Goal: Communication & Community: Answer question/provide support

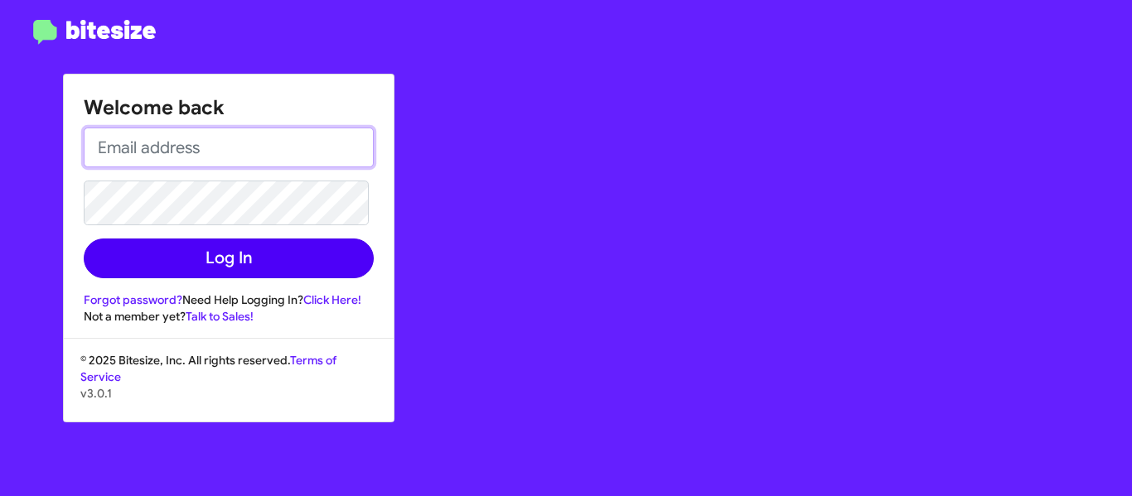
type input "trisha@motivebdcsolutions.net"
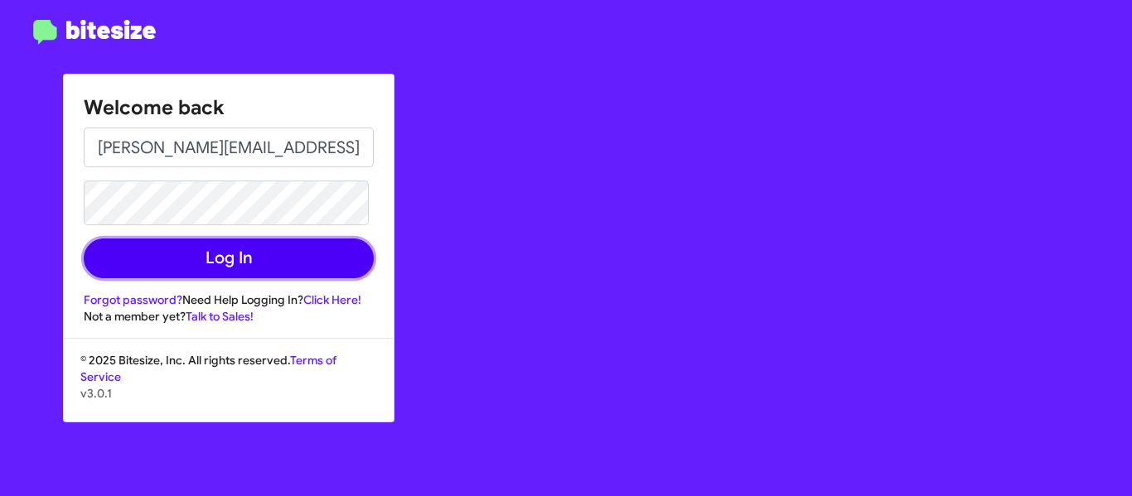
click at [237, 273] on button "Log In" at bounding box center [229, 259] width 290 height 40
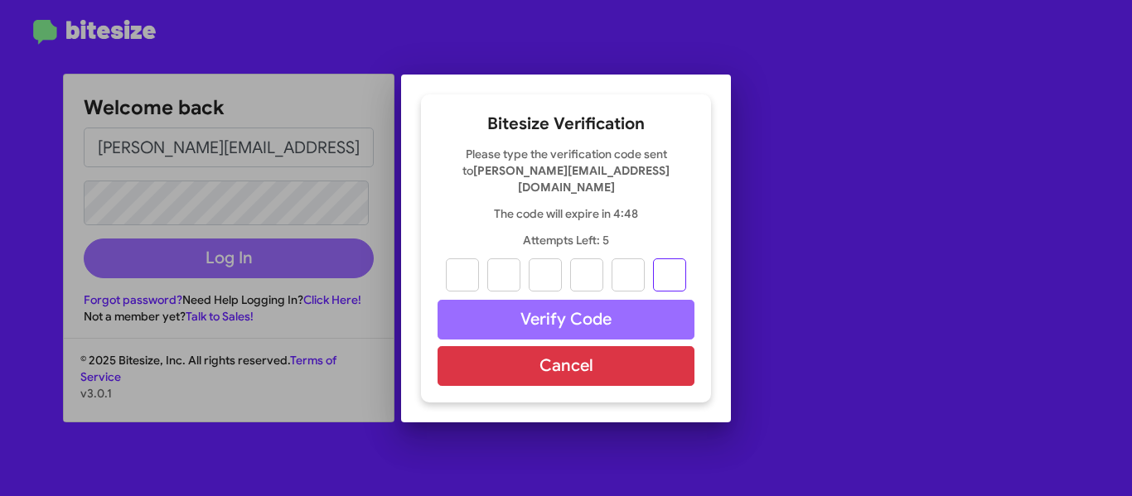
paste input "0"
type input "5"
type input "9"
type input "8"
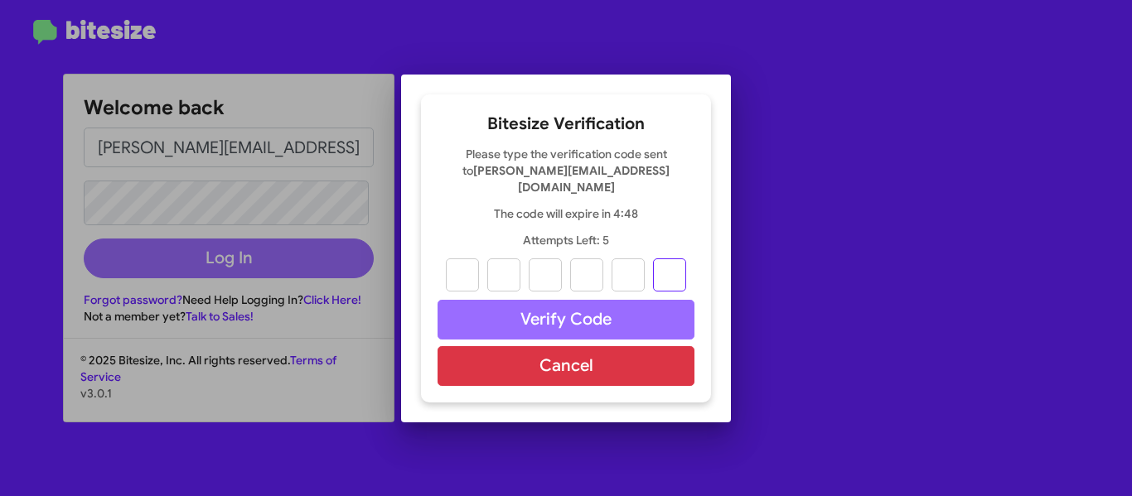
type input "6"
type input "0"
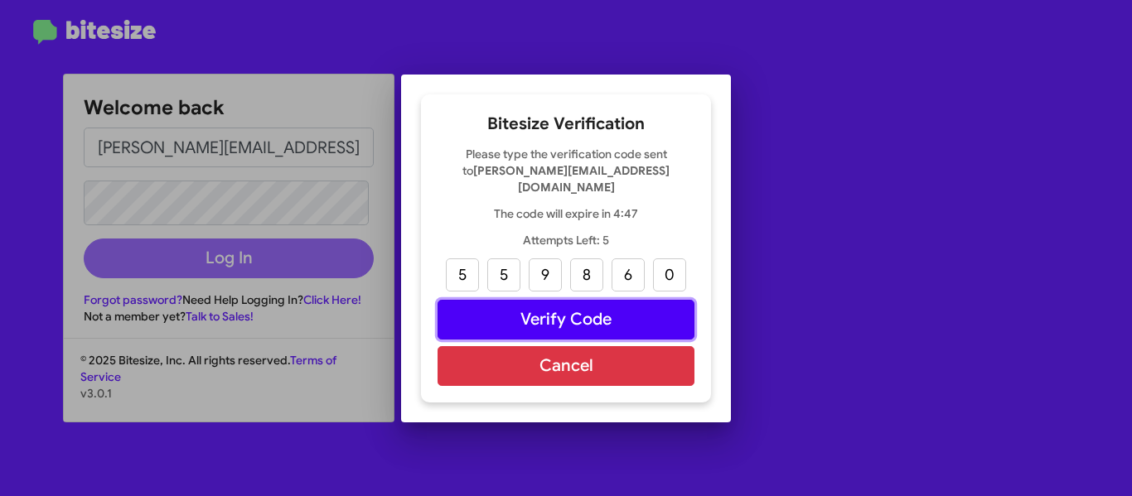
click at [554, 315] on button "Verify Code" at bounding box center [566, 320] width 257 height 40
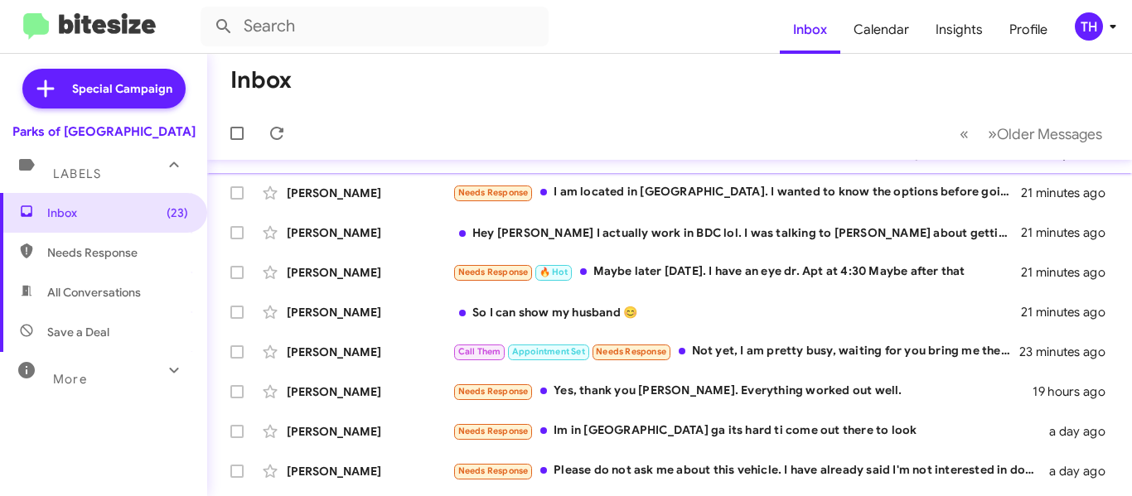
scroll to position [166, 0]
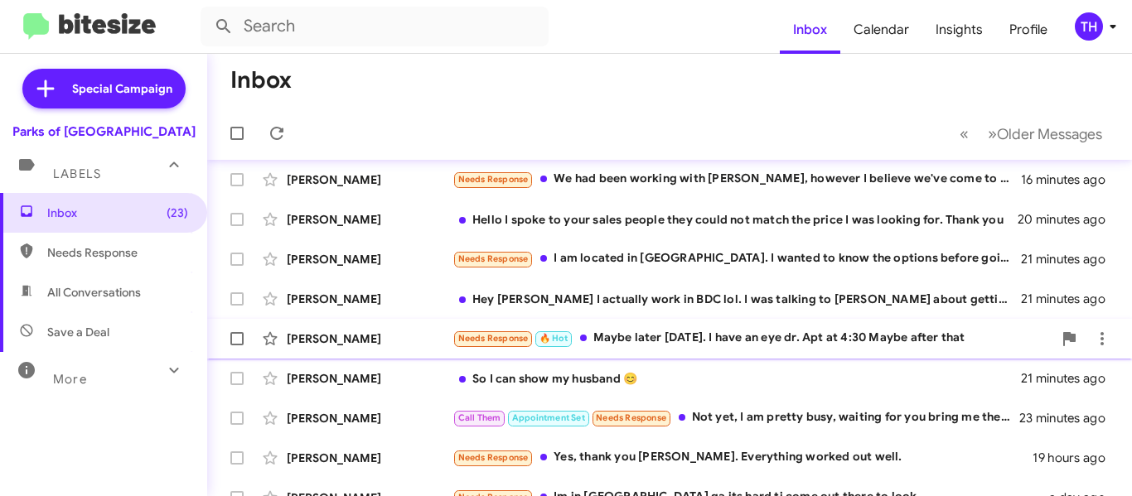
click at [655, 331] on div "Needs Response 🔥 Hot Maybe later today. I have an eye dr. Apt at 4:30 Maybe aft…" at bounding box center [752, 338] width 600 height 19
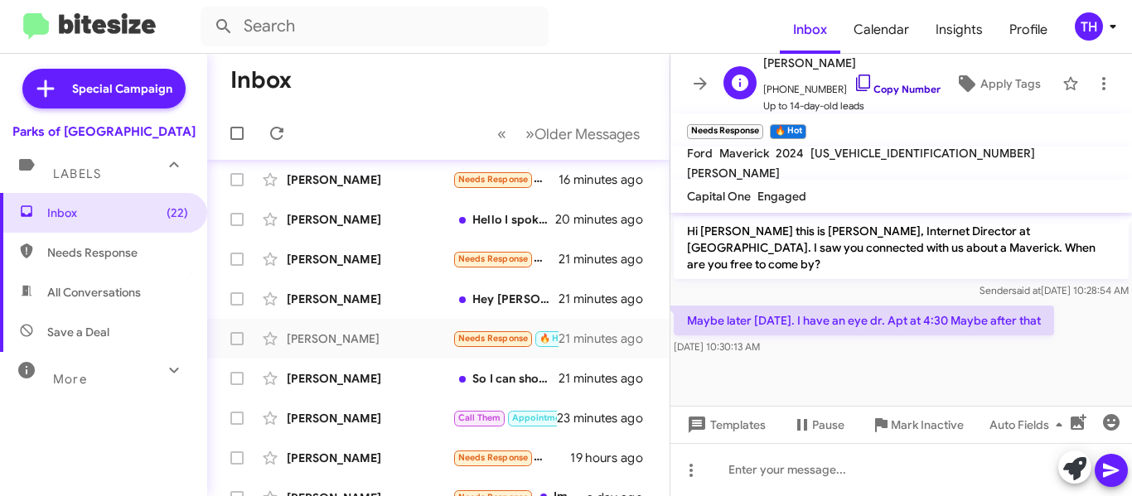
click at [853, 77] on icon at bounding box center [863, 83] width 20 height 20
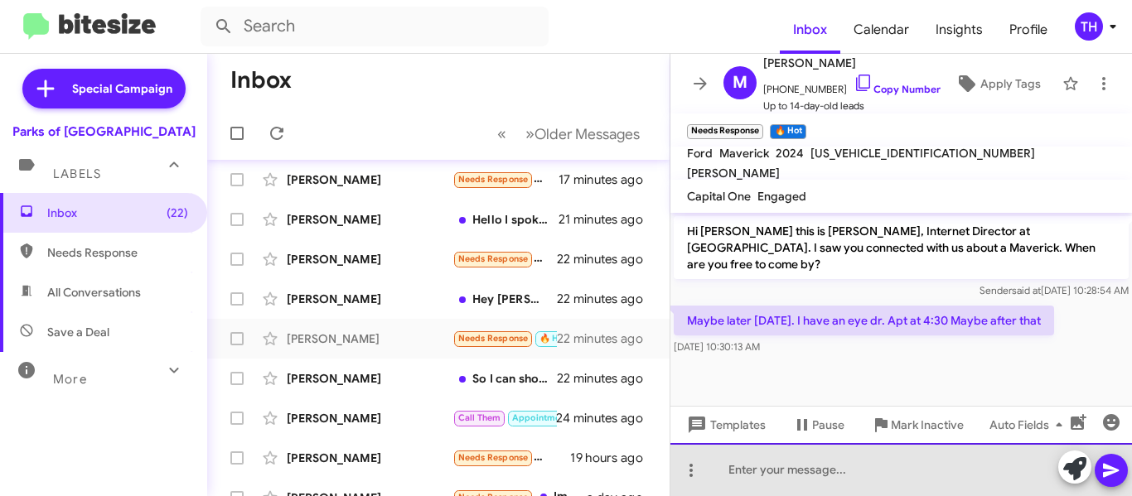
click at [847, 465] on div at bounding box center [901, 469] width 462 height 53
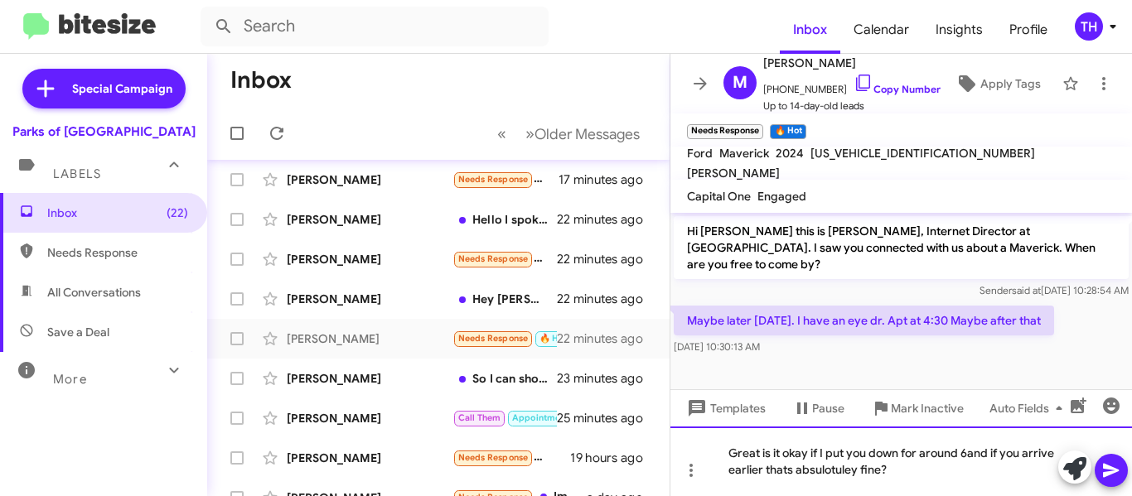
click at [911, 476] on div "Great is it okay if I put you down for around 6and if you arrive earlier thats …" at bounding box center [901, 462] width 462 height 70
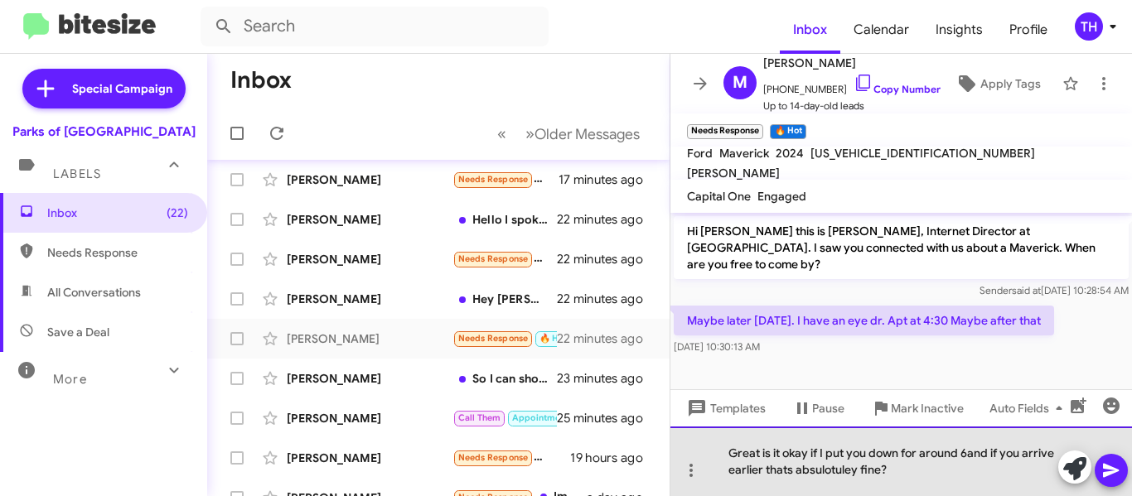
click at [969, 458] on div "Great is it okay if I put you down for around 6and if you arrive earlier thats …" at bounding box center [901, 462] width 462 height 70
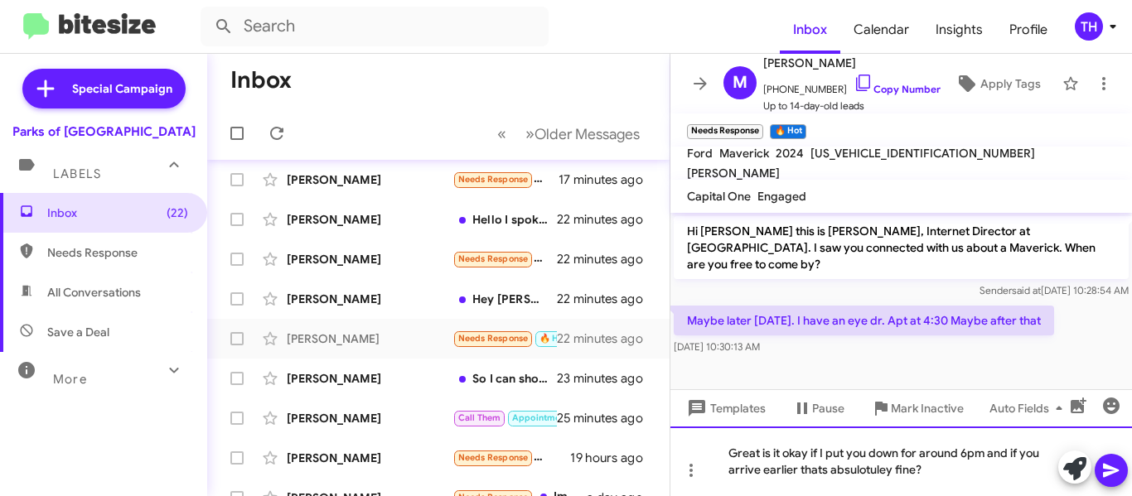
click at [980, 472] on div "Great is it okay if I put you down for around 6pm and if you arrive earlier tha…" at bounding box center [901, 462] width 462 height 70
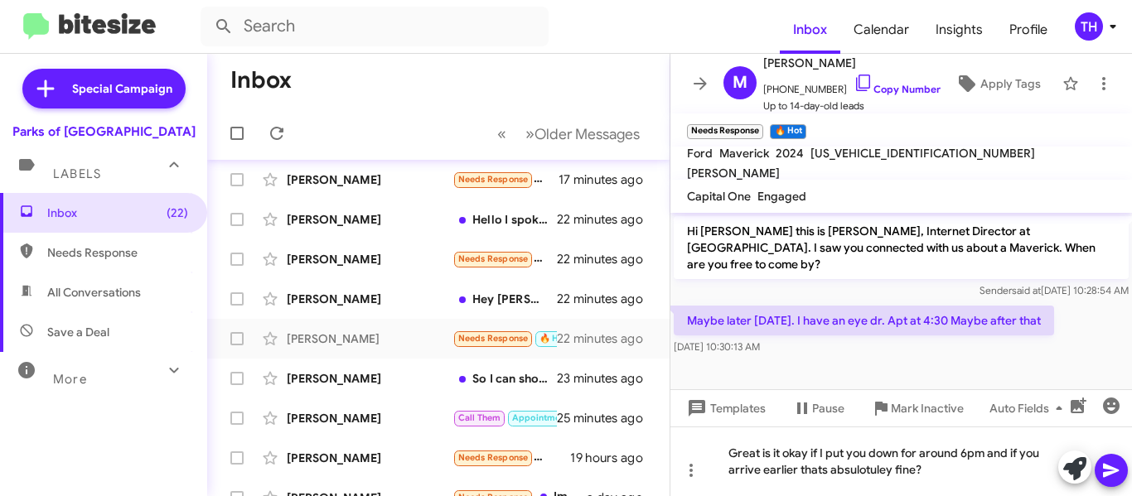
click at [1113, 471] on icon at bounding box center [1111, 471] width 20 height 20
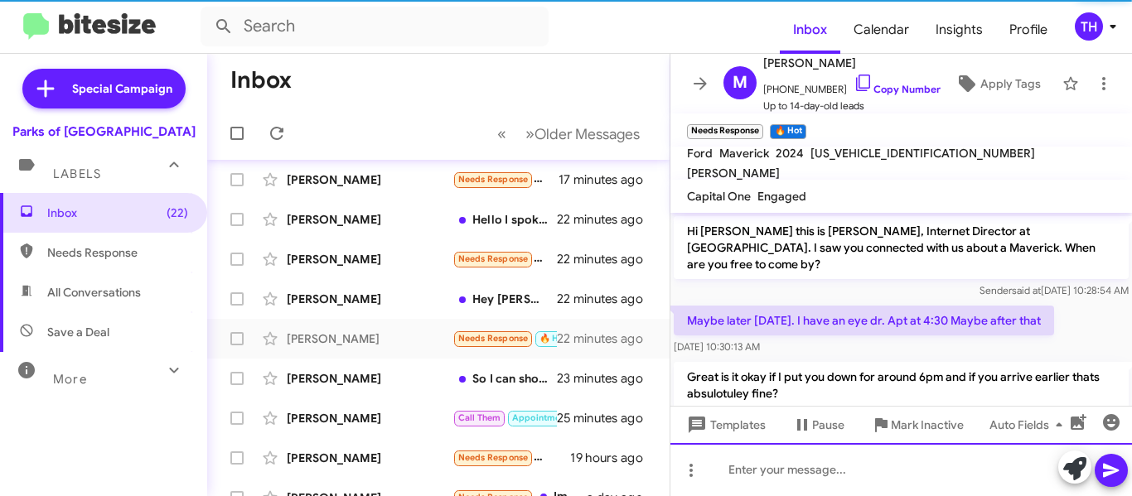
scroll to position [26, 0]
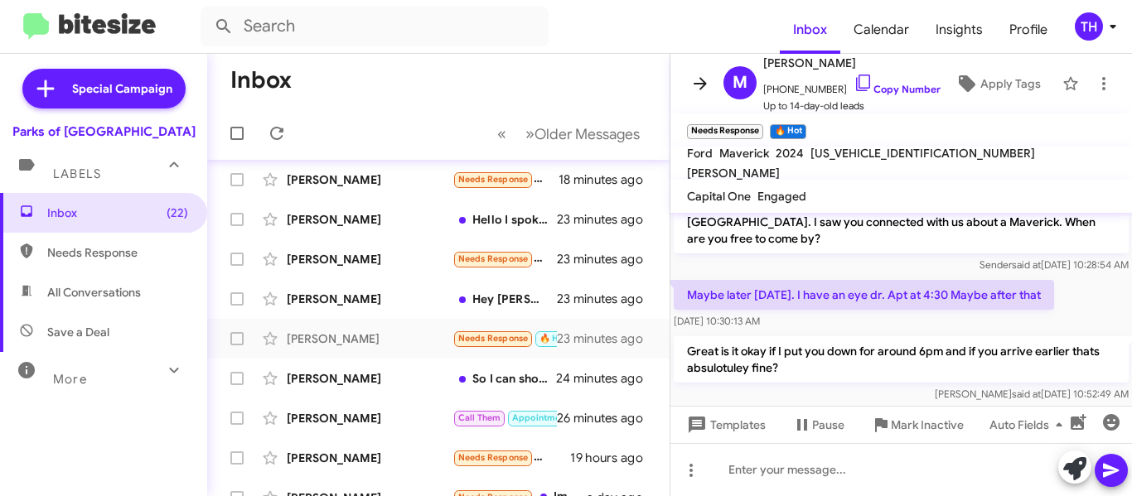
click at [699, 87] on icon at bounding box center [700, 84] width 20 height 20
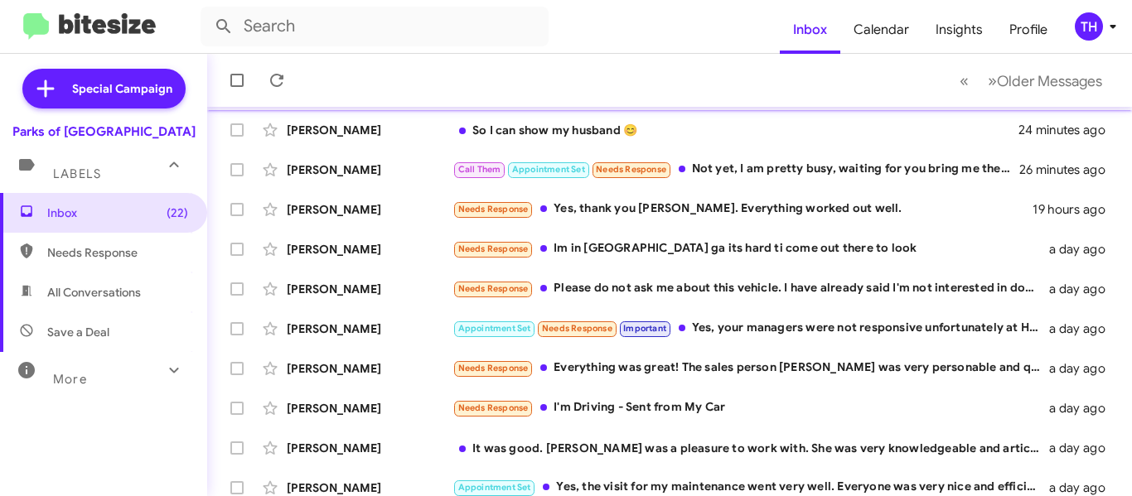
scroll to position [466, 0]
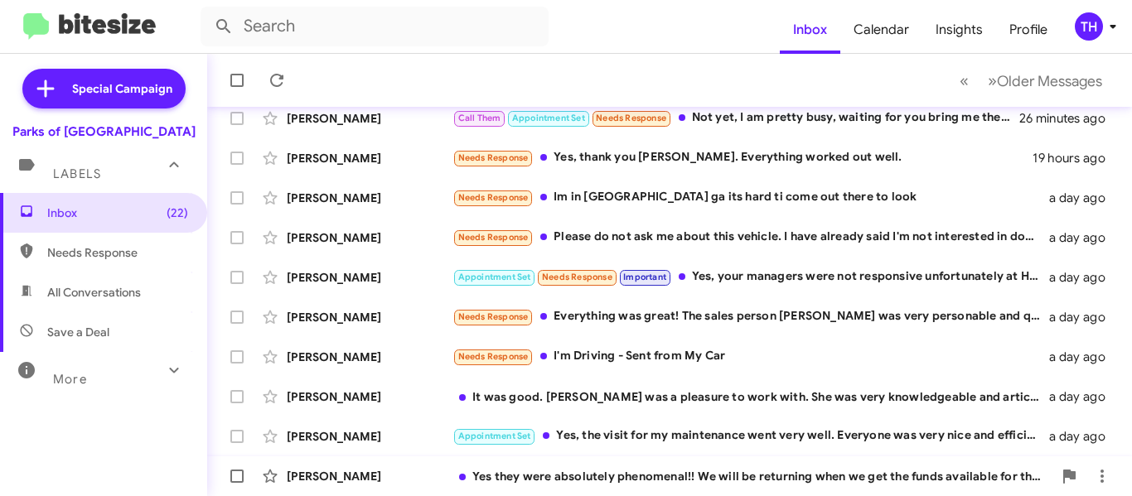
click at [438, 477] on div "[PERSON_NAME]" at bounding box center [370, 476] width 166 height 17
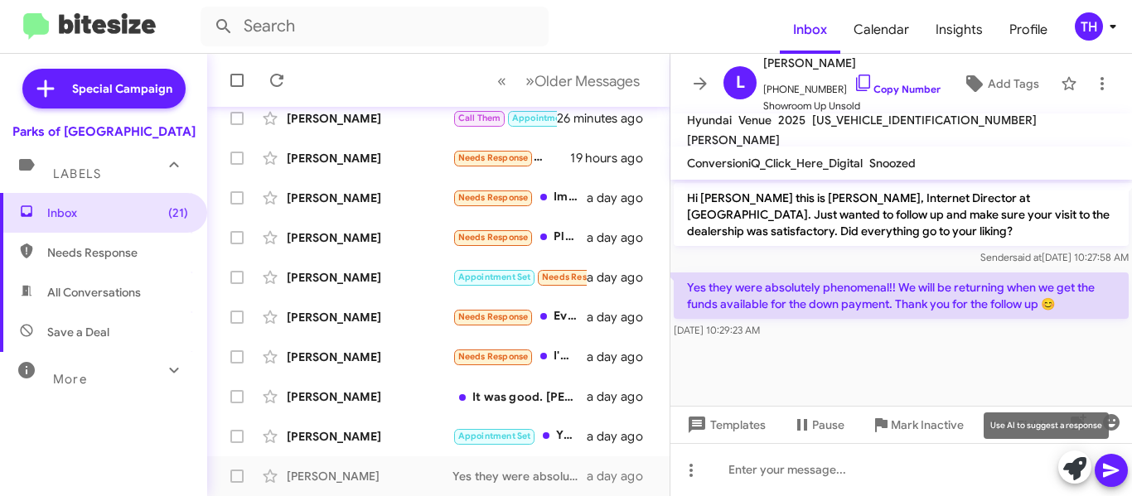
click at [1069, 468] on icon at bounding box center [1074, 468] width 23 height 23
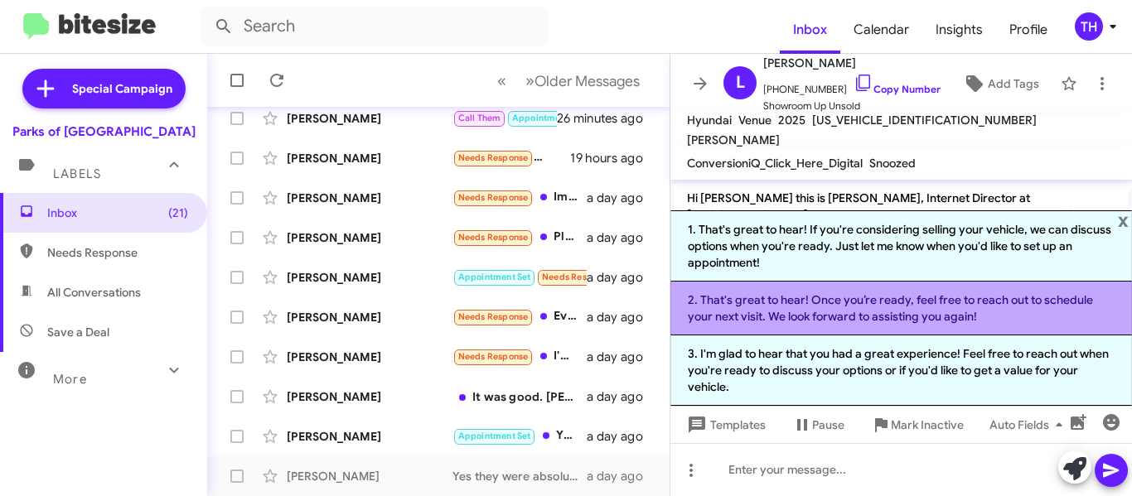
click at [853, 306] on li "2. That's great to hear! Once you’re ready, feel free to reach out to schedule …" at bounding box center [901, 309] width 462 height 54
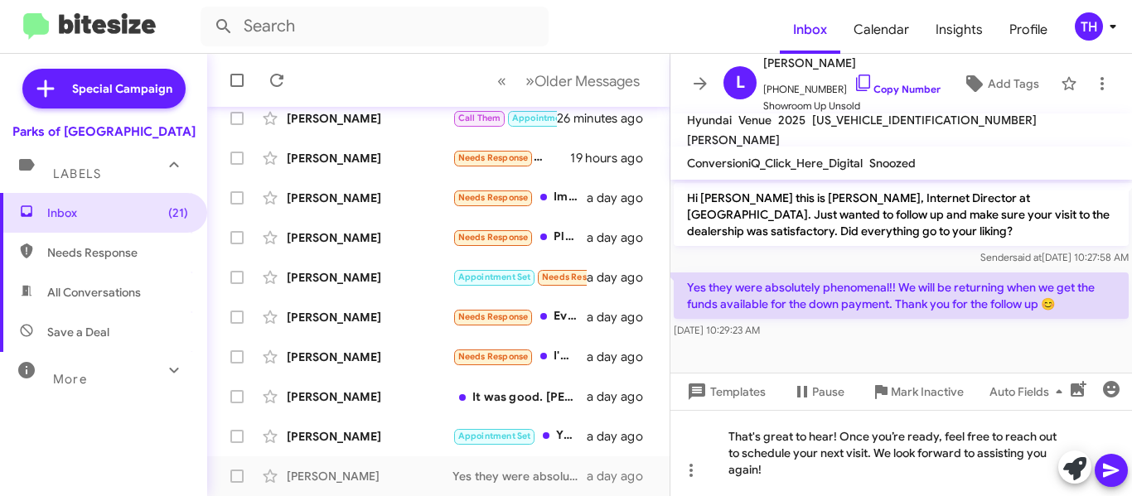
click at [1105, 457] on span at bounding box center [1111, 470] width 20 height 33
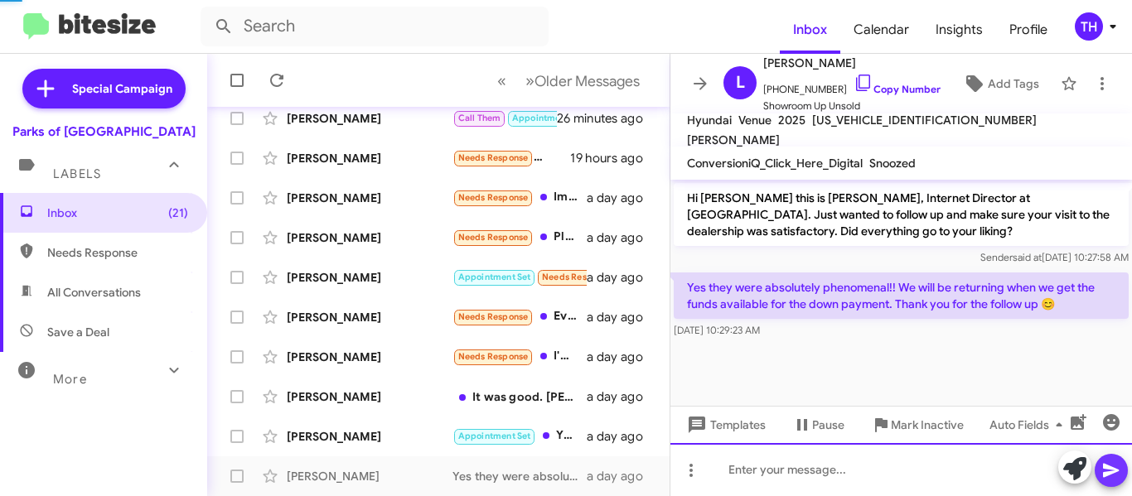
scroll to position [26, 0]
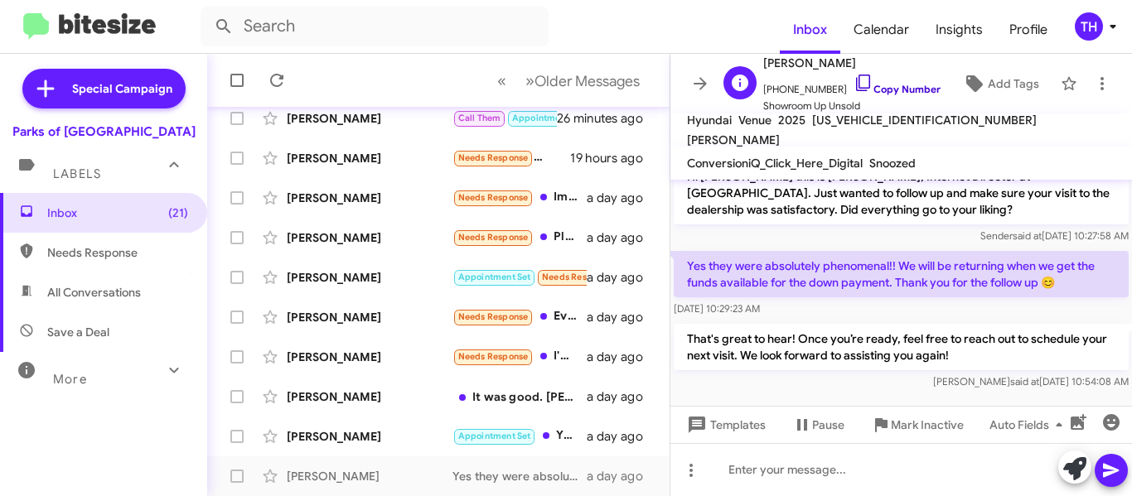
click at [853, 80] on icon at bounding box center [863, 83] width 20 height 20
click at [706, 80] on icon at bounding box center [700, 84] width 20 height 20
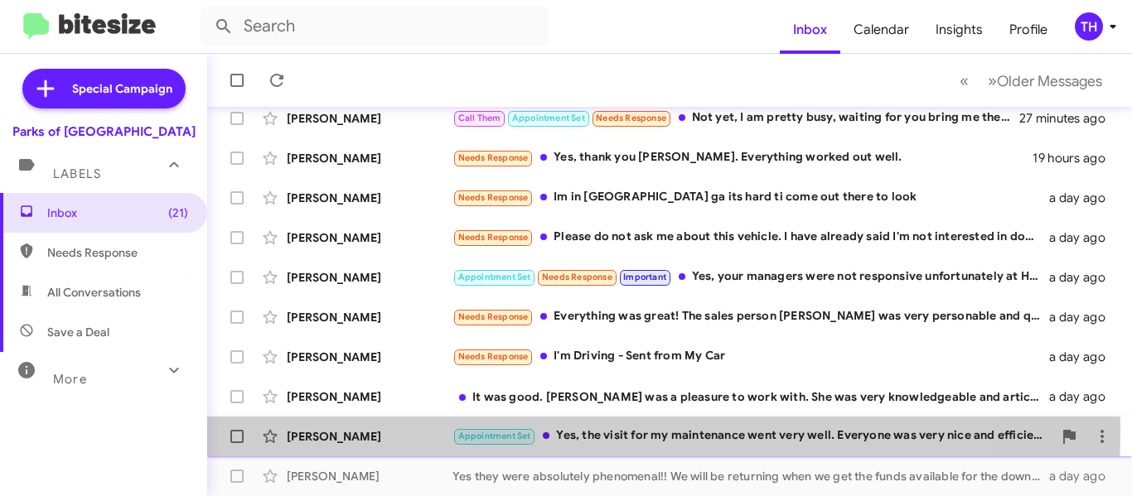
click at [425, 429] on div "[PERSON_NAME]" at bounding box center [370, 436] width 166 height 17
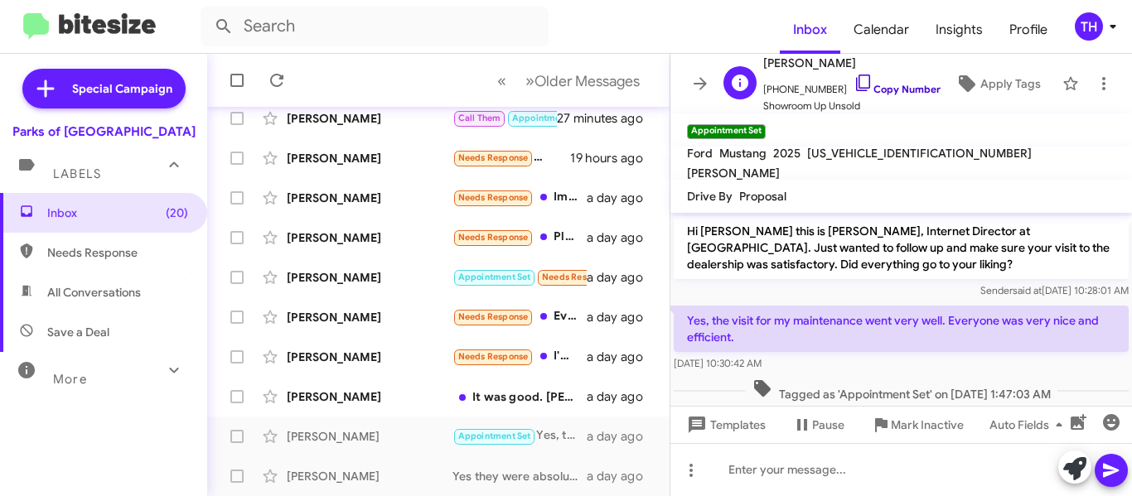
drag, startPoint x: 892, startPoint y: 84, endPoint x: 882, endPoint y: 84, distance: 9.9
click at [892, 84] on link "Copy Number" at bounding box center [896, 89] width 87 height 12
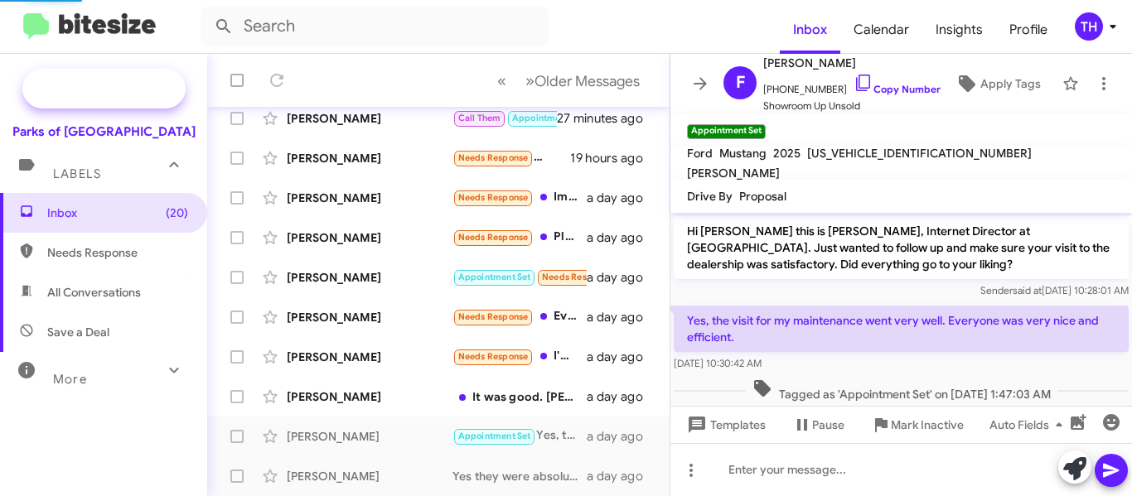
scroll to position [426, 0]
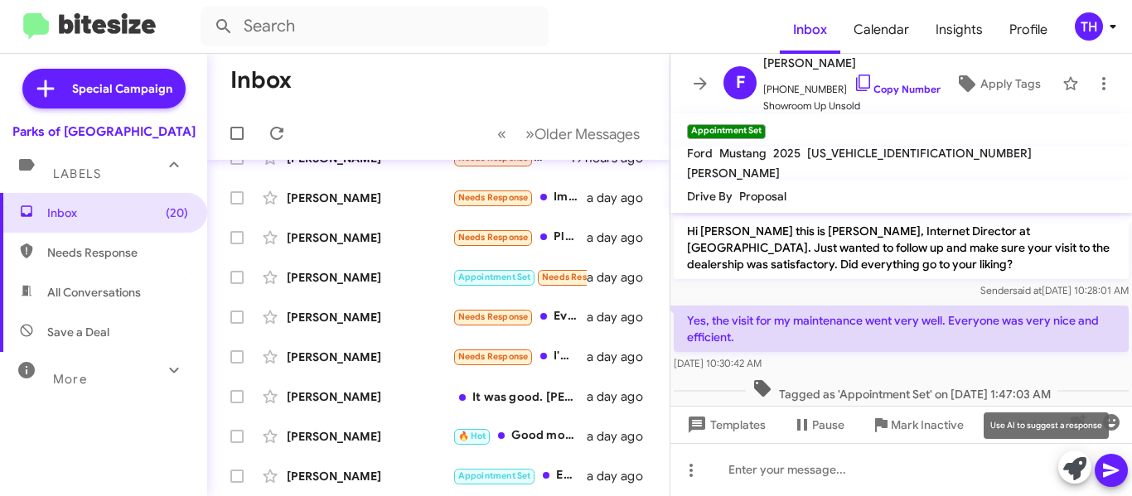
click at [1070, 468] on icon at bounding box center [1074, 468] width 23 height 23
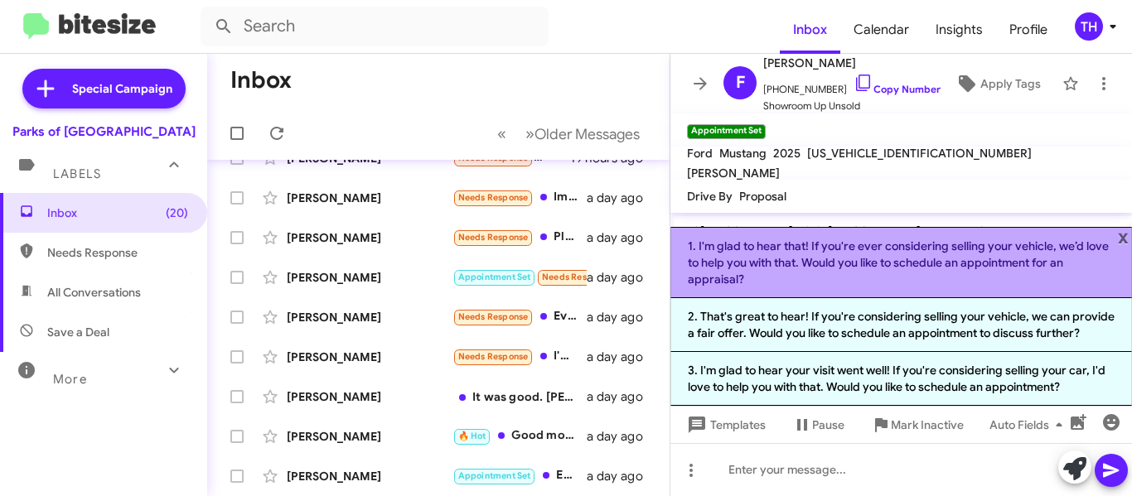
click at [771, 268] on li "1. I'm glad to hear that! If you're ever considering selling your vehicle, we’d…" at bounding box center [901, 262] width 462 height 71
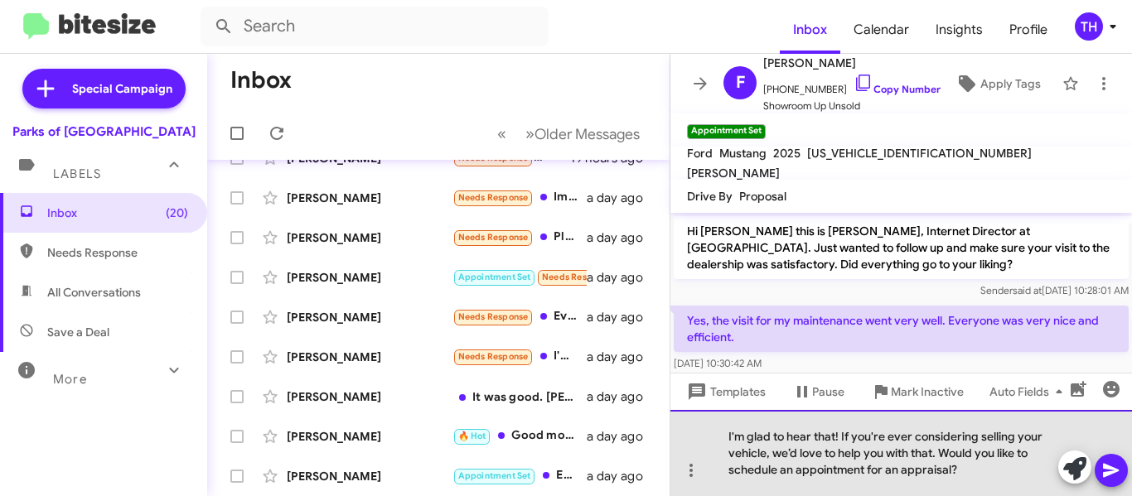
drag, startPoint x: 842, startPoint y: 435, endPoint x: 979, endPoint y: 472, distance: 141.7
click at [979, 472] on div "I'm glad to hear that! If you're ever considering selling your vehicle, we’d lo…" at bounding box center [901, 453] width 462 height 86
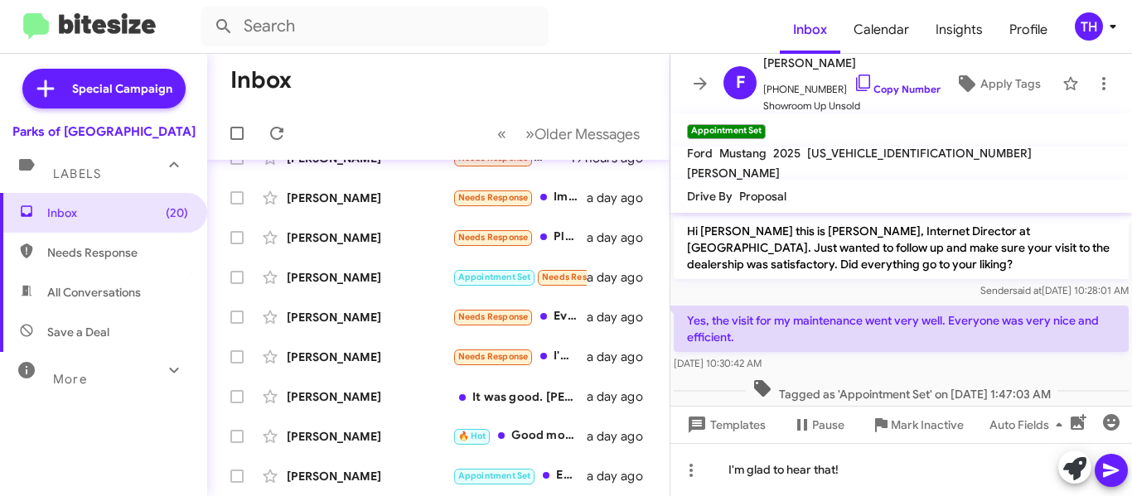
click at [1109, 467] on icon at bounding box center [1111, 471] width 16 height 14
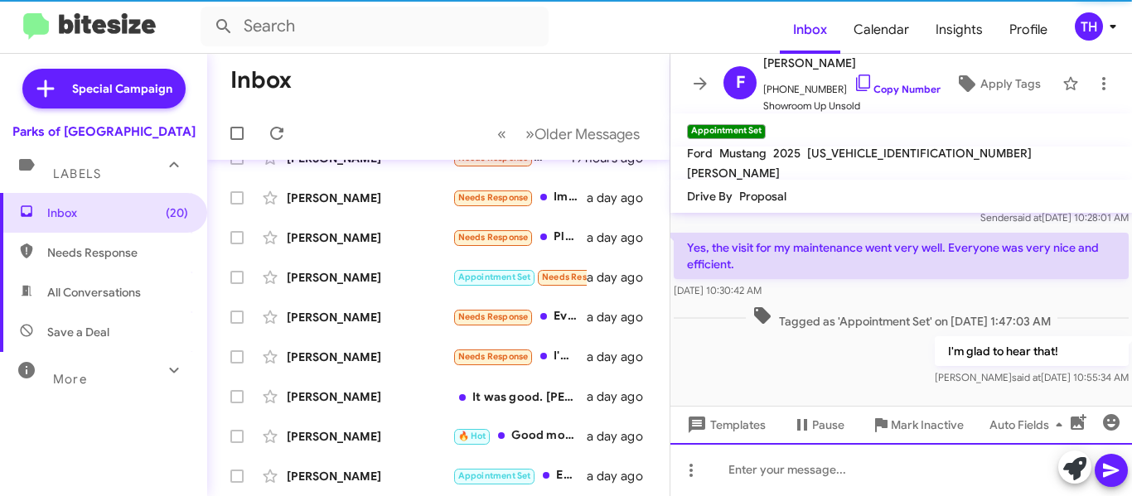
scroll to position [78, 0]
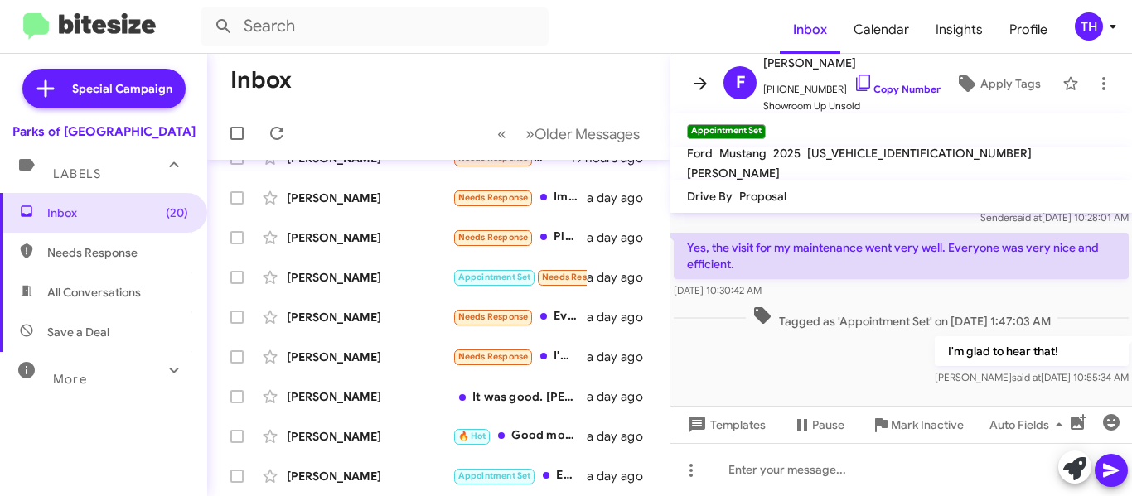
click at [694, 76] on icon at bounding box center [700, 84] width 20 height 20
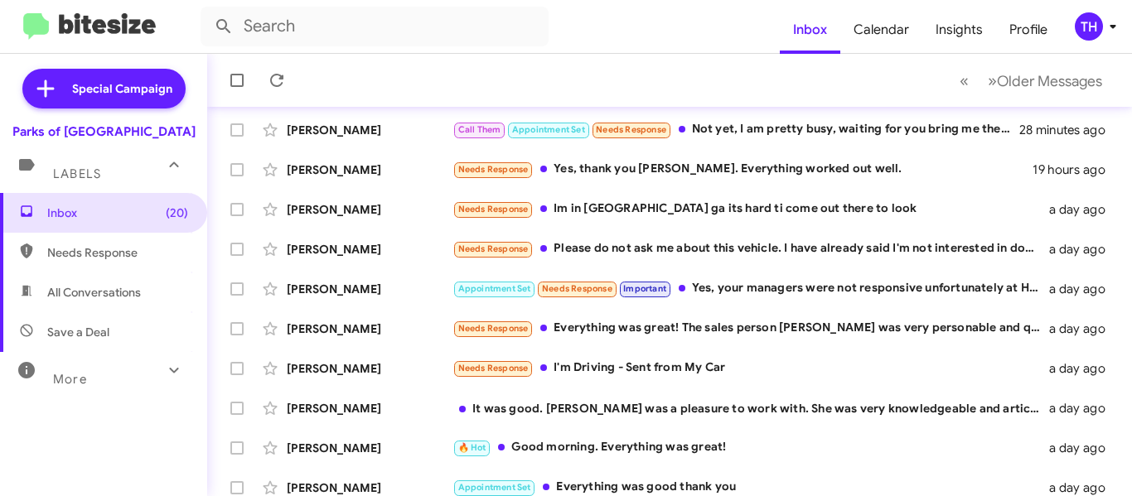
scroll to position [466, 0]
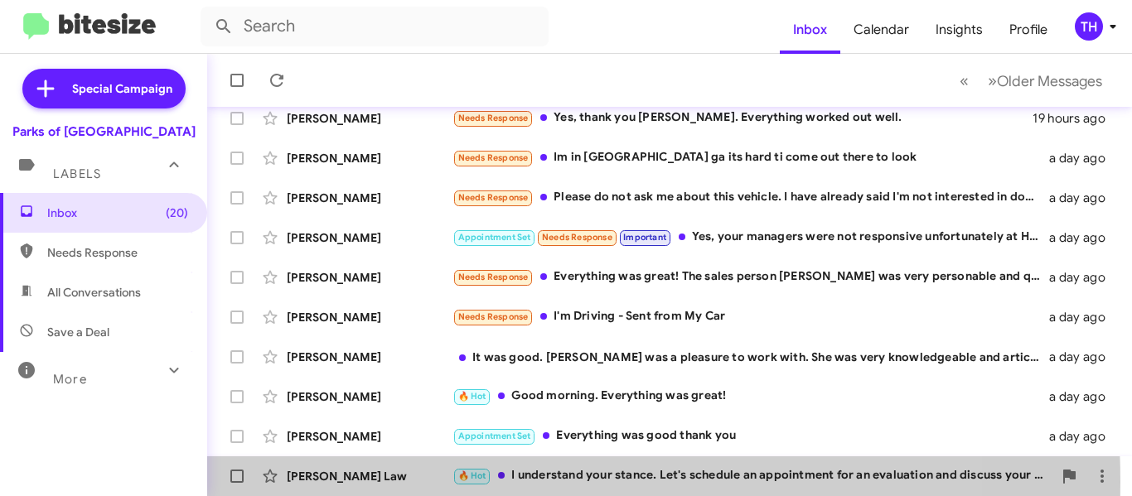
click at [419, 482] on div "Jasen Law" at bounding box center [370, 476] width 166 height 17
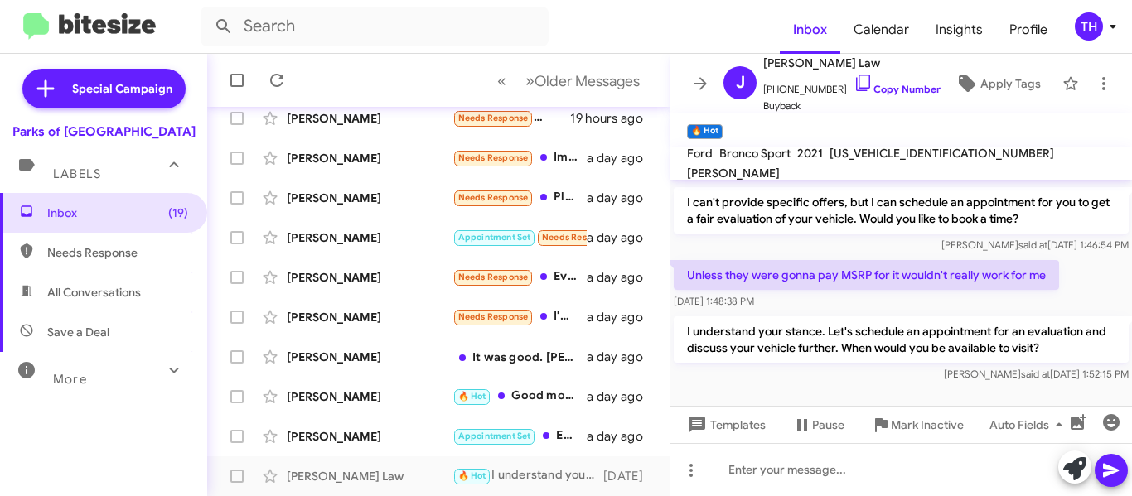
scroll to position [199, 0]
click at [706, 85] on icon at bounding box center [700, 84] width 20 height 20
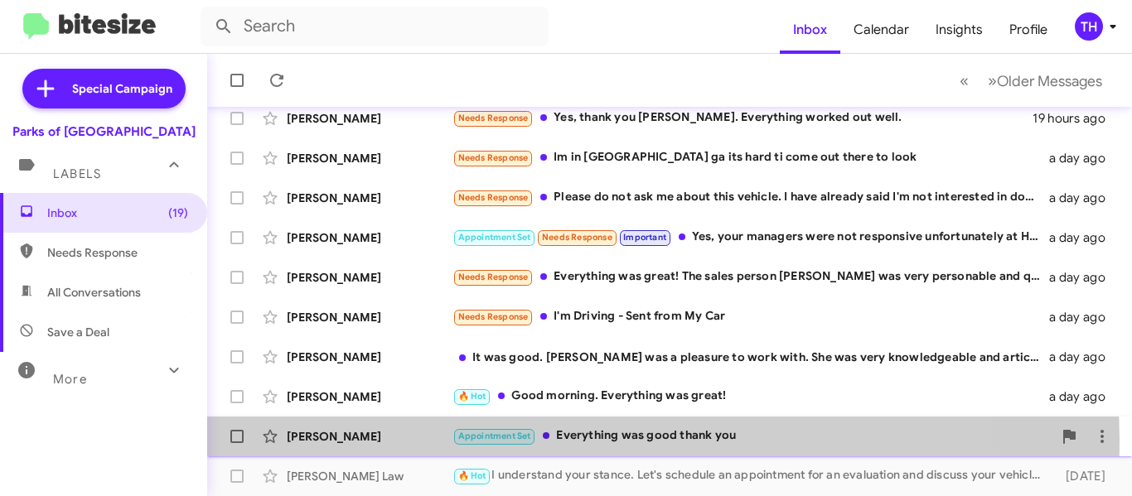
click at [424, 440] on div "[PERSON_NAME]" at bounding box center [370, 436] width 166 height 17
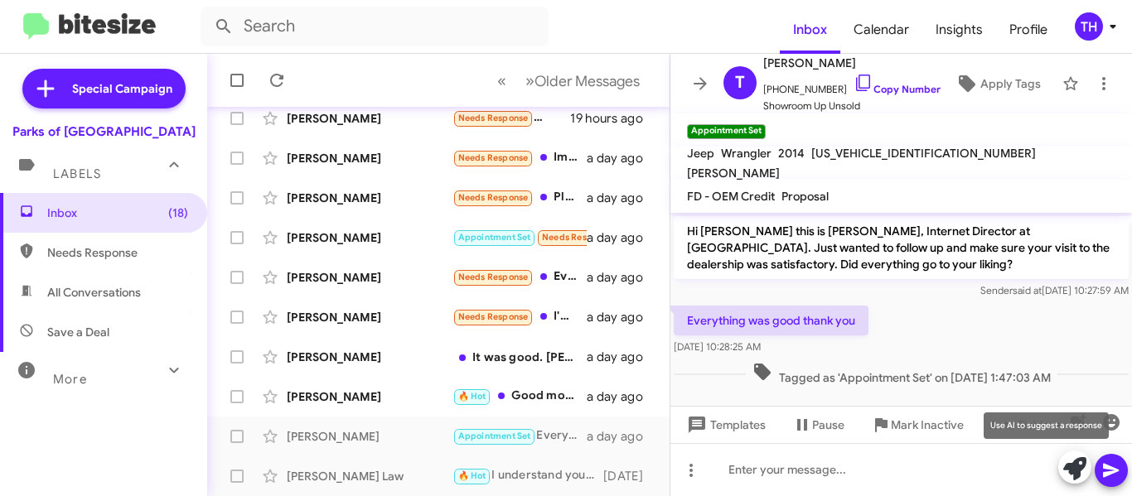
click at [1066, 467] on icon at bounding box center [1074, 468] width 23 height 23
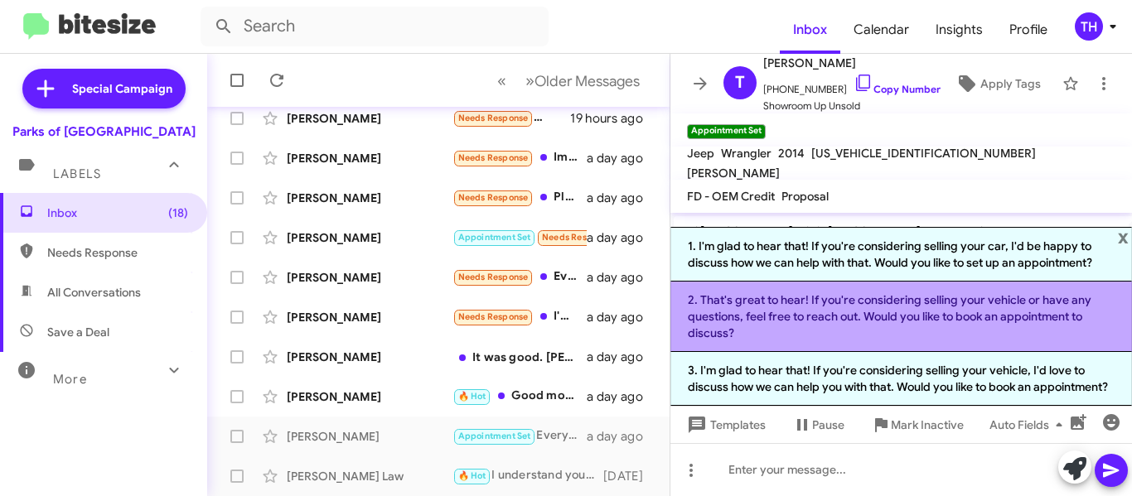
click at [780, 312] on li "2. That's great to hear! If you're considering selling your vehicle or have any…" at bounding box center [901, 317] width 462 height 70
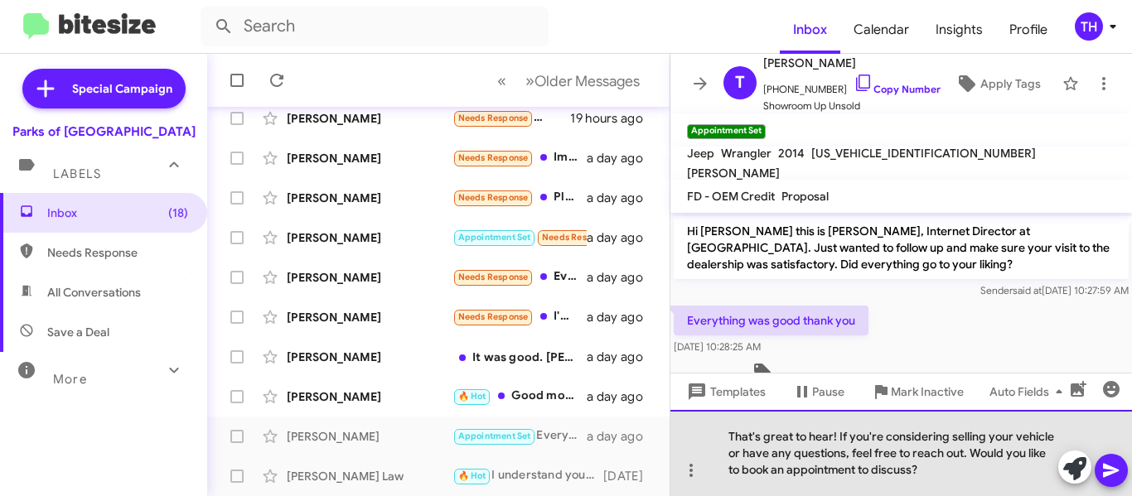
drag, startPoint x: 933, startPoint y: 475, endPoint x: 836, endPoint y: 437, distance: 104.2
click at [836, 437] on div "That's great to hear! If you're considering selling your vehicle or have any qu…" at bounding box center [901, 453] width 462 height 86
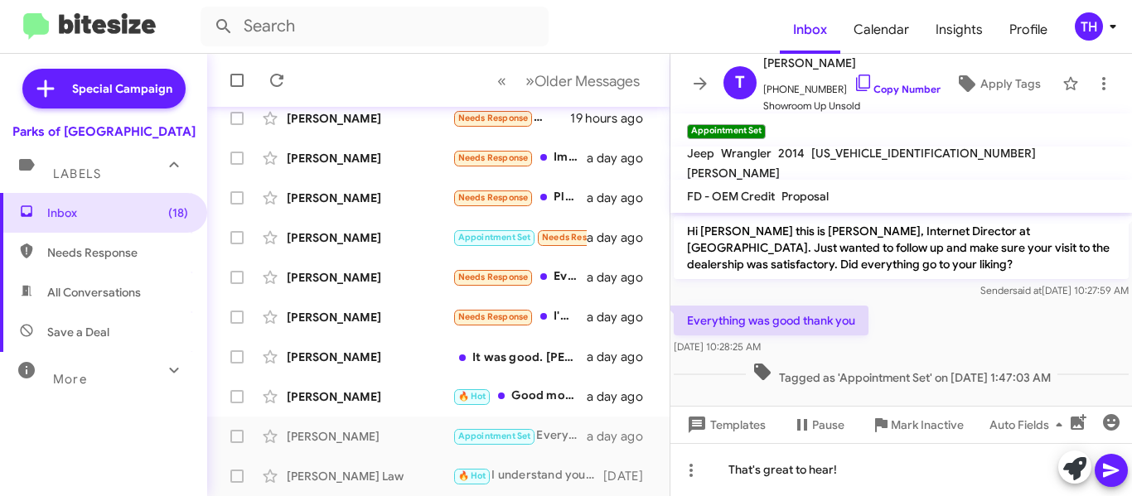
click at [1101, 476] on icon at bounding box center [1111, 471] width 20 height 20
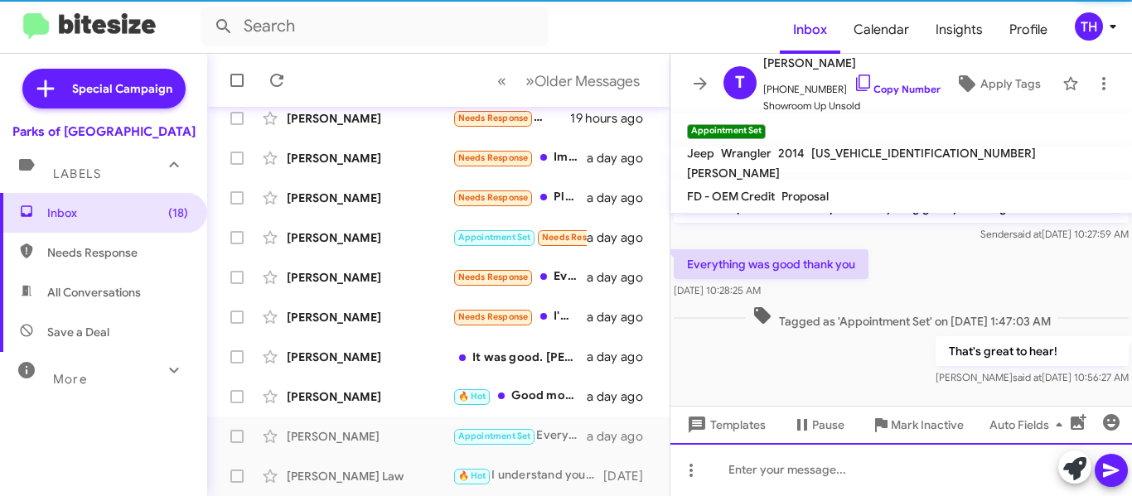
scroll to position [61, 0]
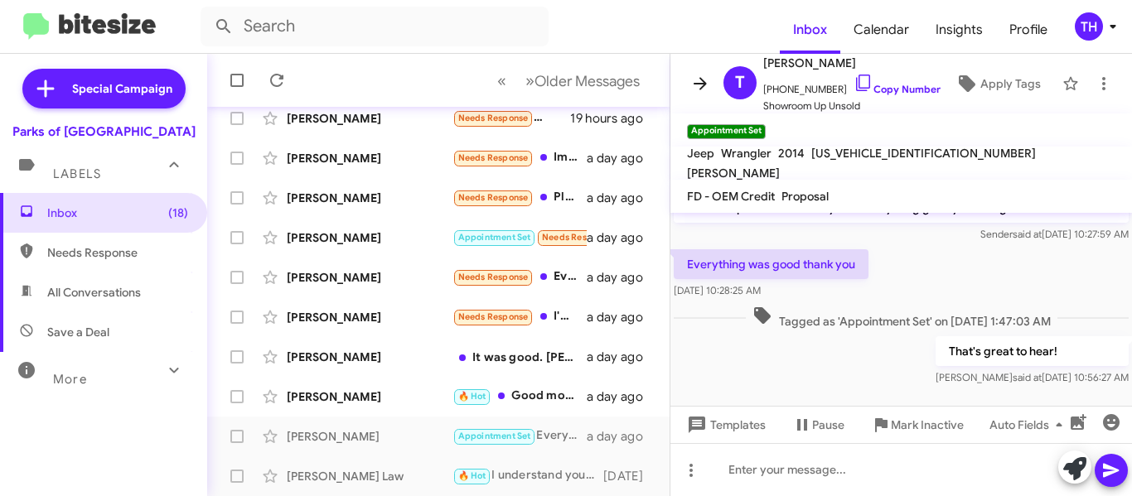
click at [701, 82] on icon at bounding box center [700, 84] width 20 height 20
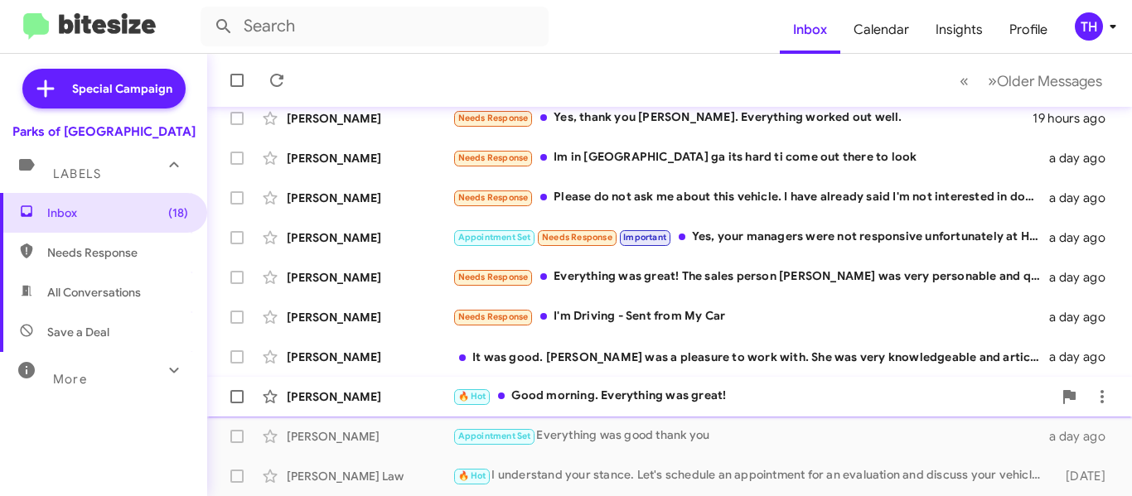
click at [402, 403] on div "[PERSON_NAME]" at bounding box center [370, 397] width 166 height 17
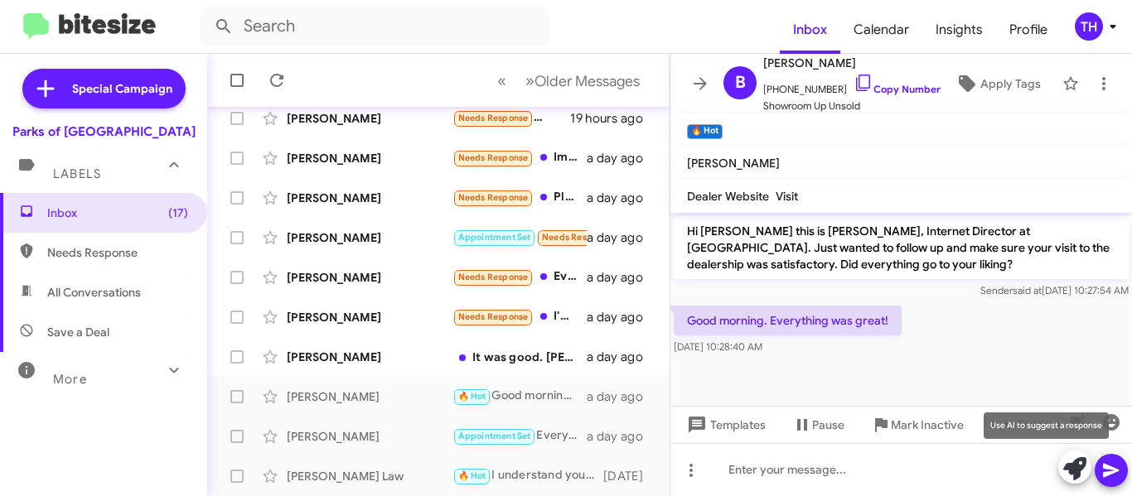
click at [1071, 470] on icon at bounding box center [1074, 468] width 23 height 23
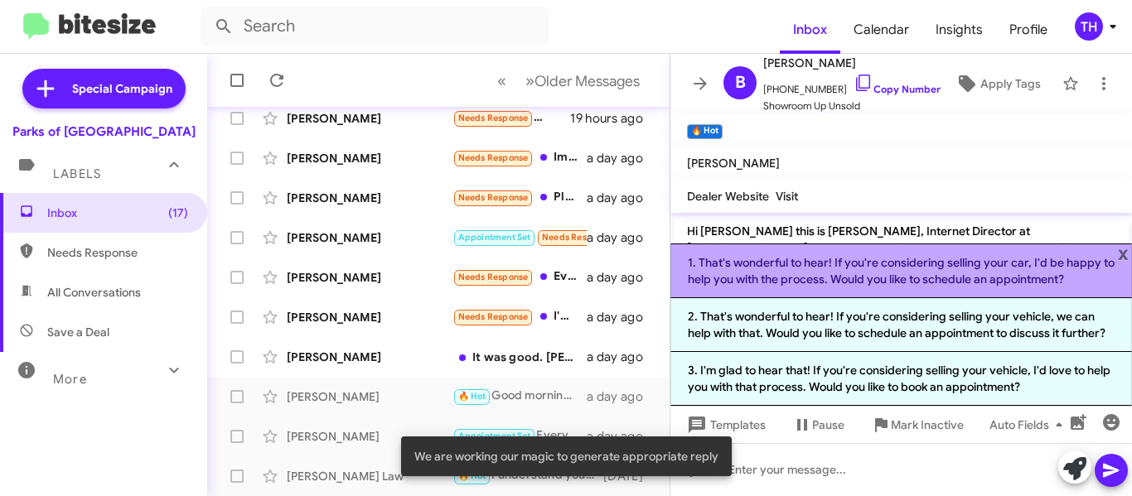
click at [774, 261] on li "1. That's wonderful to hear! If you're considering selling your car, I'd be hap…" at bounding box center [901, 271] width 462 height 55
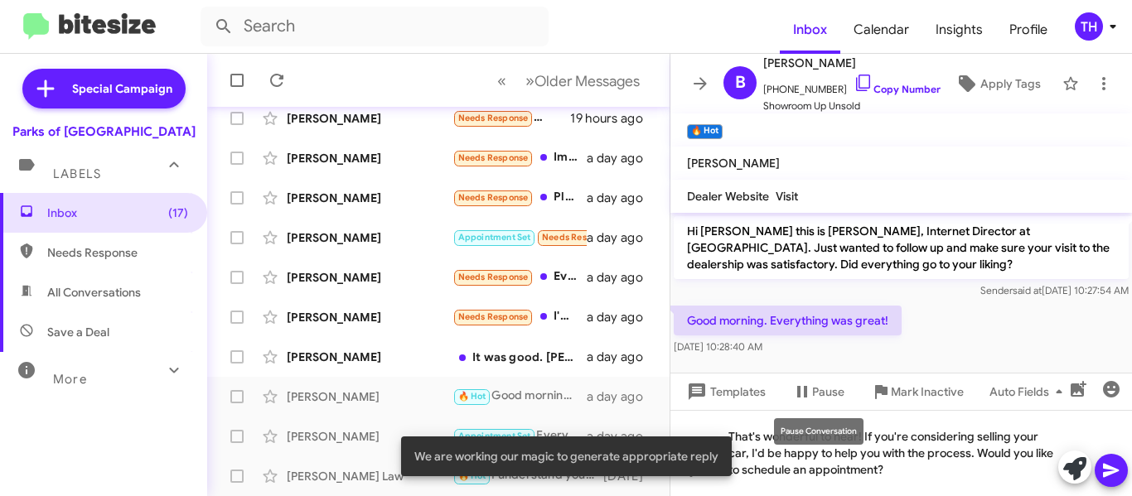
click at [868, 438] on mat-tooltip-component "Pause Conversation" at bounding box center [818, 432] width 113 height 50
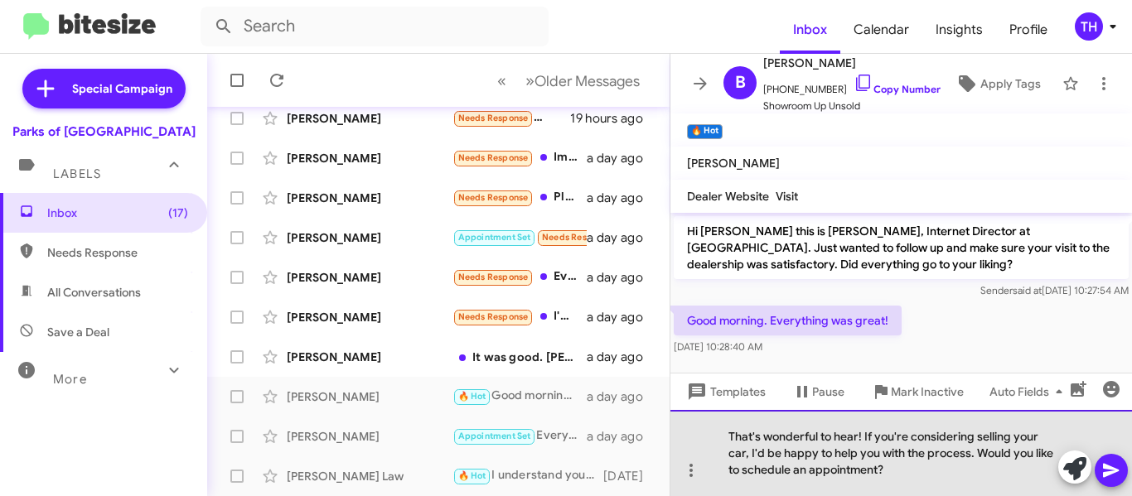
drag, startPoint x: 894, startPoint y: 470, endPoint x: 865, endPoint y: 442, distance: 39.9
click at [865, 442] on div "That's wonderful to hear! If you're considering selling your car, I'd be happy …" at bounding box center [901, 453] width 462 height 86
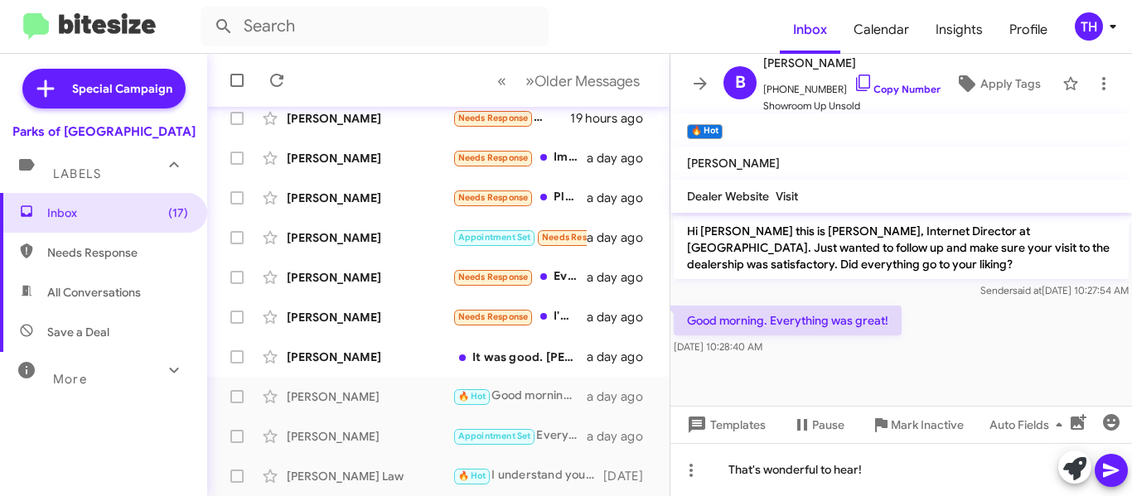
click at [1106, 466] on icon at bounding box center [1111, 471] width 16 height 14
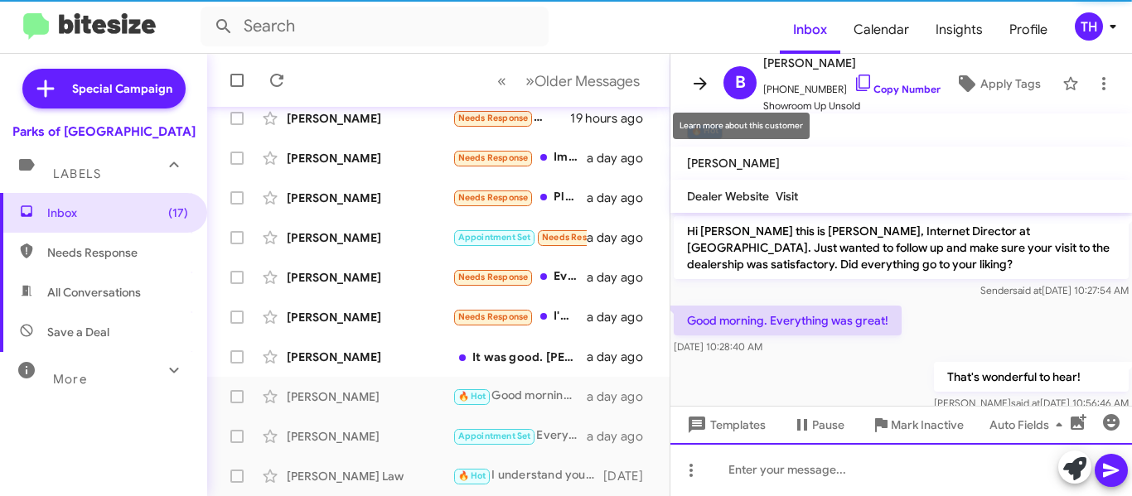
scroll to position [26, 0]
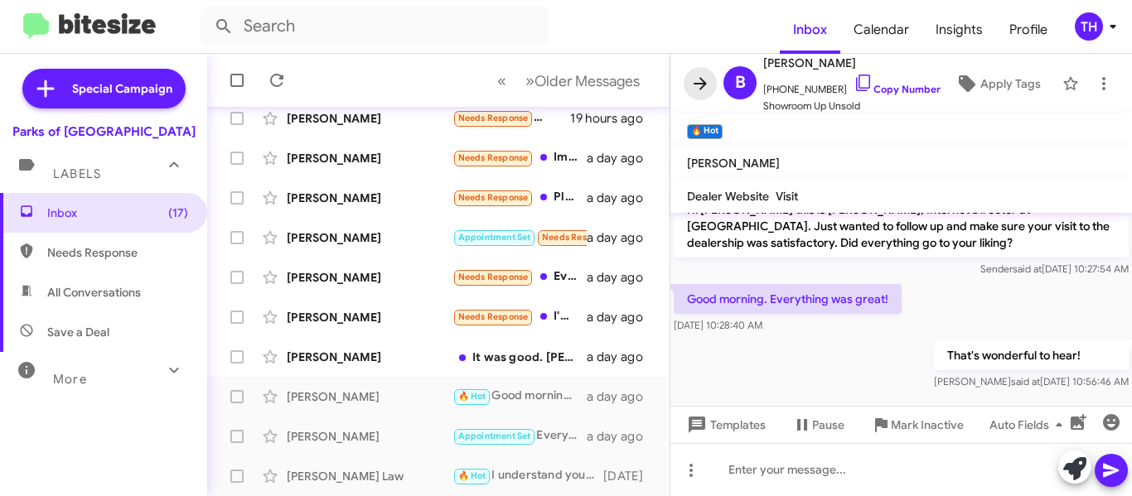
click at [699, 86] on icon at bounding box center [700, 84] width 20 height 20
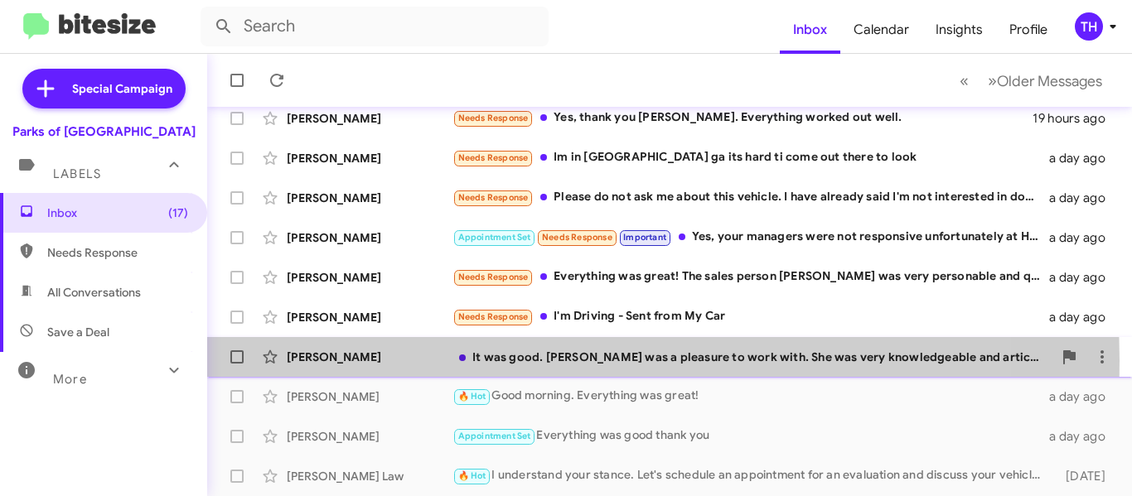
click at [433, 360] on div "[PERSON_NAME]" at bounding box center [370, 357] width 166 height 17
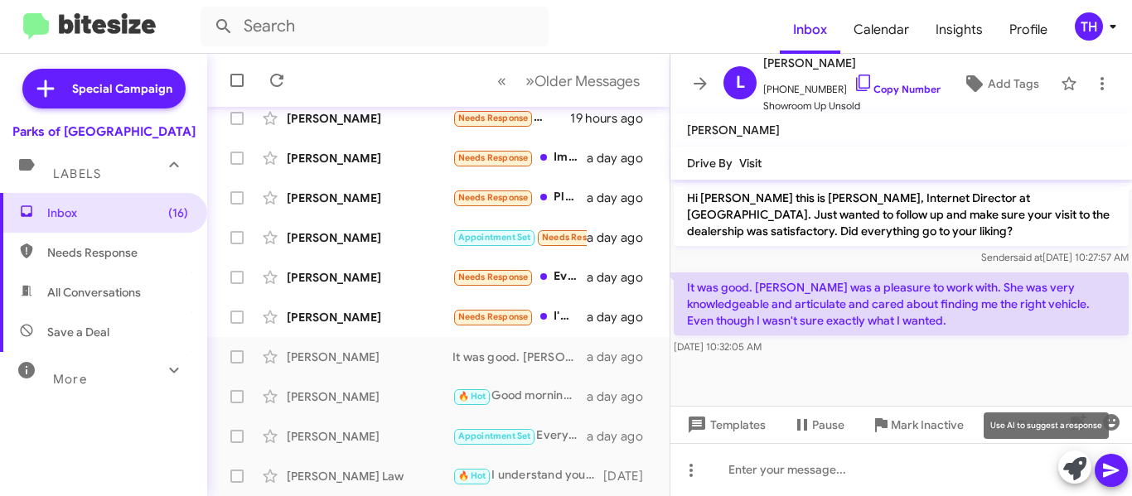
click at [1066, 463] on icon at bounding box center [1074, 468] width 23 height 23
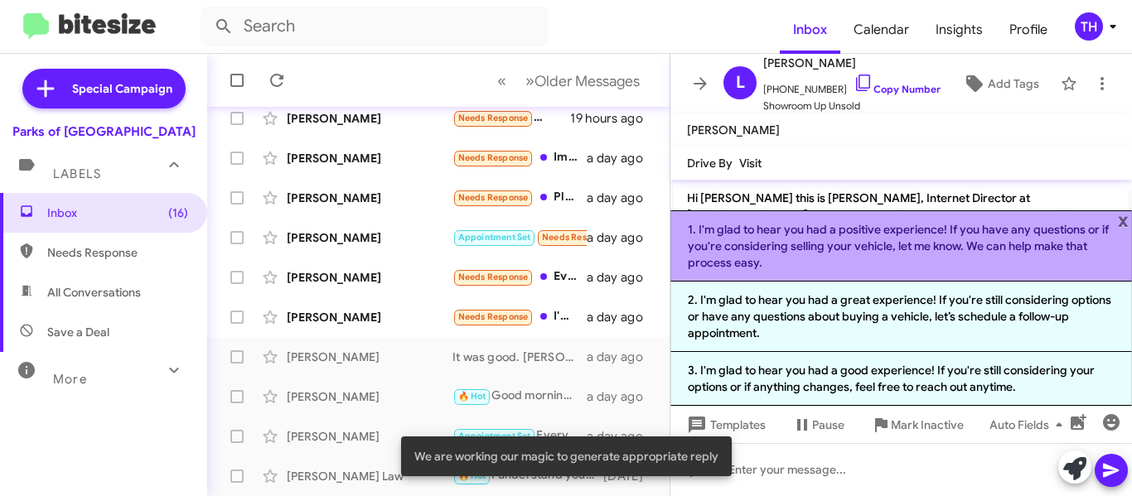
click at [798, 264] on li "1. I'm glad to hear you had a positive experience! If you have any questions or…" at bounding box center [901, 245] width 462 height 71
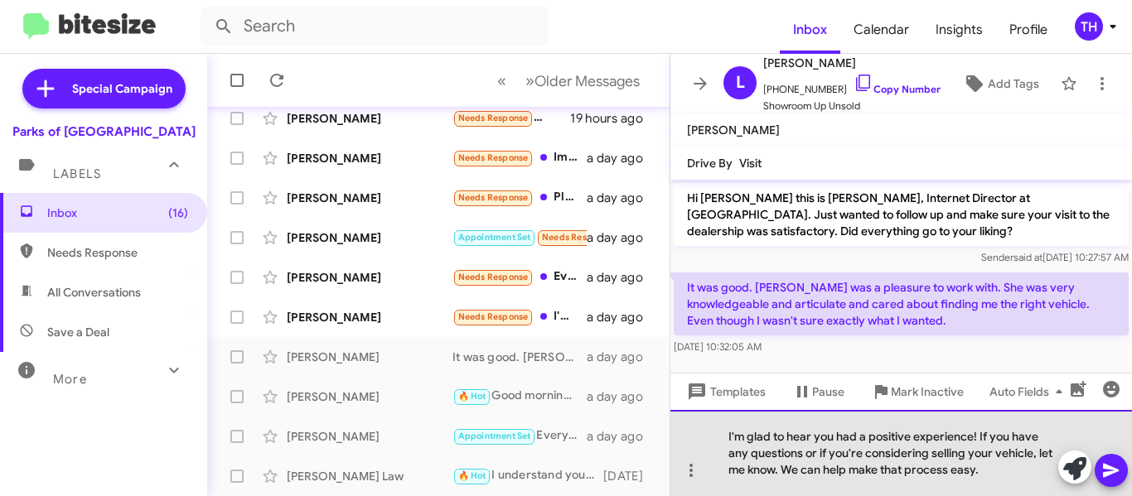
drag, startPoint x: 1003, startPoint y: 474, endPoint x: 809, endPoint y: 458, distance: 195.4
click at [809, 458] on div "I'm glad to hear you had a positive experience! If you have any questions or if…" at bounding box center [901, 453] width 462 height 86
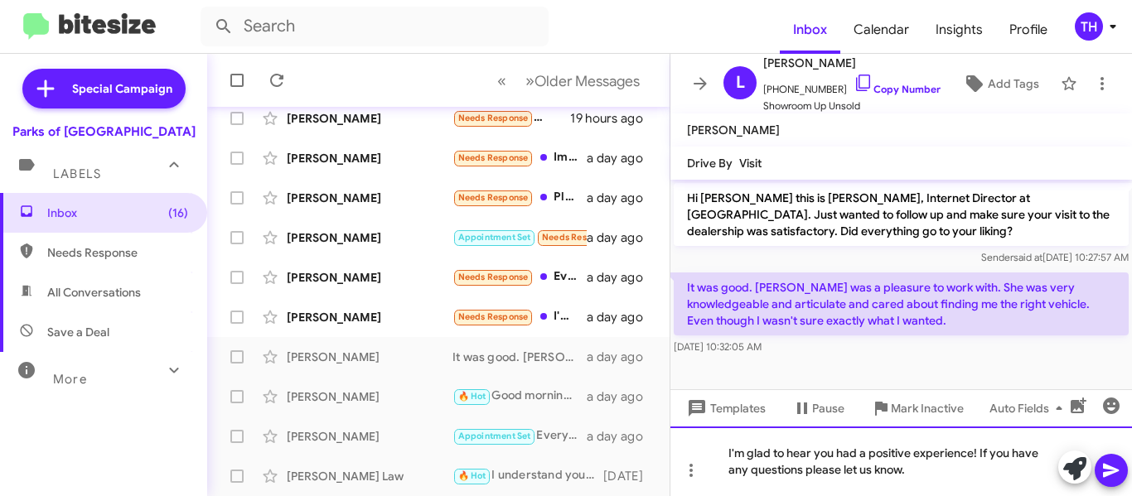
click at [809, 458] on div "I'm glad to hear you had a positive experience! If you have any questions pleas…" at bounding box center [901, 462] width 462 height 70
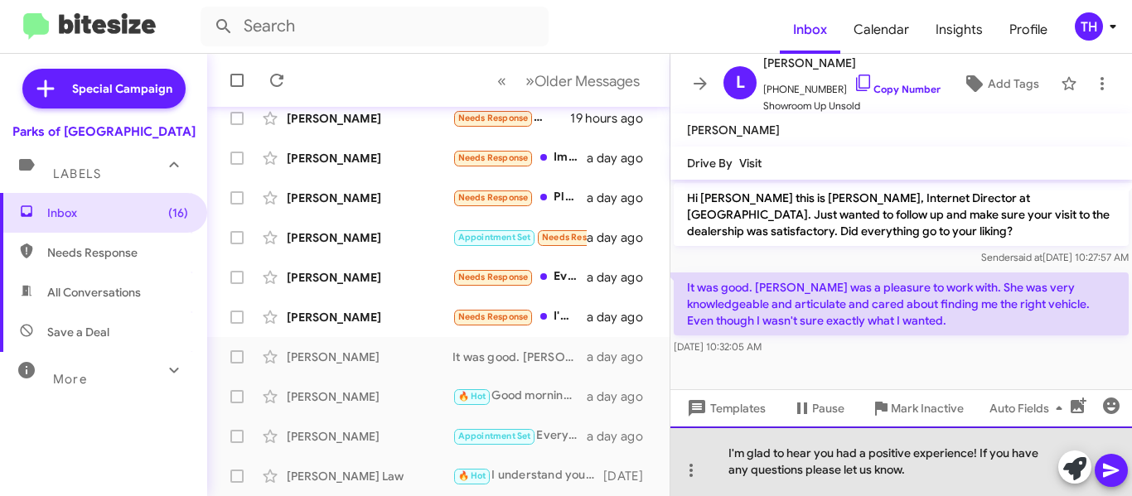
click at [809, 458] on div "I'm glad to hear you had a positive experience! If you have any questions pleas…" at bounding box center [901, 462] width 462 height 70
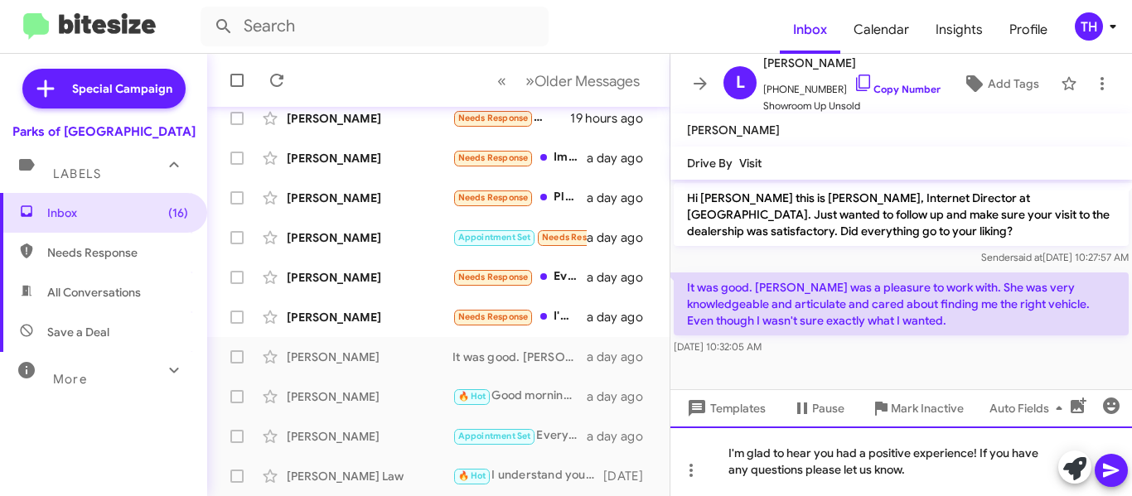
copy div "I'm glad to hear you had a positive experience! If you have any questions pleas…"
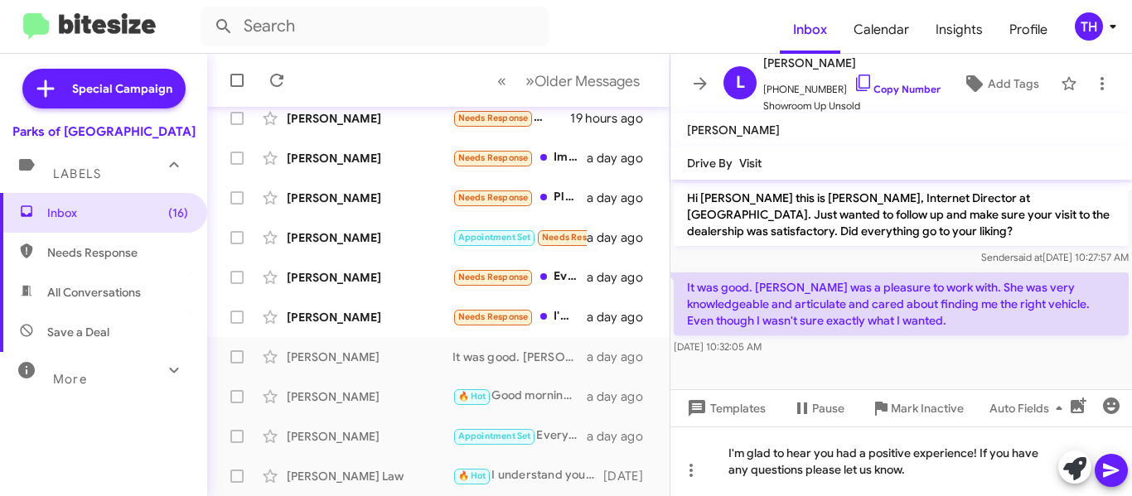
drag, startPoint x: 1106, startPoint y: 473, endPoint x: 1100, endPoint y: 467, distance: 9.4
click at [1106, 472] on icon at bounding box center [1111, 471] width 16 height 14
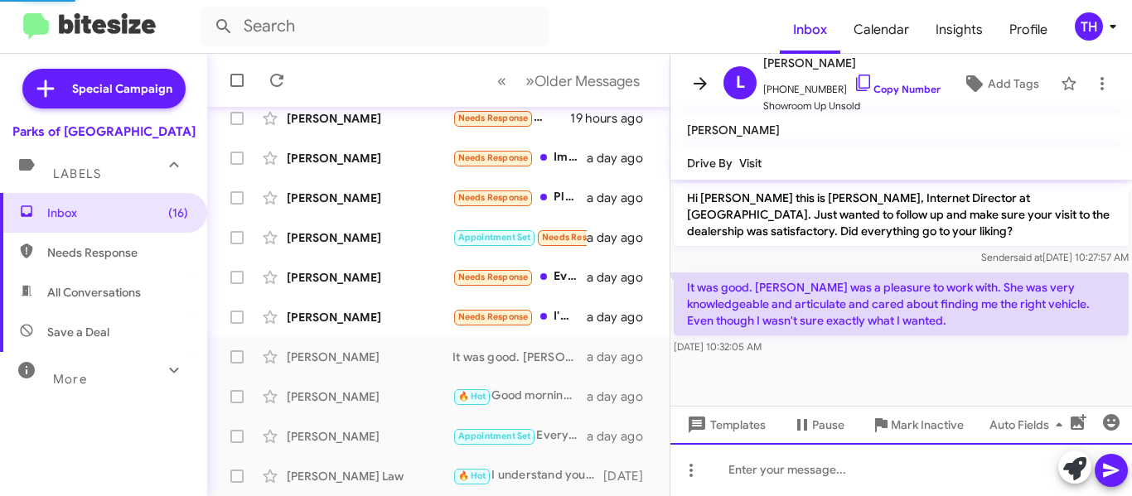
scroll to position [42, 0]
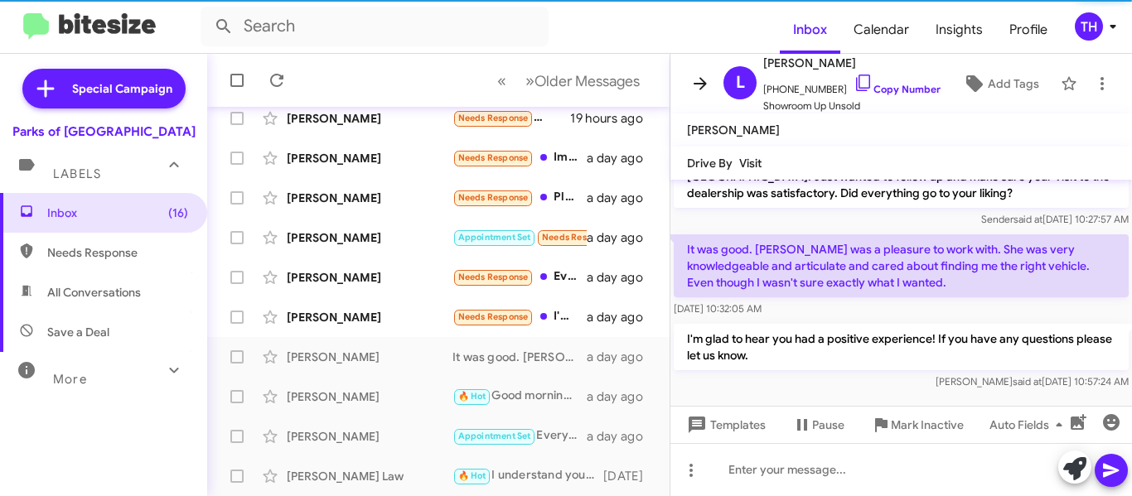
click at [698, 83] on icon at bounding box center [700, 83] width 13 height 12
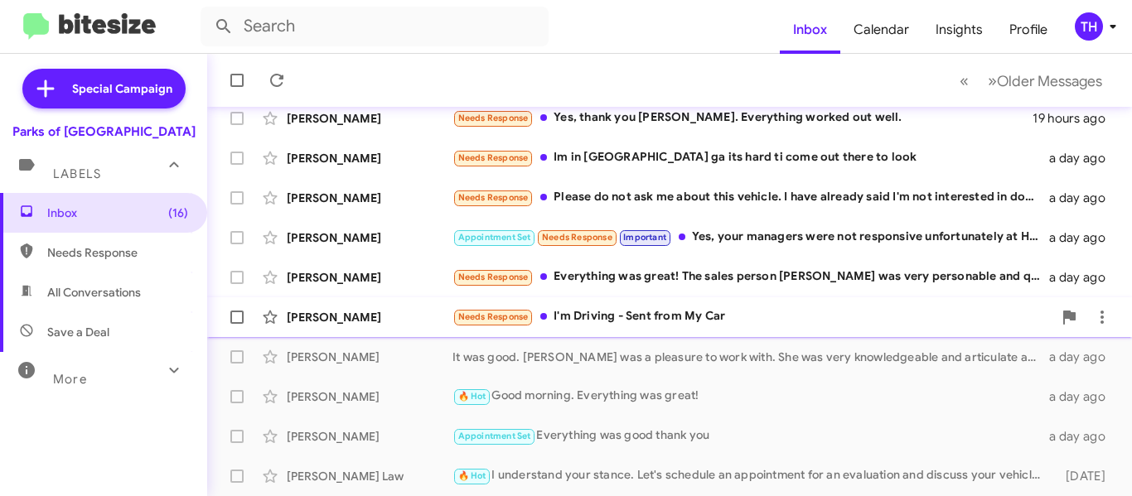
click at [394, 326] on div "Latoya Robinson Needs Response I'm Driving - Sent from My Car a day ago" at bounding box center [669, 317] width 898 height 33
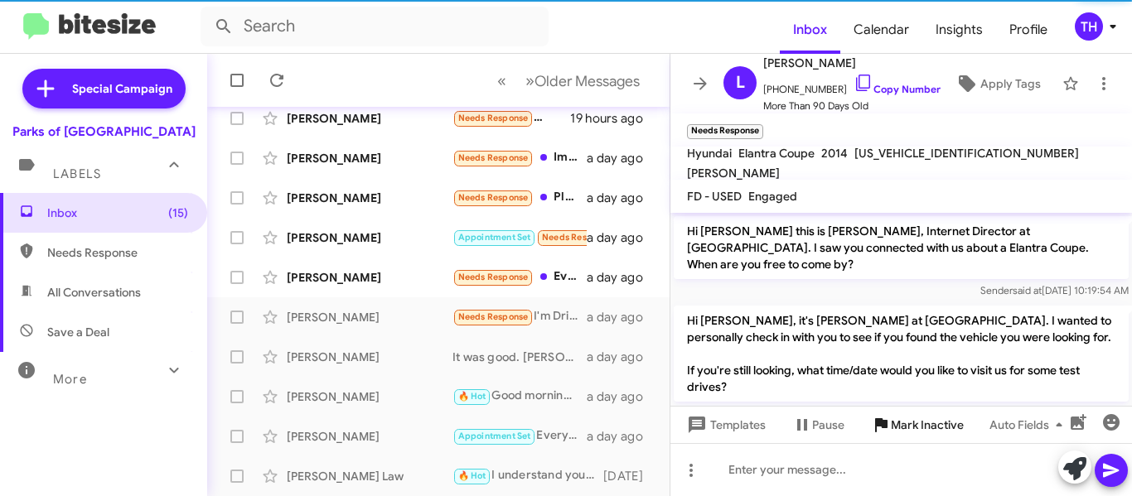
scroll to position [488, 0]
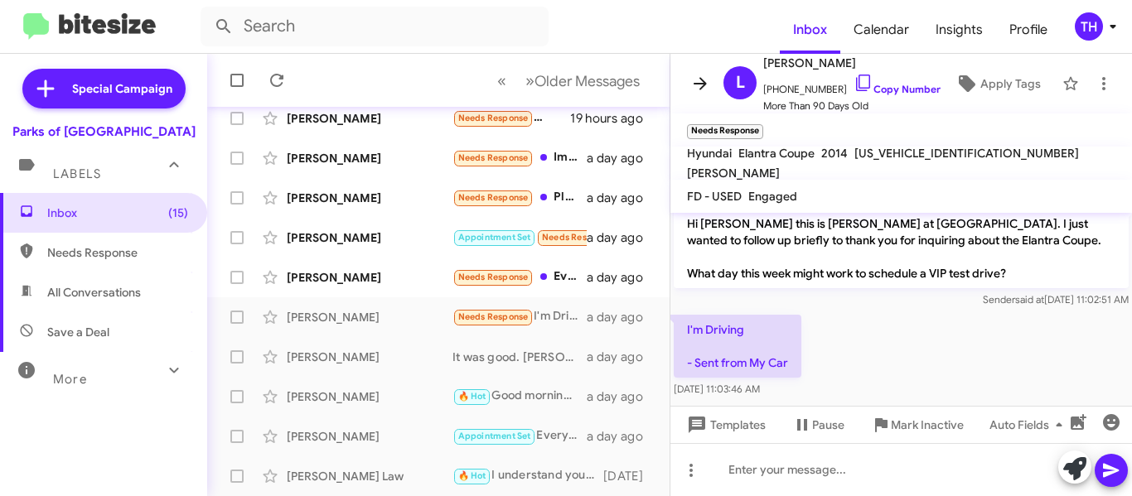
click at [694, 85] on icon at bounding box center [700, 84] width 20 height 20
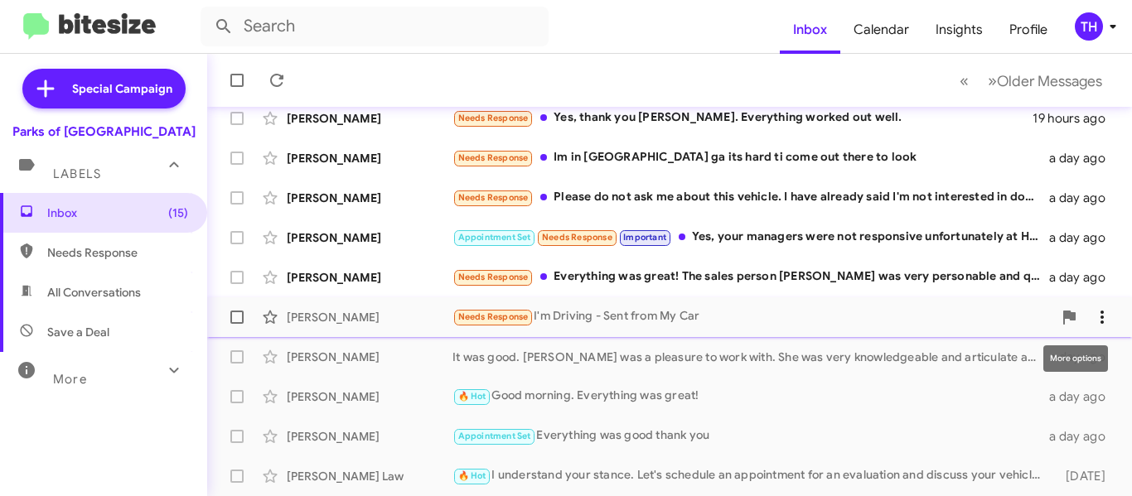
click at [1092, 315] on icon at bounding box center [1102, 317] width 20 height 20
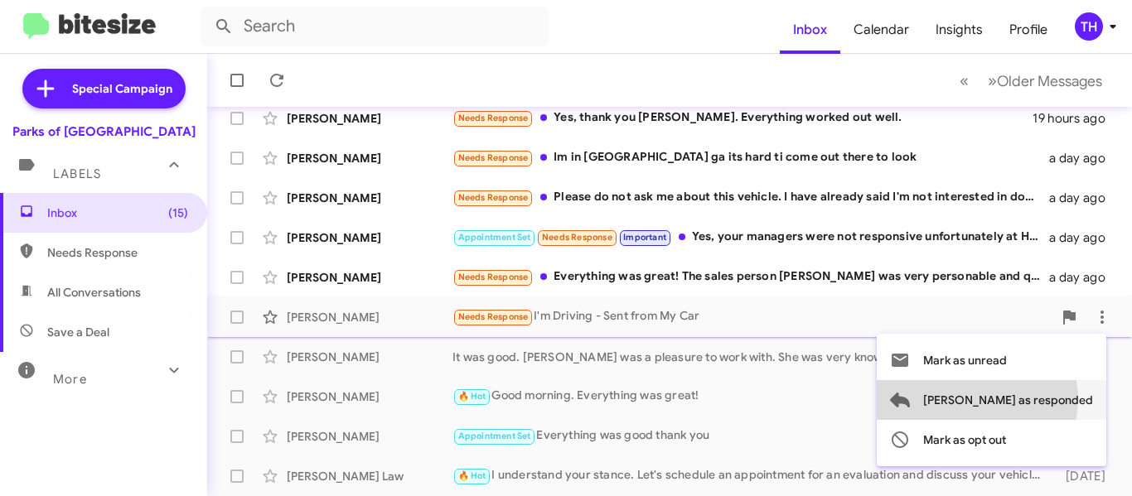
click at [1043, 399] on span "Mark as responded" at bounding box center [1008, 400] width 170 height 40
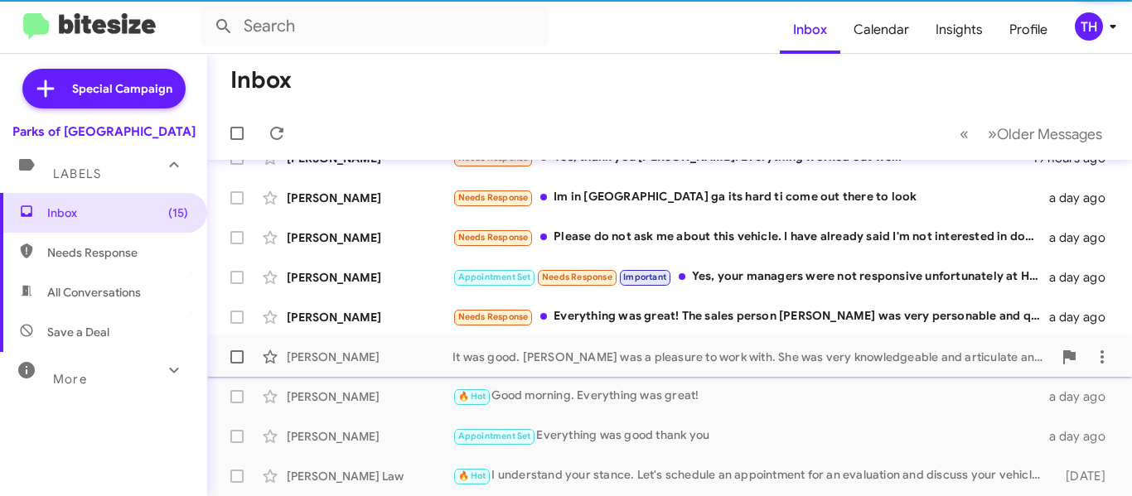
scroll to position [426, 0]
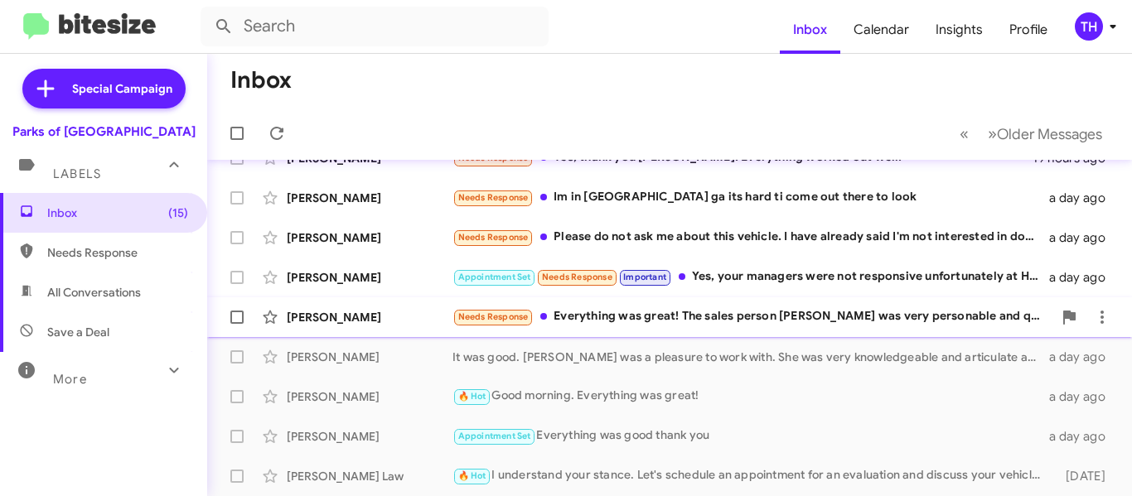
click at [681, 326] on div "Needs Response Everything was great! The sales person Jaylen was very personabl…" at bounding box center [752, 316] width 600 height 19
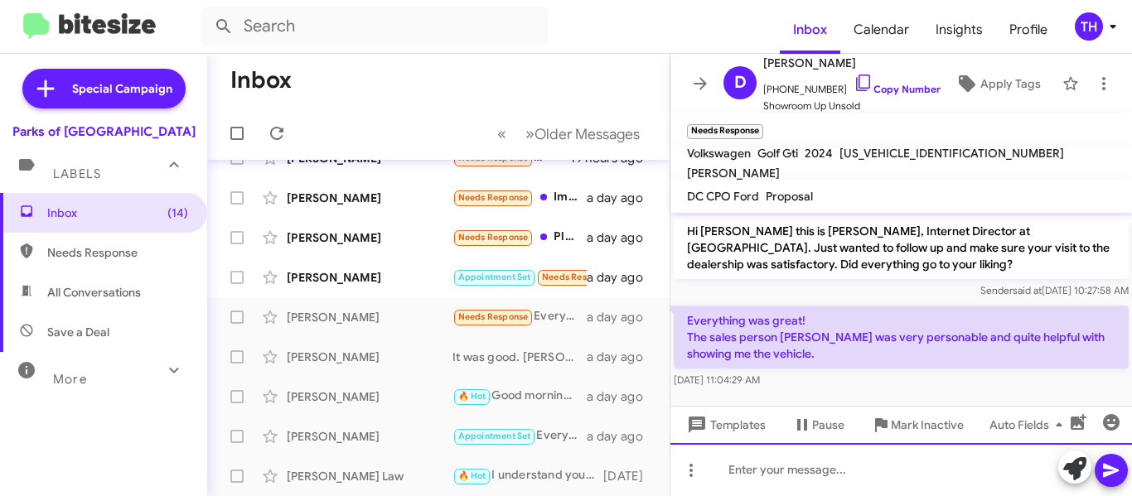
paste div
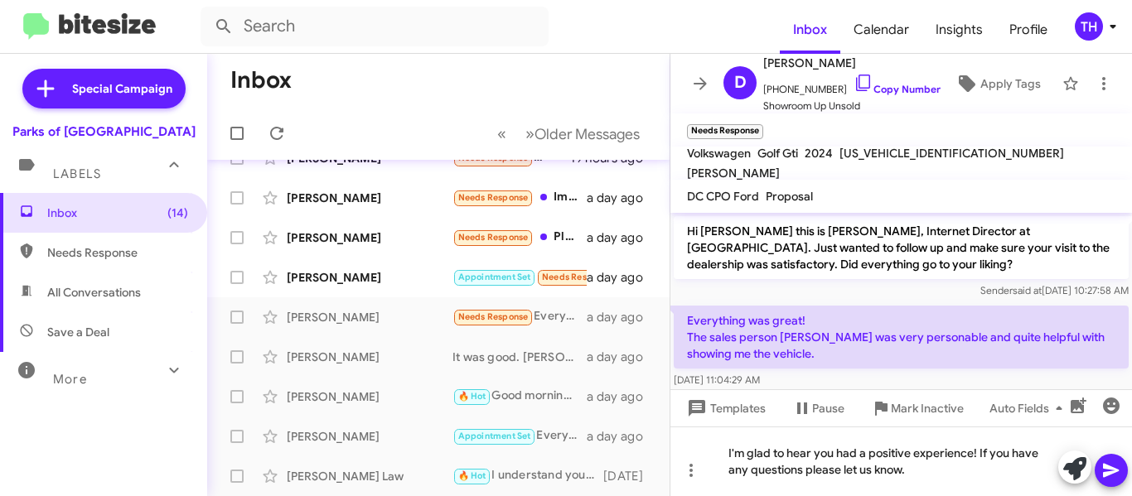
click at [1114, 462] on icon at bounding box center [1111, 471] width 20 height 20
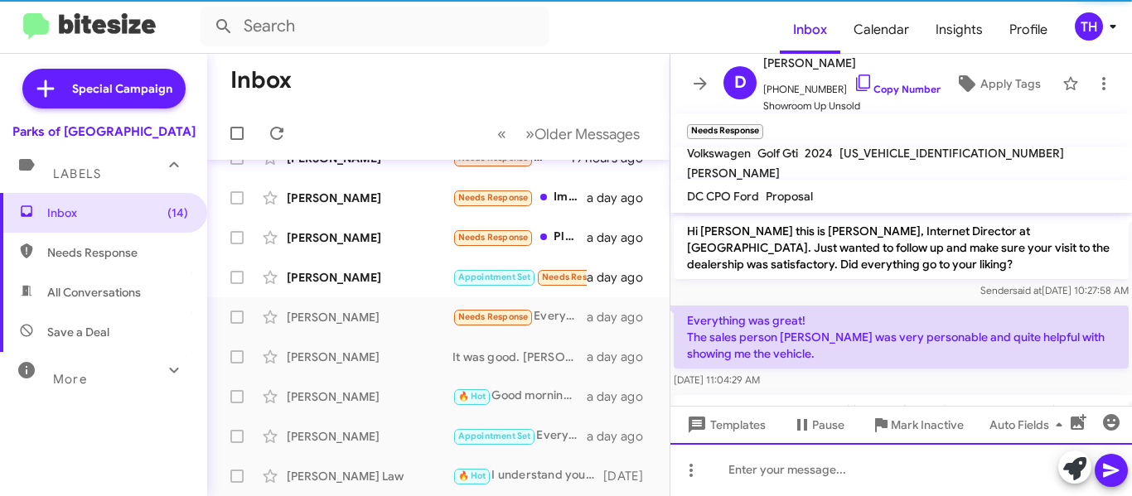
scroll to position [75, 0]
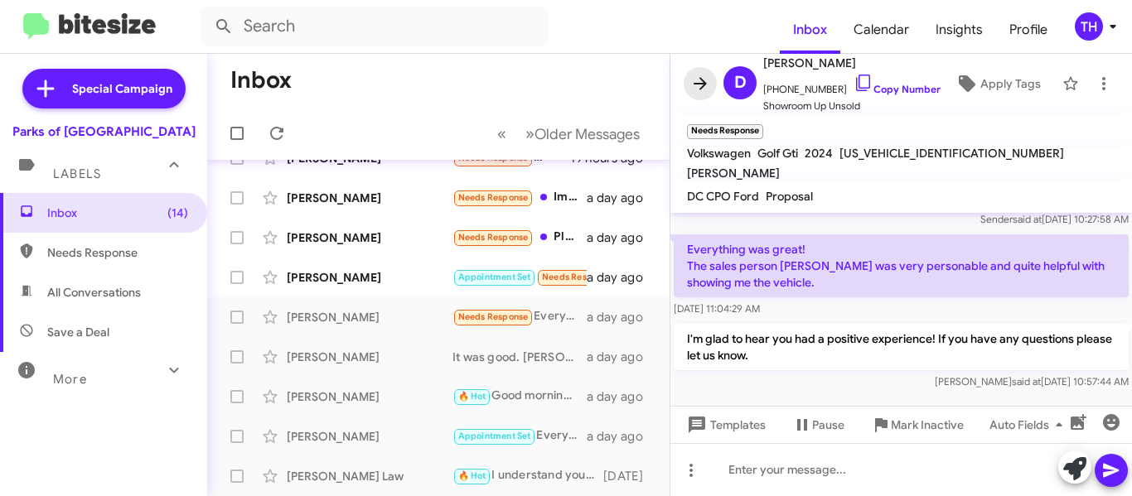
click at [696, 87] on icon at bounding box center [700, 84] width 20 height 20
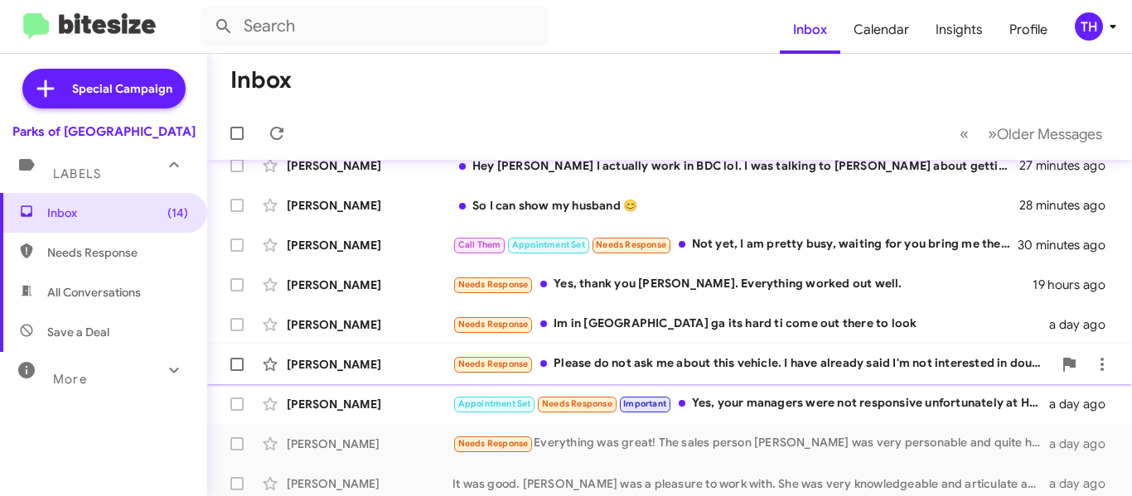
scroll to position [260, 0]
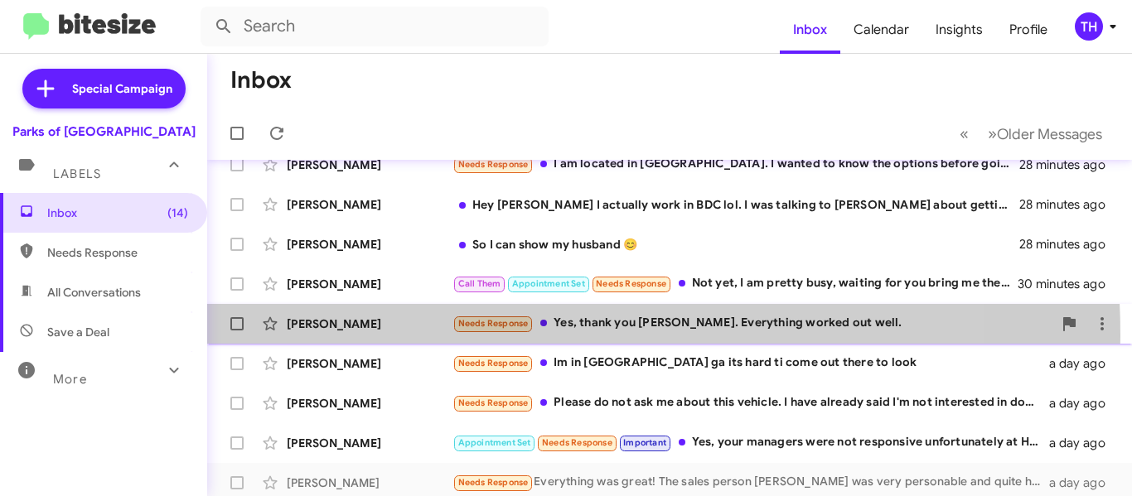
click at [420, 336] on div "Anne Odonnell Needs Response Yes, thank you Shianne. Everything worked out well…" at bounding box center [669, 323] width 898 height 33
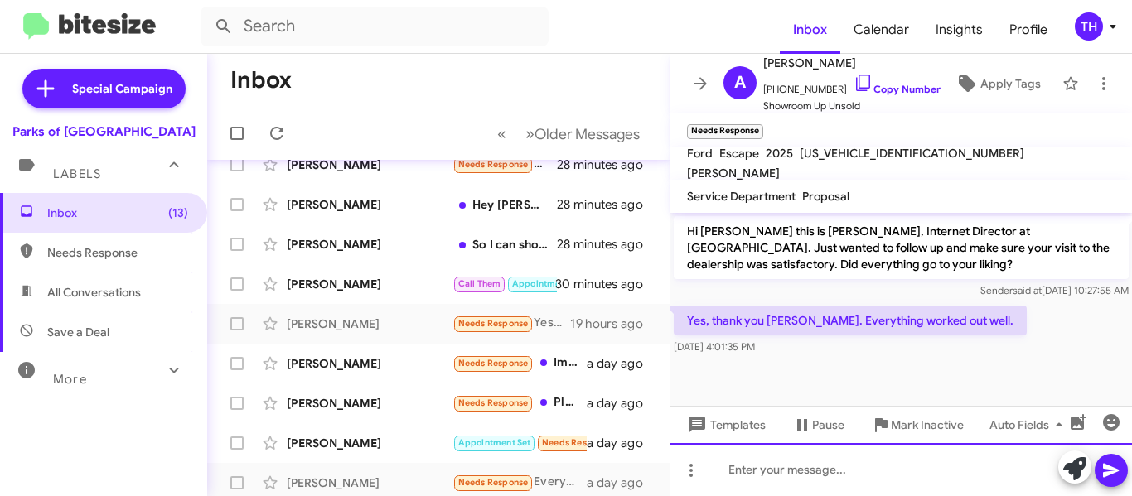
paste div
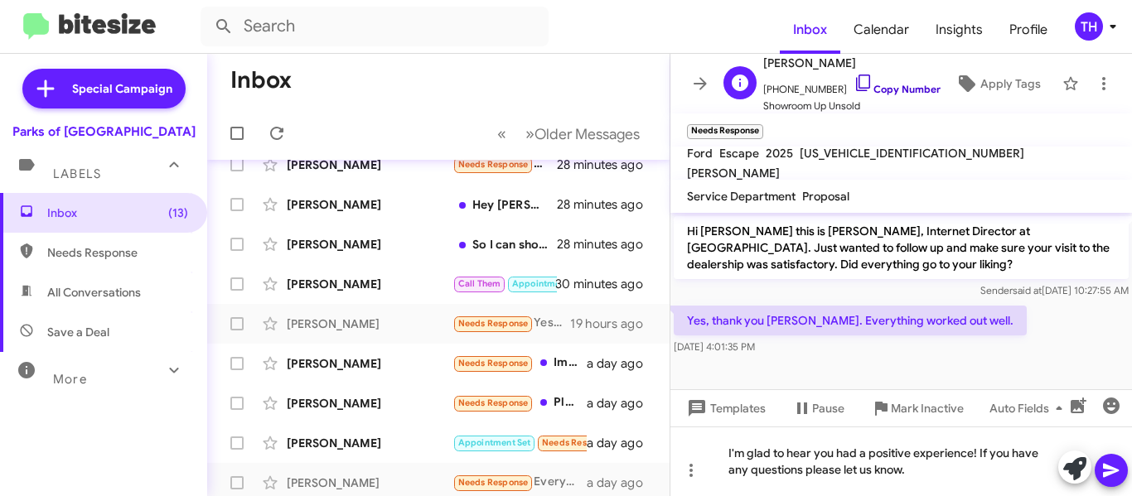
click at [901, 87] on link "Copy Number" at bounding box center [896, 89] width 87 height 12
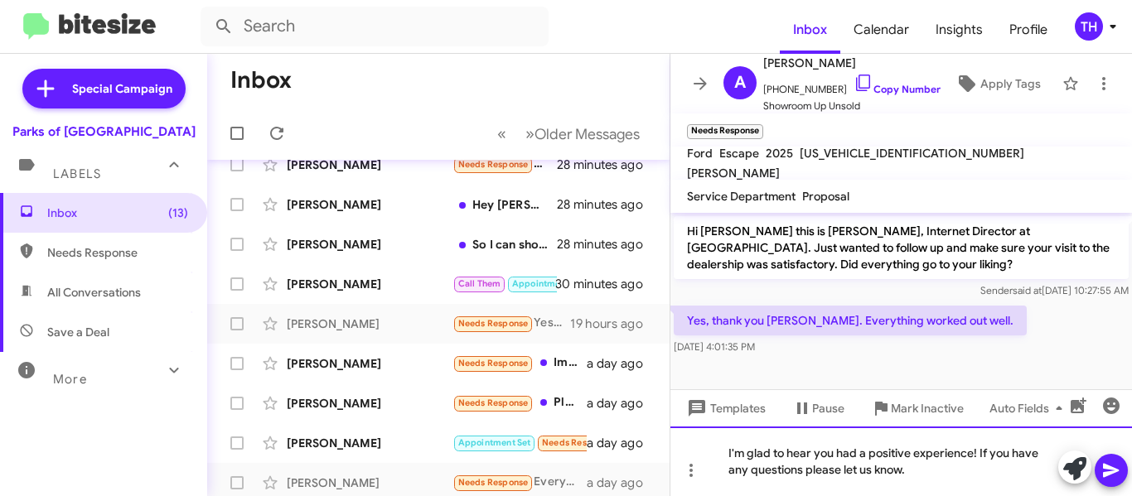
click at [937, 473] on div "I'm glad to hear you had a positive experience! If you have any questions pleas…" at bounding box center [901, 462] width 462 height 70
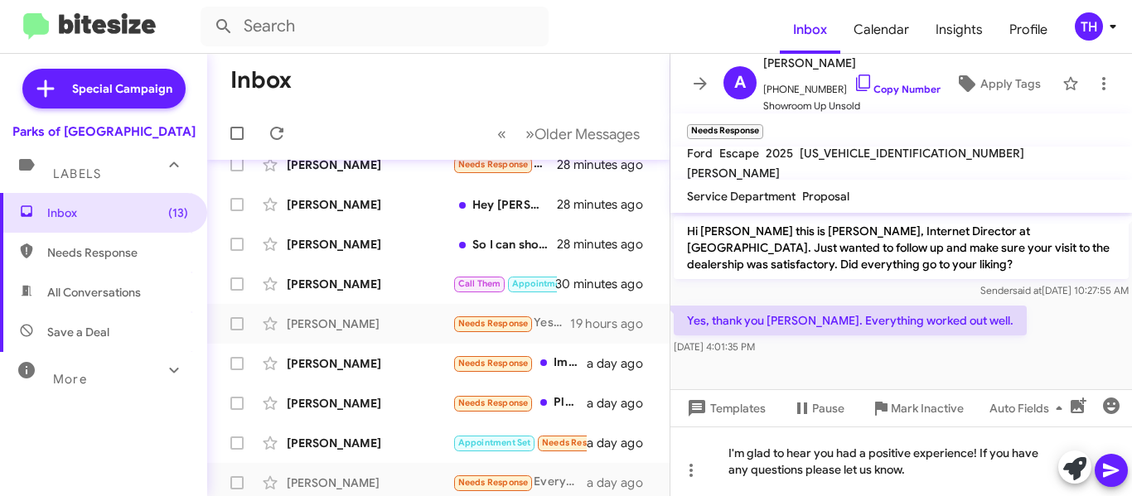
click at [1106, 472] on icon at bounding box center [1111, 471] width 16 height 14
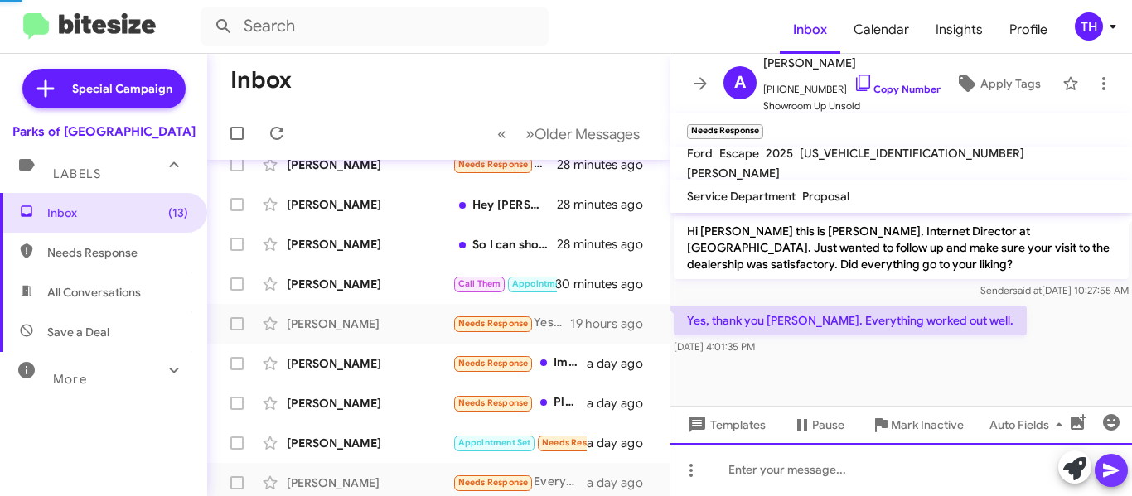
scroll to position [42, 0]
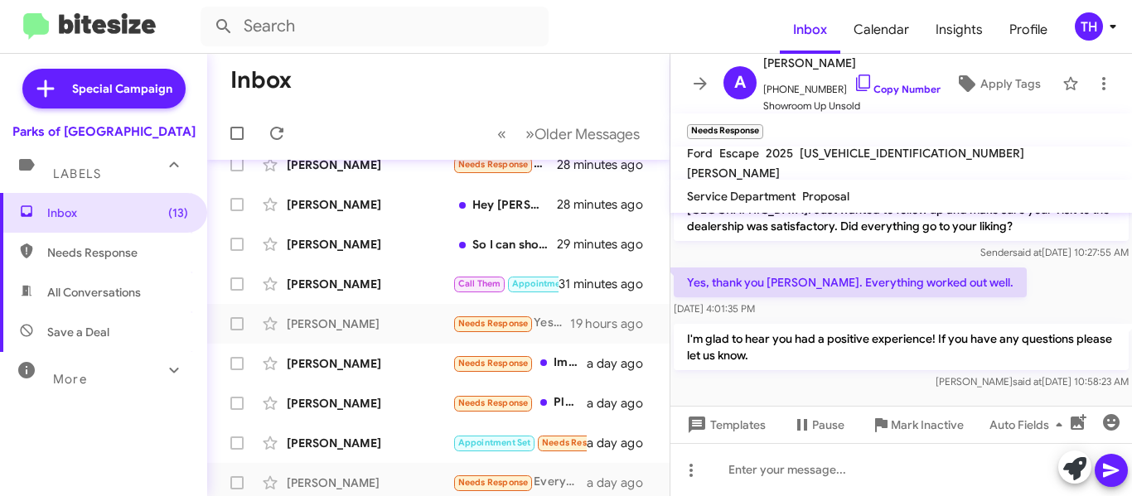
click at [766, 346] on p "I'm glad to hear you had a positive experience! If you have any questions pleas…" at bounding box center [901, 347] width 455 height 46
copy p "I'm glad to hear you had a positive experience! If you have any questions pleas…"
click at [699, 75] on icon at bounding box center [700, 84] width 20 height 20
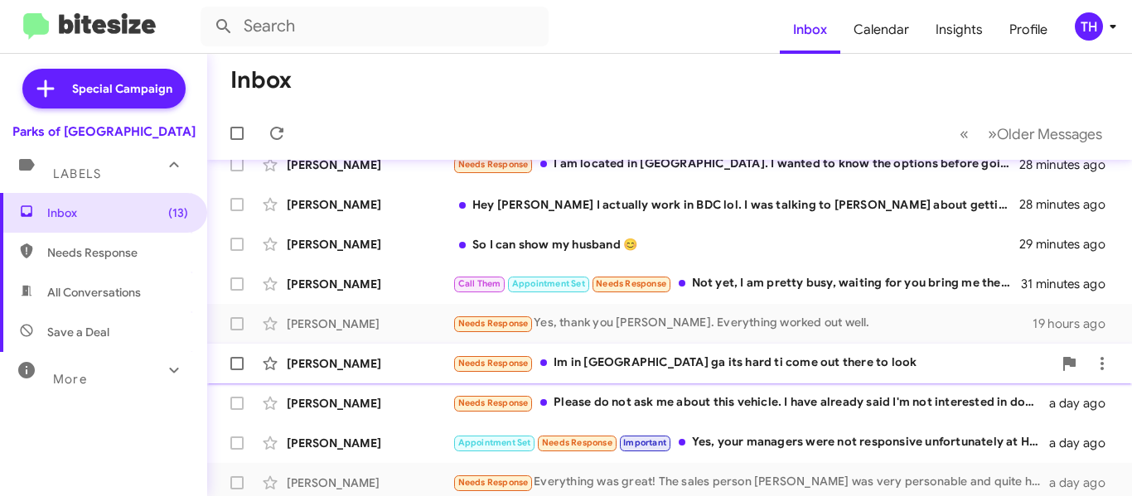
scroll to position [177, 0]
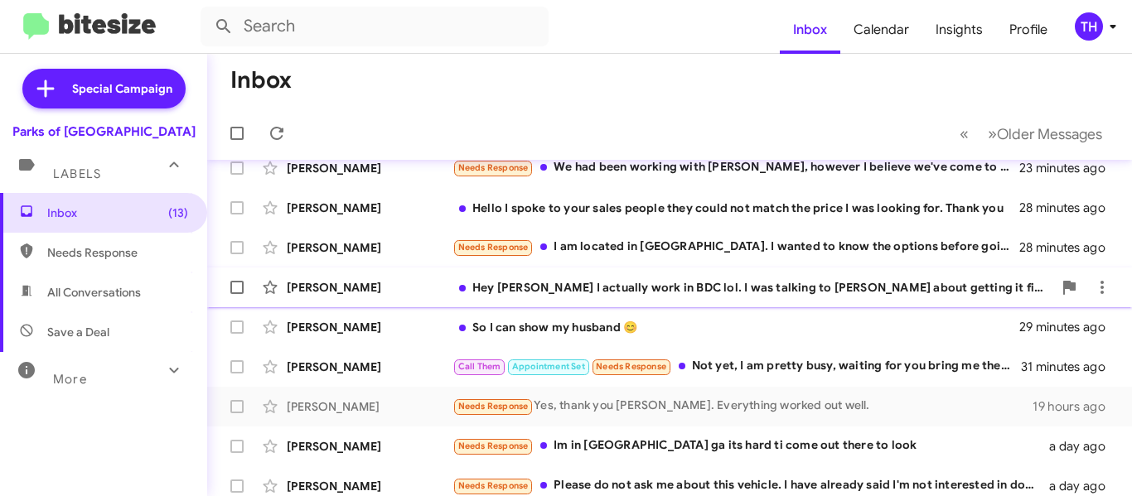
click at [443, 296] on div "Madison Hultman Hey Shianne I actually work in BDC lol. I was talking to Tyler …" at bounding box center [669, 287] width 898 height 33
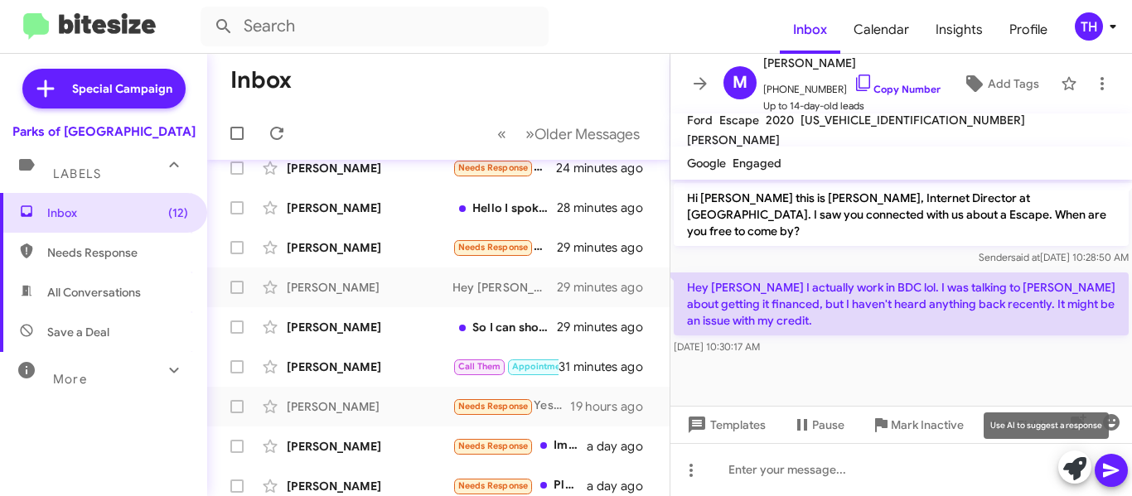
click at [1071, 469] on icon at bounding box center [1074, 468] width 23 height 23
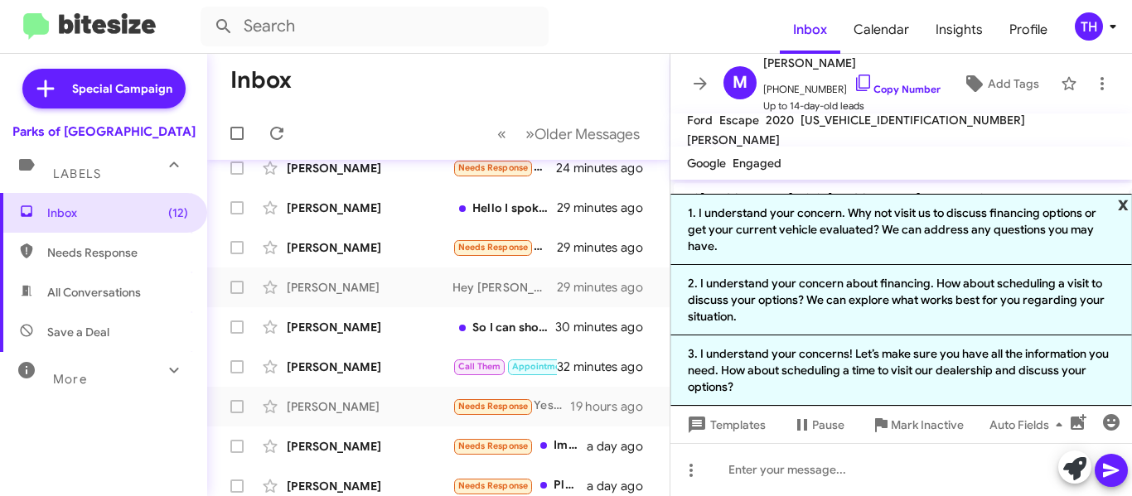
click at [1120, 195] on span "x" at bounding box center [1123, 204] width 11 height 20
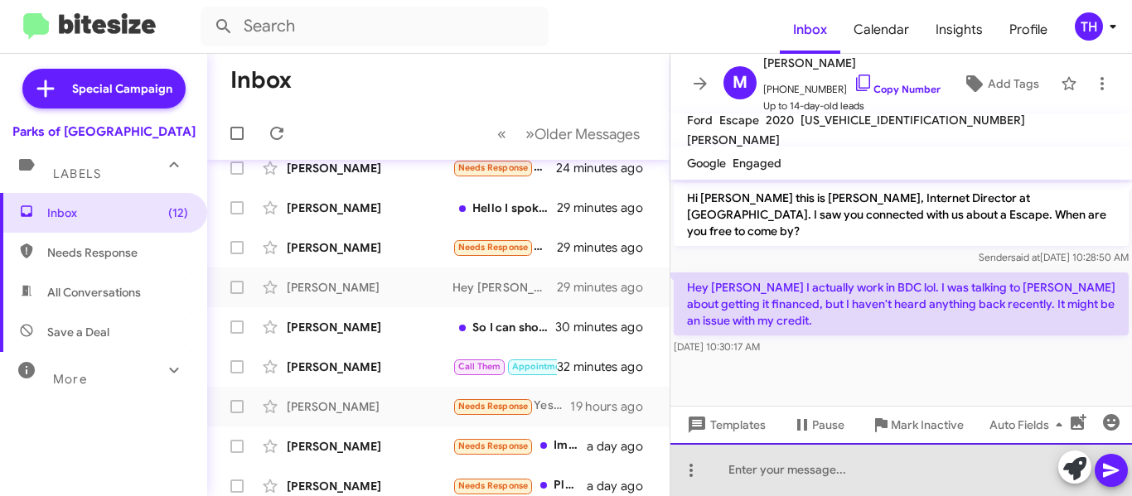
click at [795, 478] on div at bounding box center [901, 469] width 462 height 53
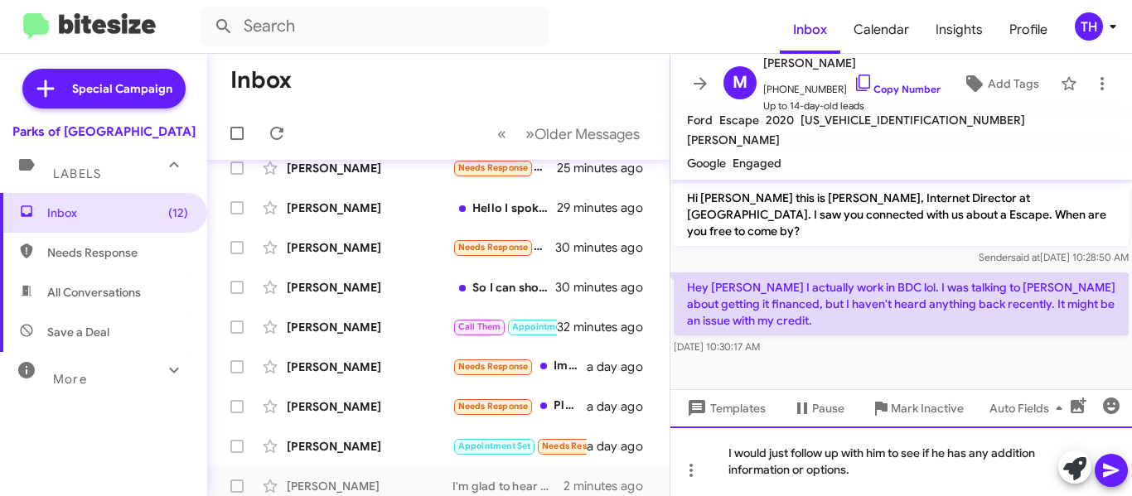
click at [873, 472] on div "I would just follow up with him to see if he has any addition information or op…" at bounding box center [901, 462] width 462 height 70
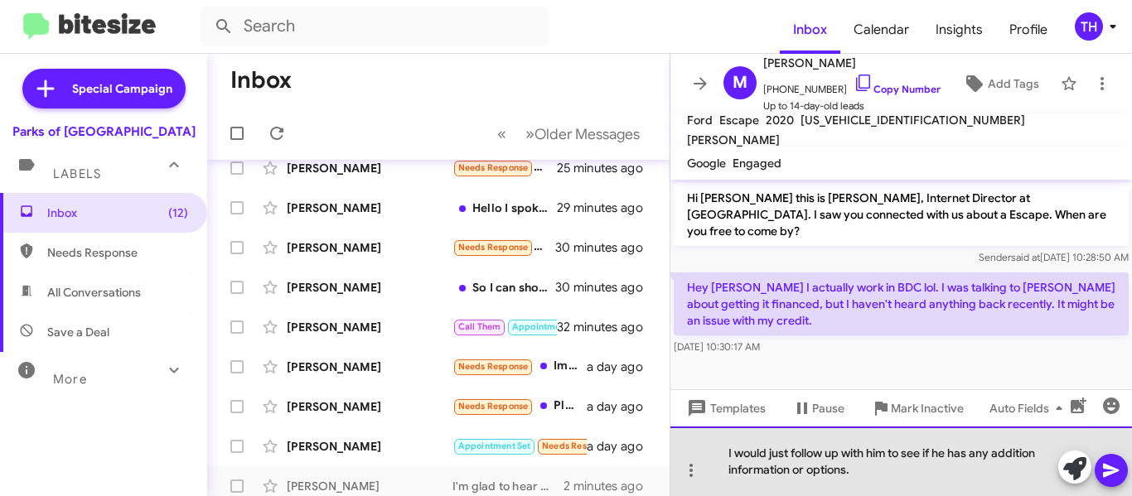
click at [960, 472] on div "I would just follow up with him to see if he has any addition information or op…" at bounding box center [901, 462] width 462 height 70
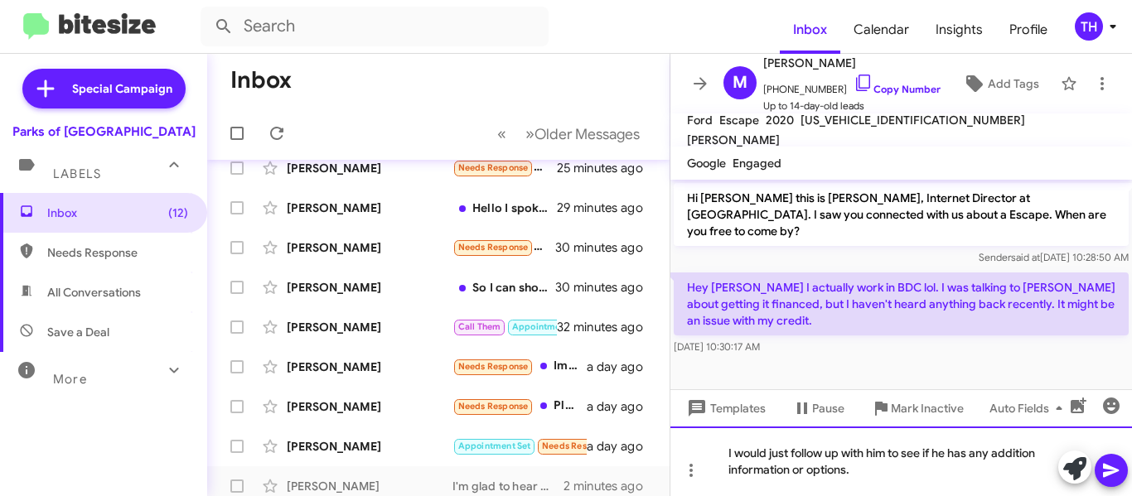
click at [1042, 451] on div "I would just follow up with him to see if he has any addition information or op…" at bounding box center [901, 462] width 462 height 70
click at [1014, 484] on div "I would just follow up with him to see if he has any additional information or …" at bounding box center [901, 462] width 462 height 70
click at [848, 471] on div "I would just follow up with him to see if he has any additional information or …" at bounding box center [901, 462] width 462 height 70
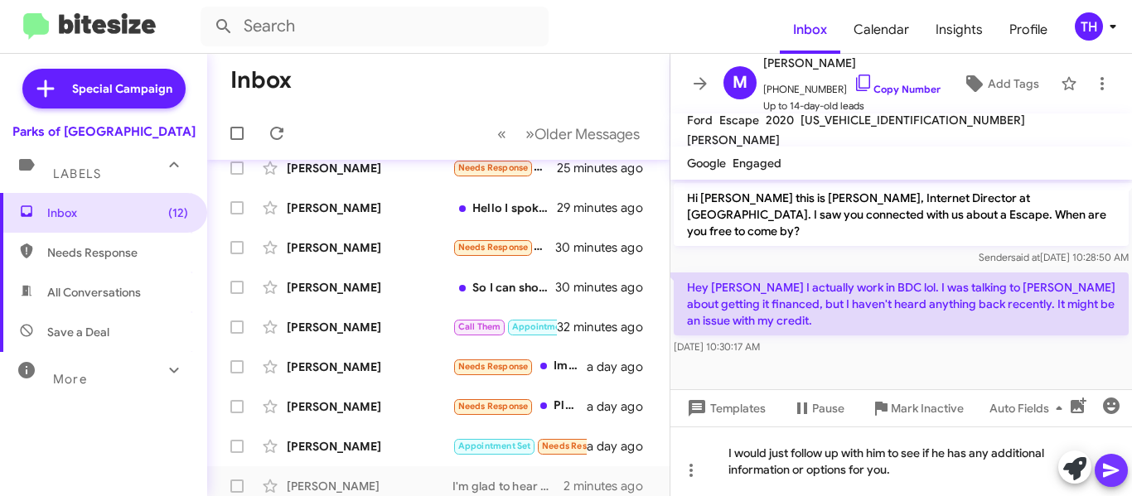
click at [1113, 467] on icon at bounding box center [1111, 471] width 20 height 20
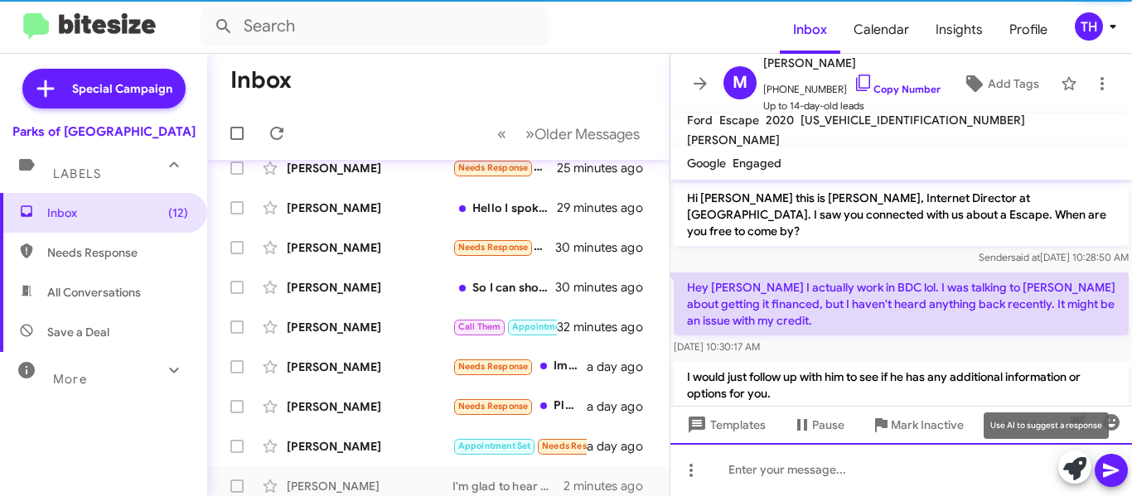
scroll to position [26, 0]
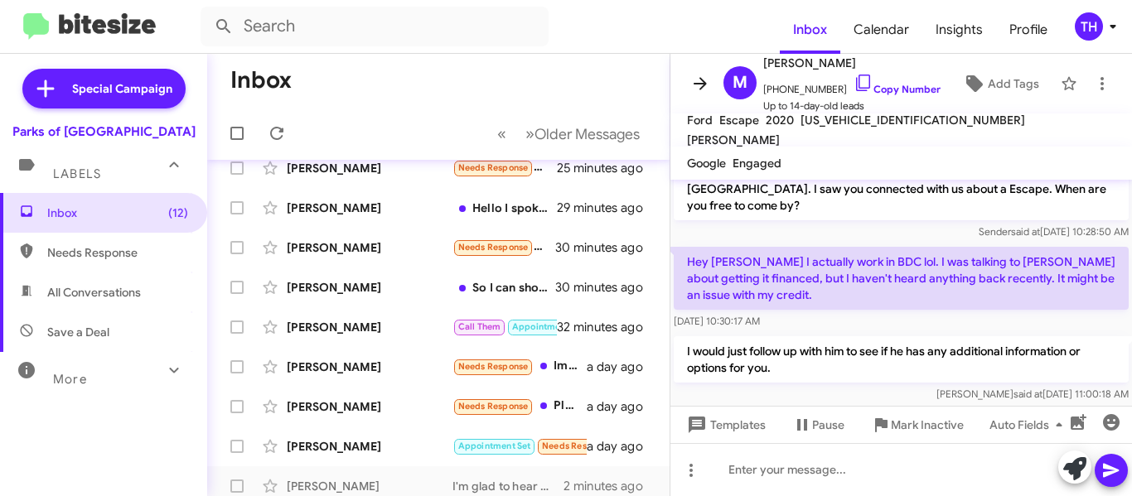
click at [697, 80] on icon at bounding box center [700, 84] width 20 height 20
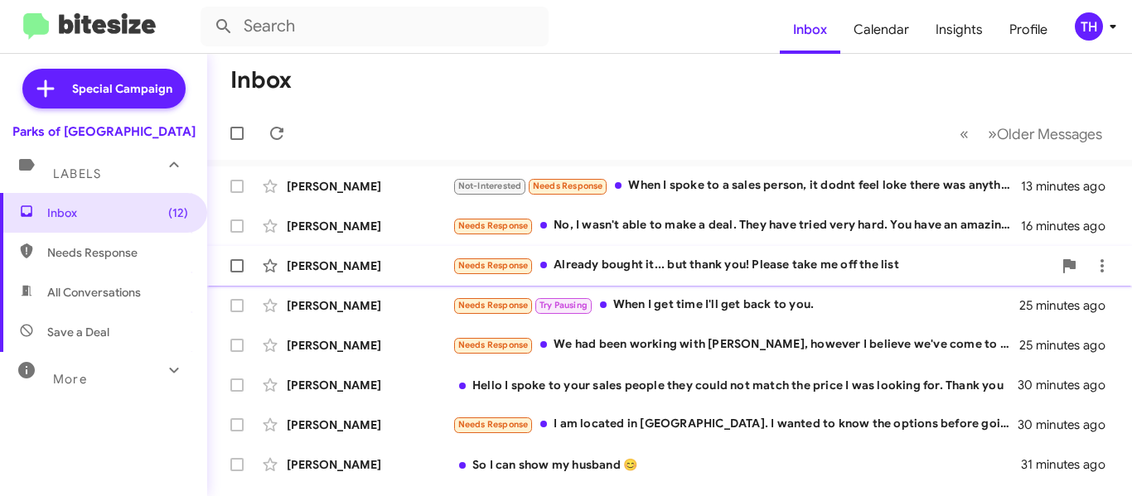
click at [430, 270] on div "Nelson Alicea" at bounding box center [370, 266] width 166 height 17
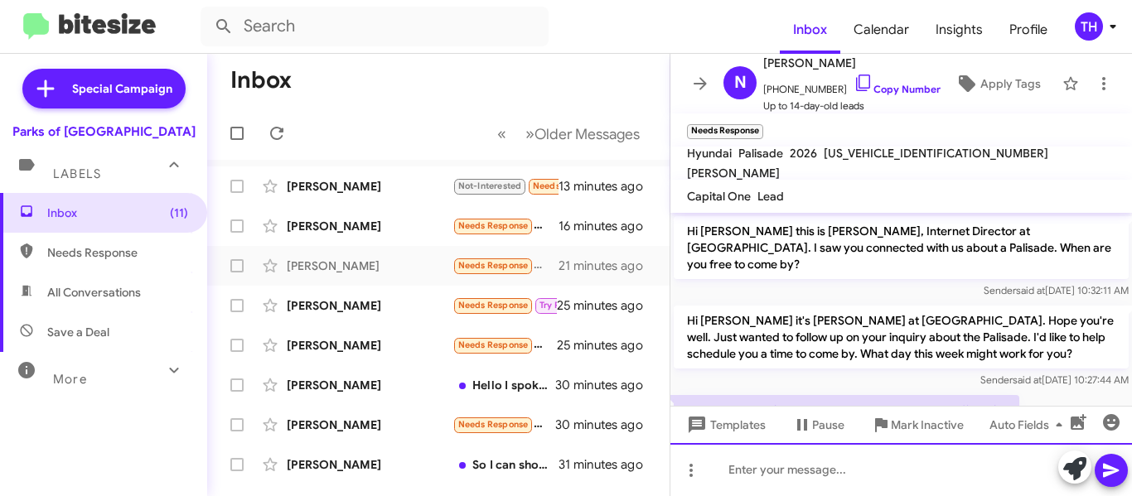
paste div
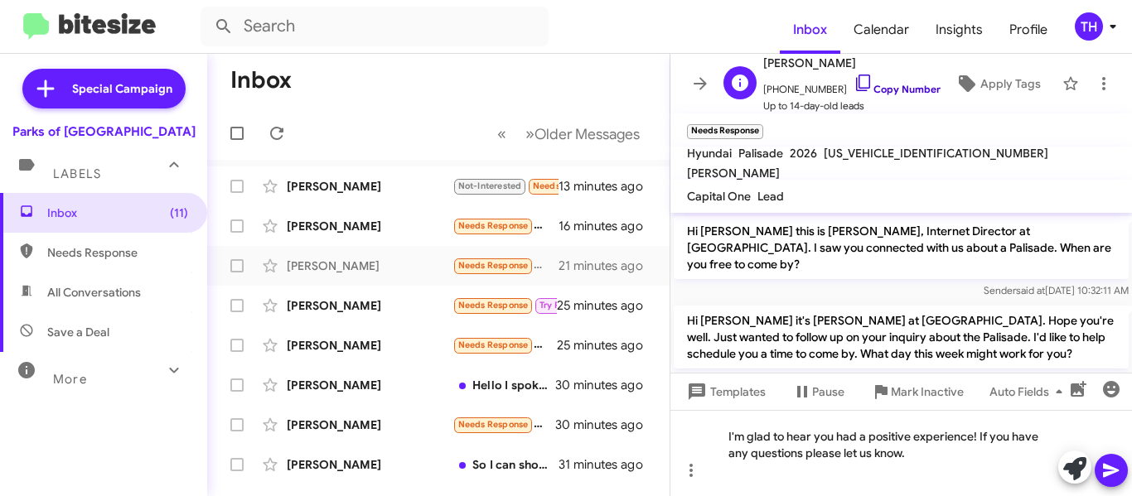
click at [853, 81] on icon at bounding box center [863, 83] width 20 height 20
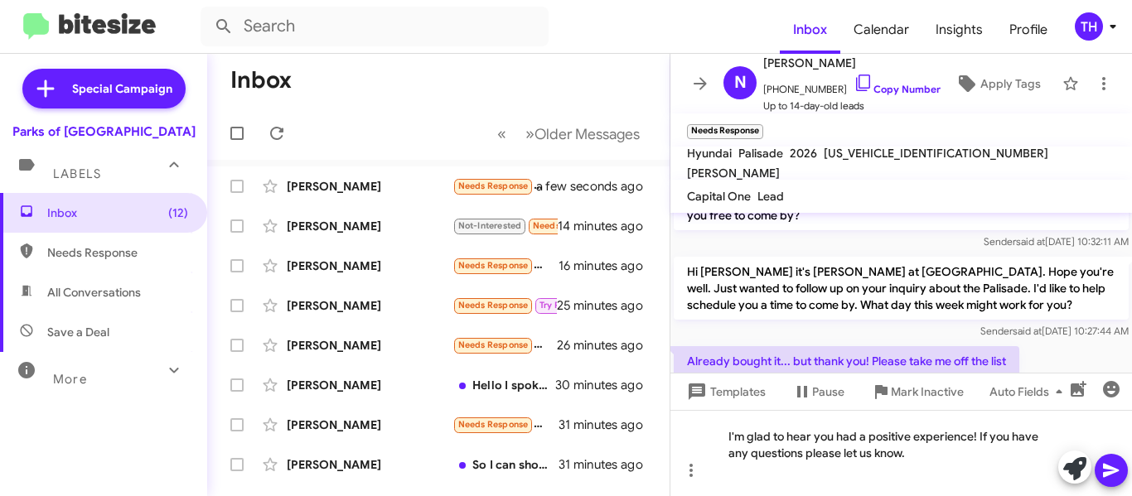
scroll to position [75, 0]
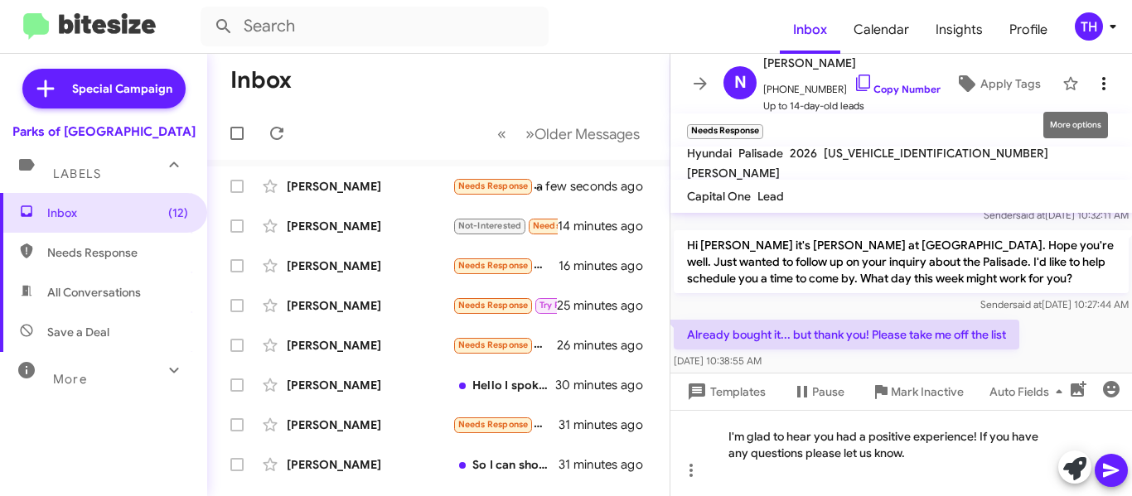
click at [1090, 94] on button at bounding box center [1103, 83] width 33 height 33
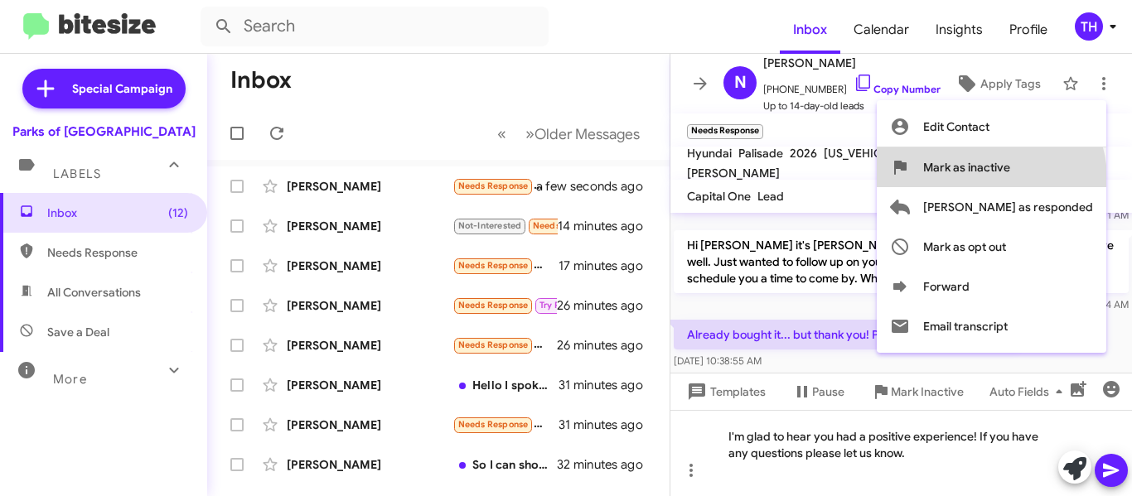
click at [1010, 178] on span "Mark as inactive" at bounding box center [966, 167] width 87 height 40
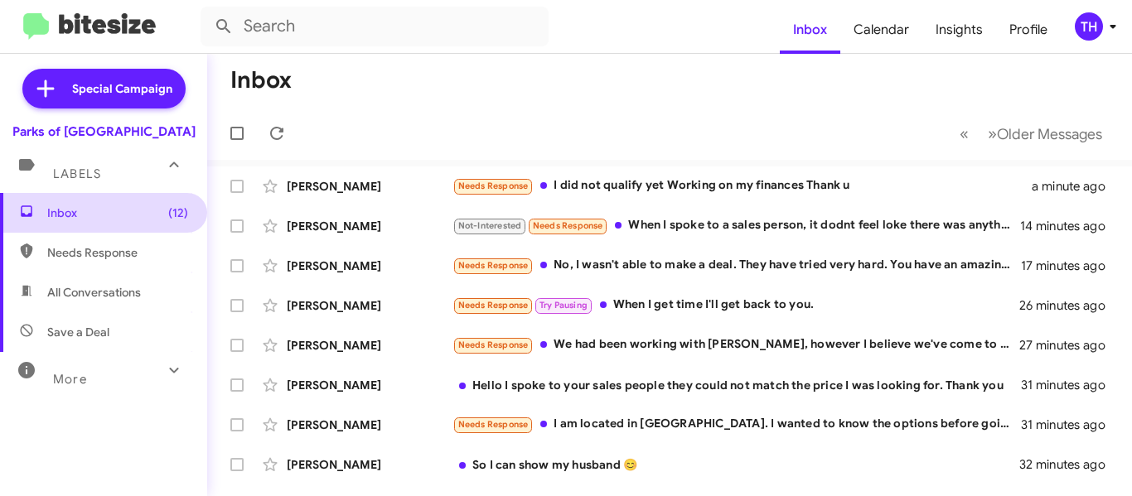
click at [106, 221] on span "Inbox (12)" at bounding box center [103, 213] width 207 height 40
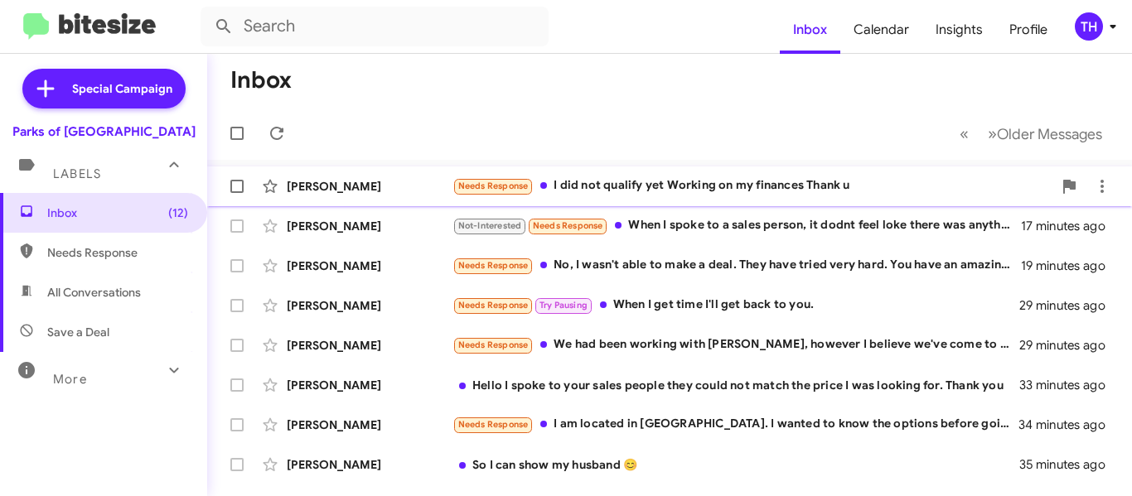
click at [411, 181] on div "[PERSON_NAME]" at bounding box center [370, 186] width 166 height 17
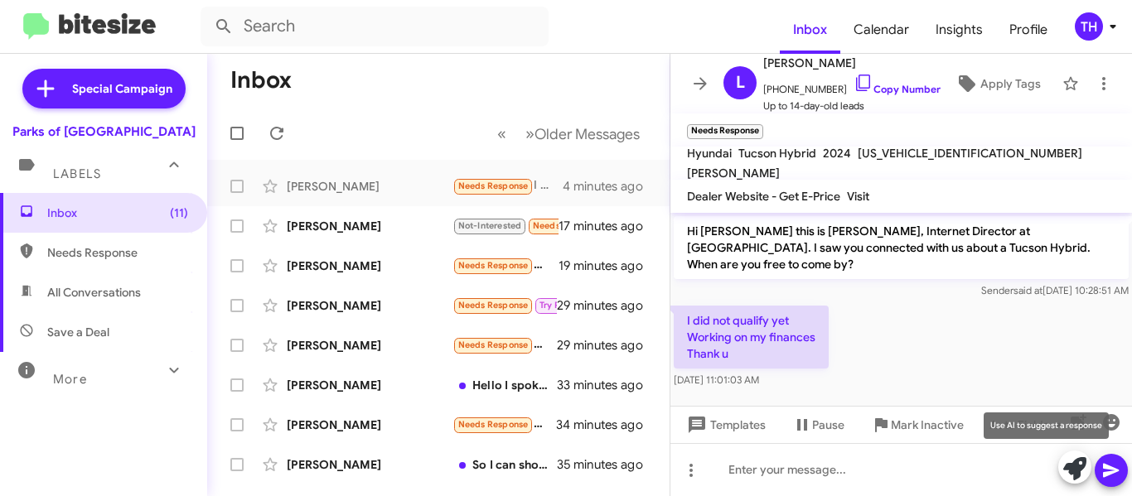
click at [1066, 472] on icon at bounding box center [1074, 468] width 23 height 23
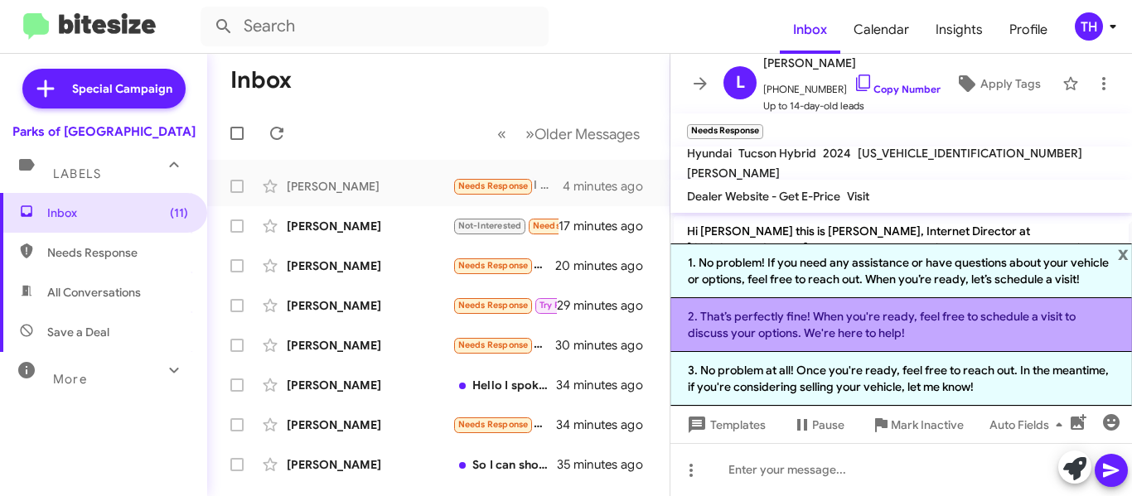
click at [789, 329] on li "2. That’s perfectly fine! When you're ready, feel free to schedule a visit to d…" at bounding box center [901, 325] width 462 height 54
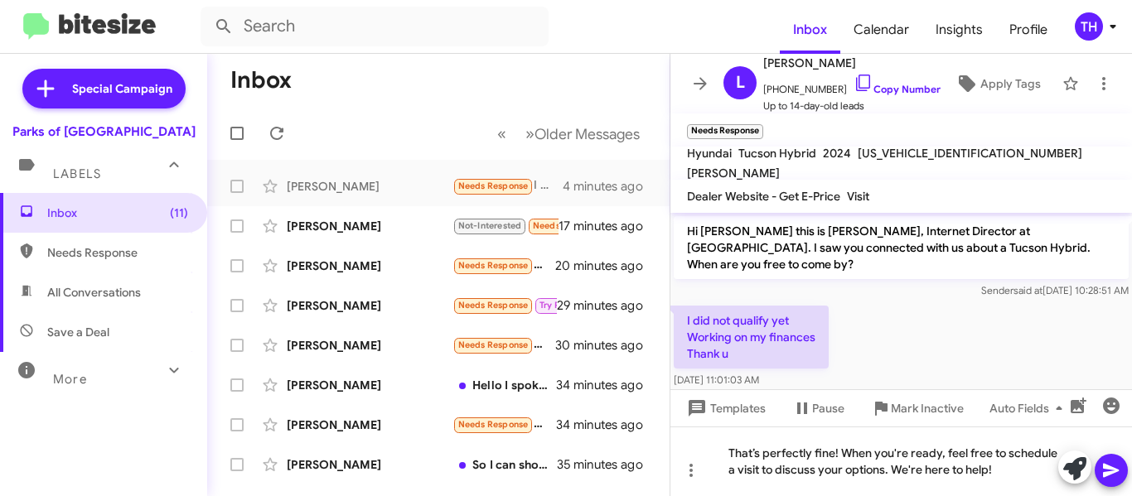
click at [1112, 478] on icon at bounding box center [1111, 471] width 20 height 20
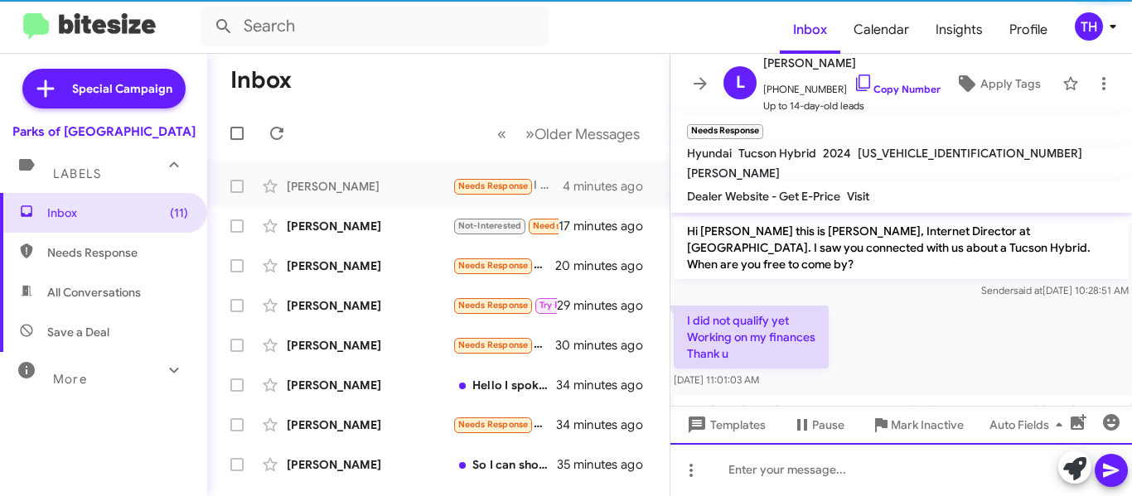
scroll to position [75, 0]
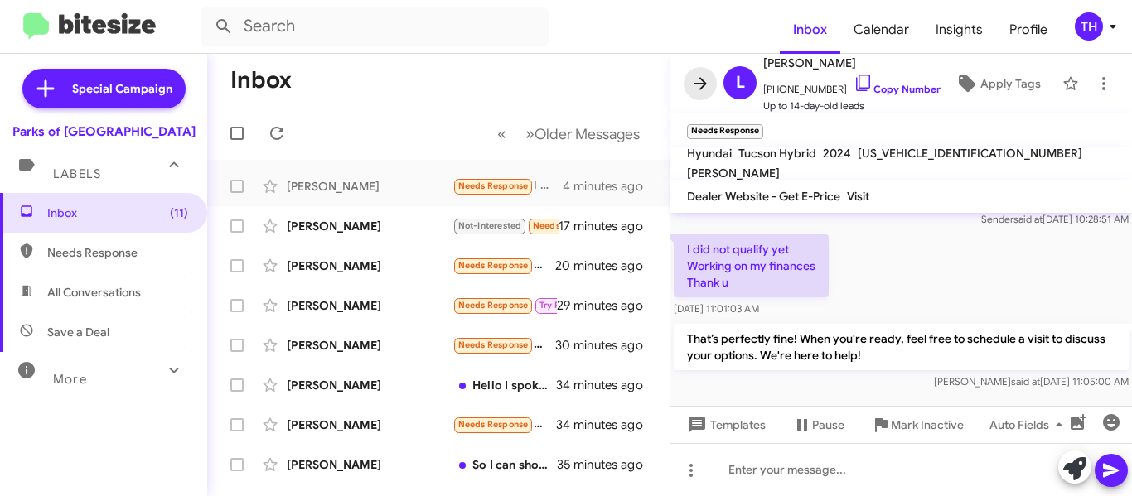
click at [703, 88] on icon at bounding box center [700, 83] width 13 height 12
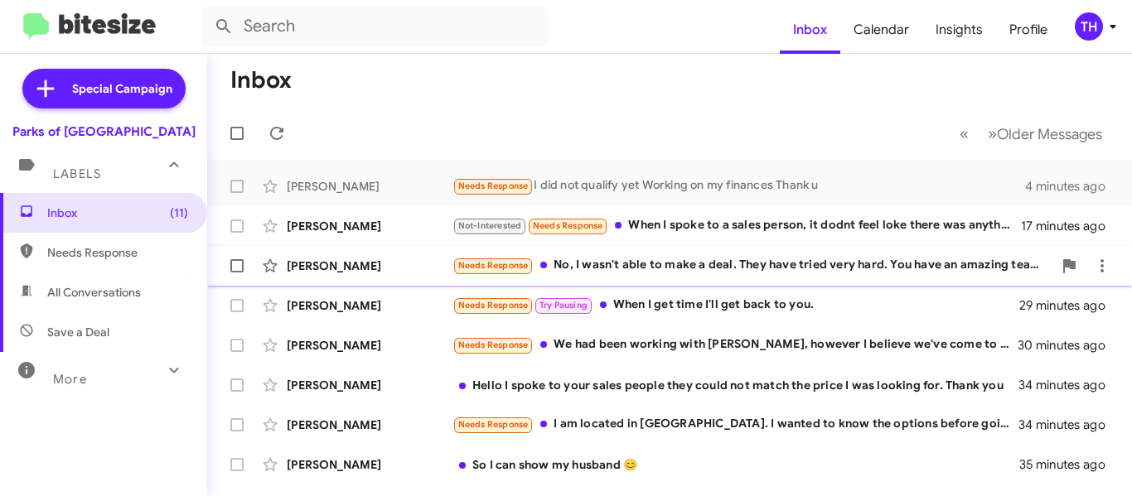
click at [414, 273] on div "[PERSON_NAME]" at bounding box center [370, 266] width 166 height 17
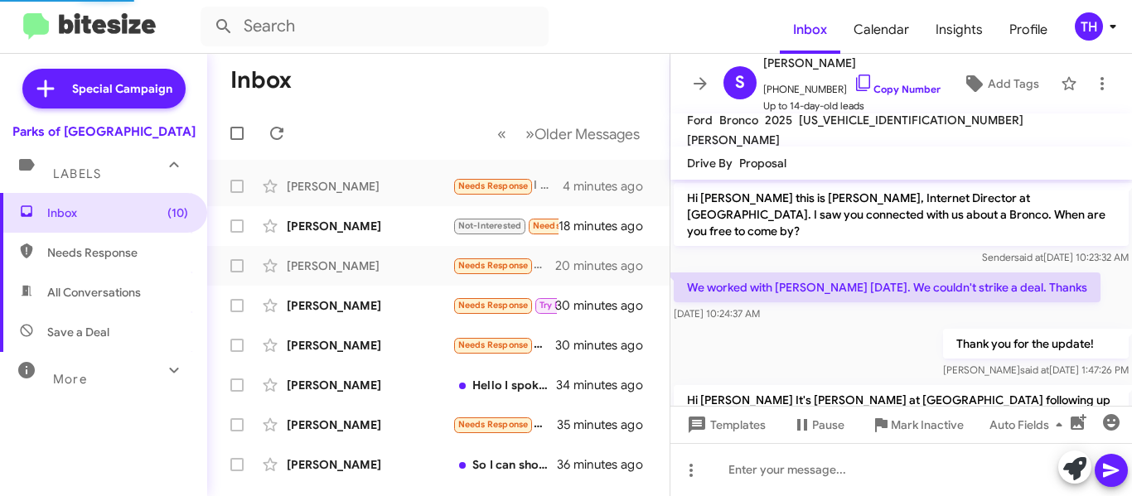
scroll to position [166, 0]
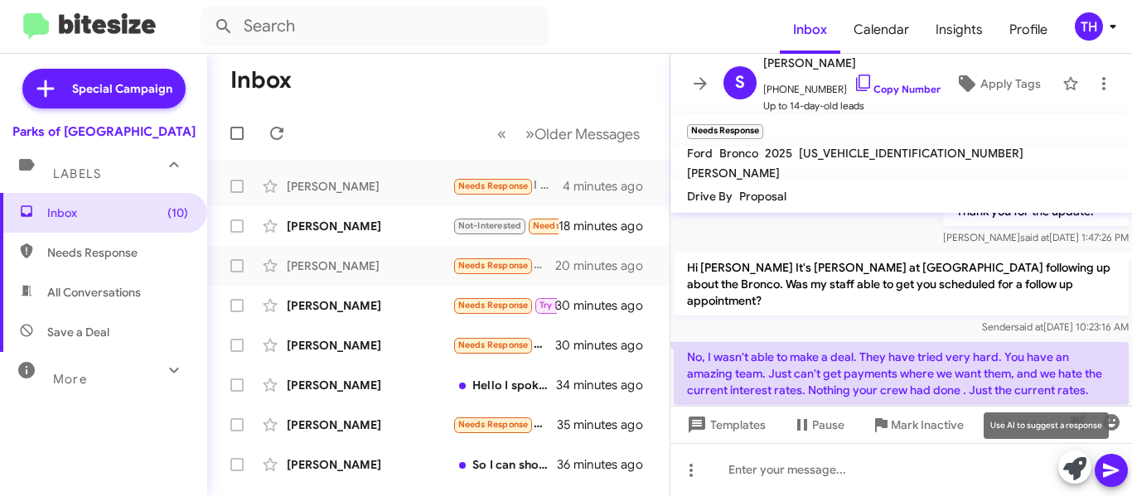
click at [1071, 463] on icon at bounding box center [1074, 468] width 23 height 23
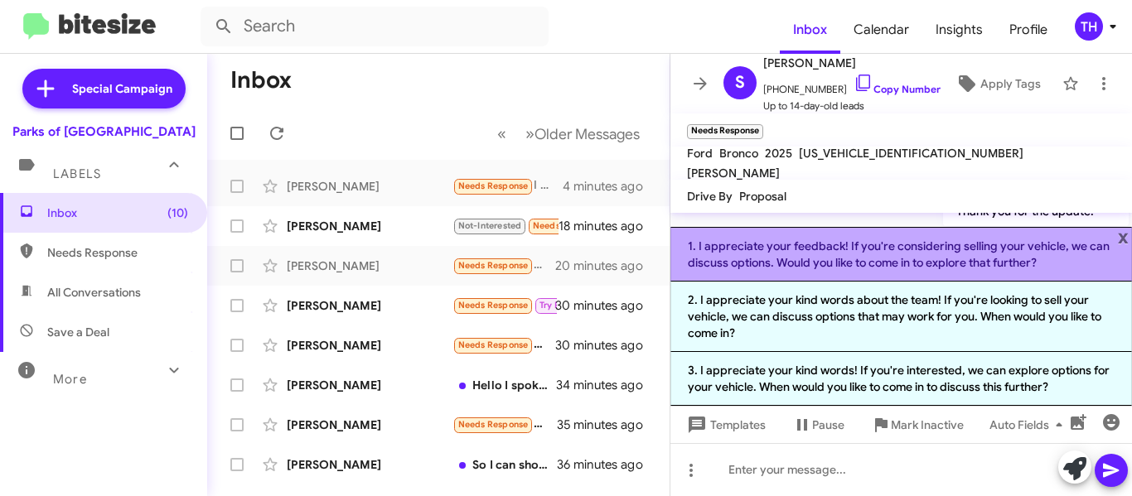
click at [811, 252] on li "1. I appreciate your feedback! If you're considering selling your vehicle, we c…" at bounding box center [901, 254] width 462 height 55
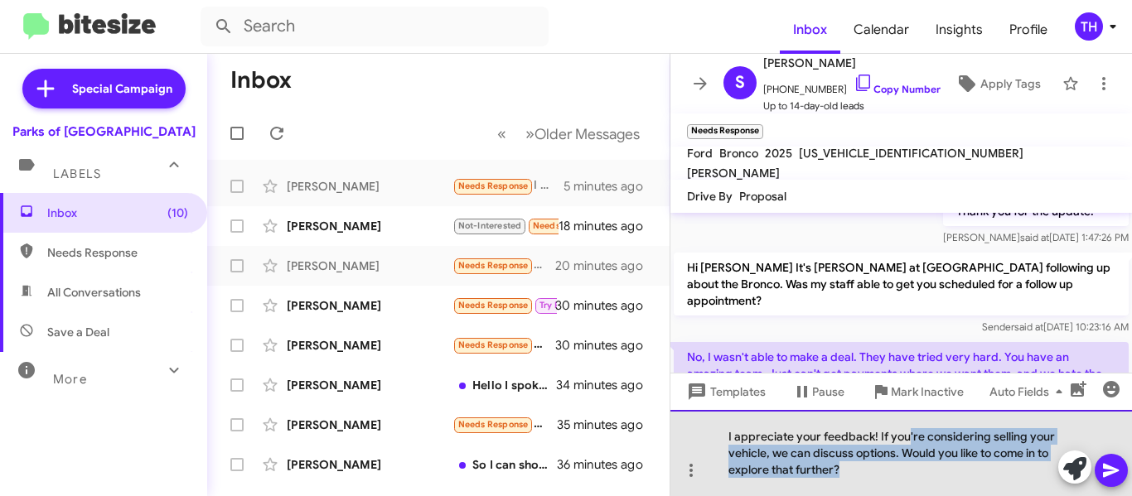
drag, startPoint x: 907, startPoint y: 436, endPoint x: 986, endPoint y: 482, distance: 91.4
click at [986, 482] on div "I appreciate your feedback! If you're considering selling your vehicle, we can …" at bounding box center [901, 453] width 462 height 86
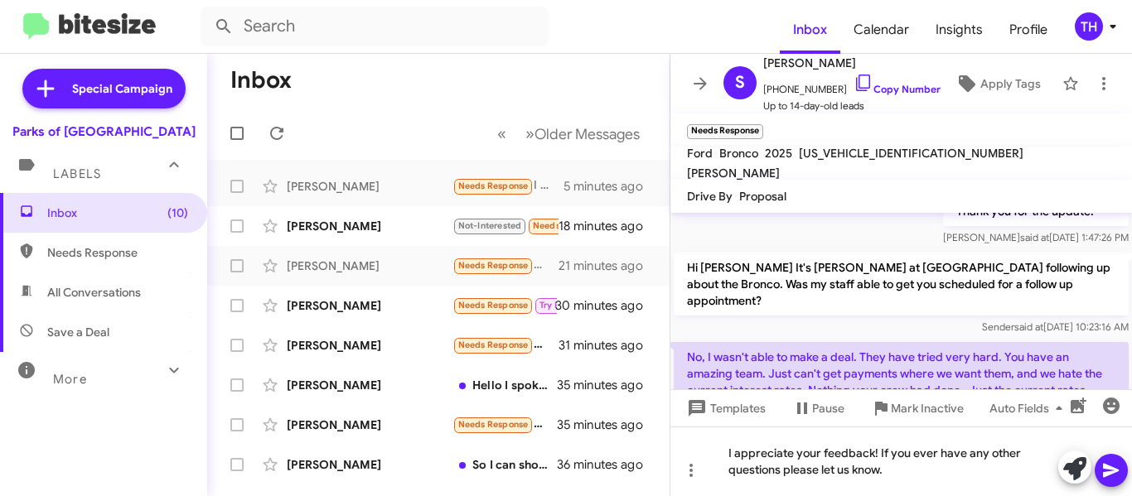
click at [1110, 468] on icon at bounding box center [1111, 471] width 16 height 14
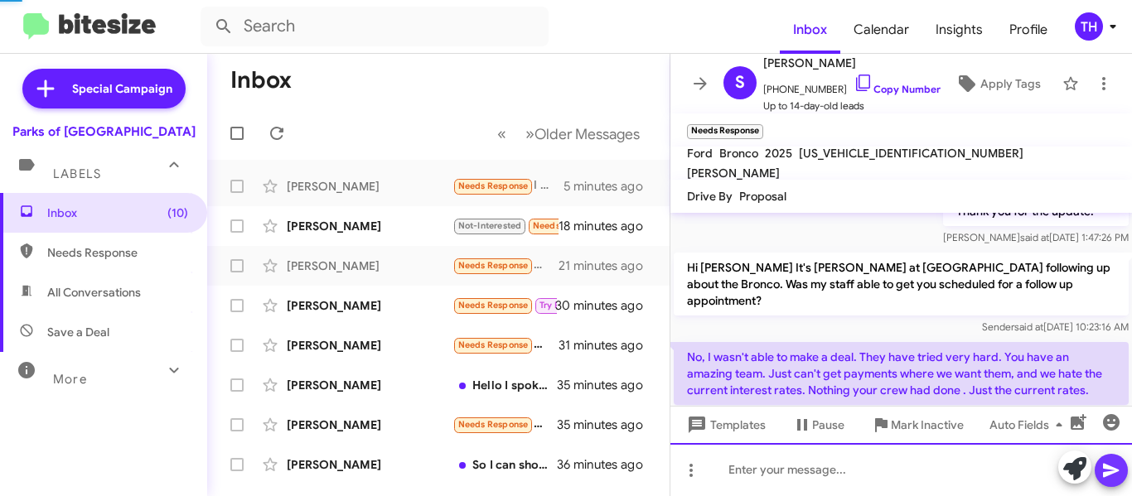
scroll to position [0, 0]
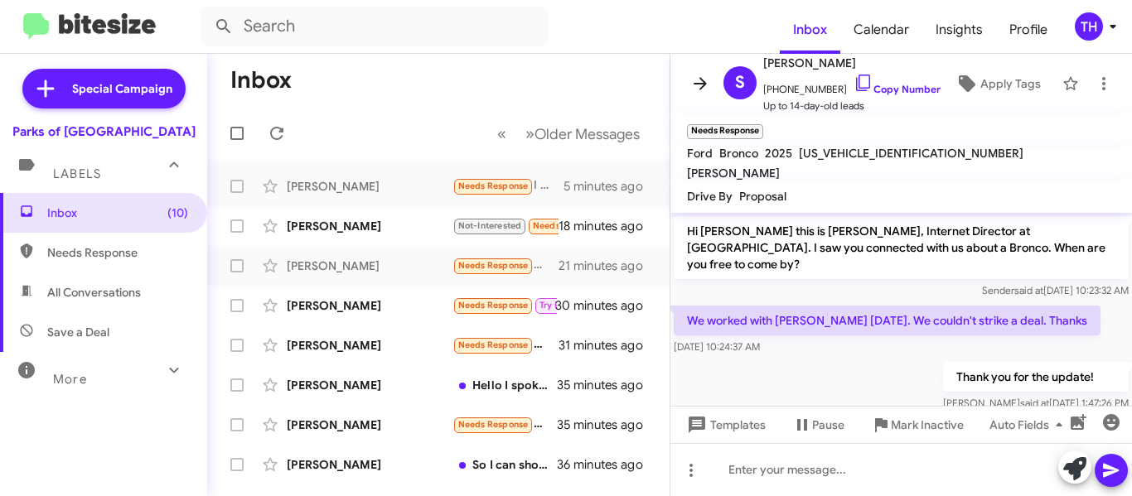
click at [703, 91] on icon at bounding box center [700, 84] width 20 height 20
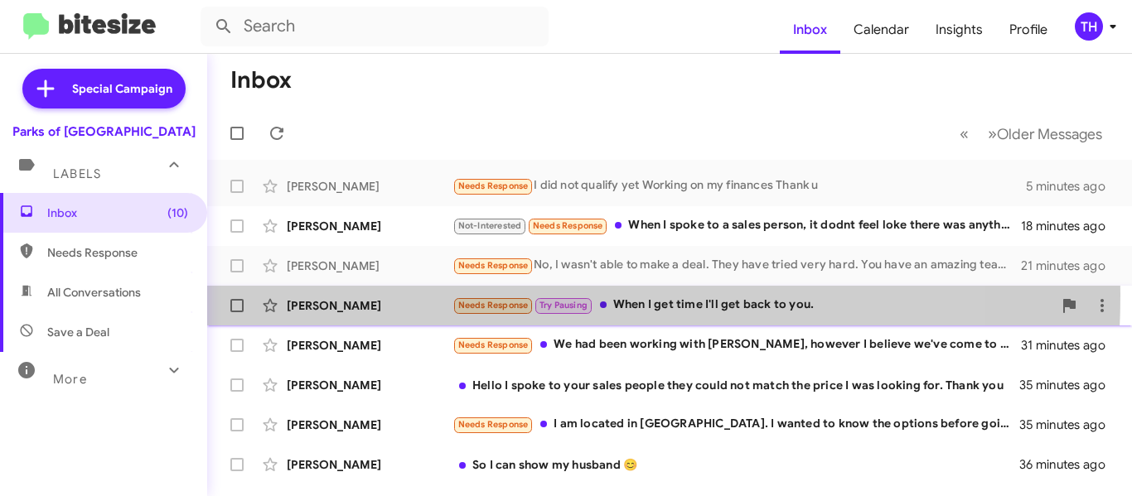
click at [421, 295] on div "[PERSON_NAME] Needs Response Try Pausing When I get time I'll get back to you. …" at bounding box center [669, 305] width 898 height 33
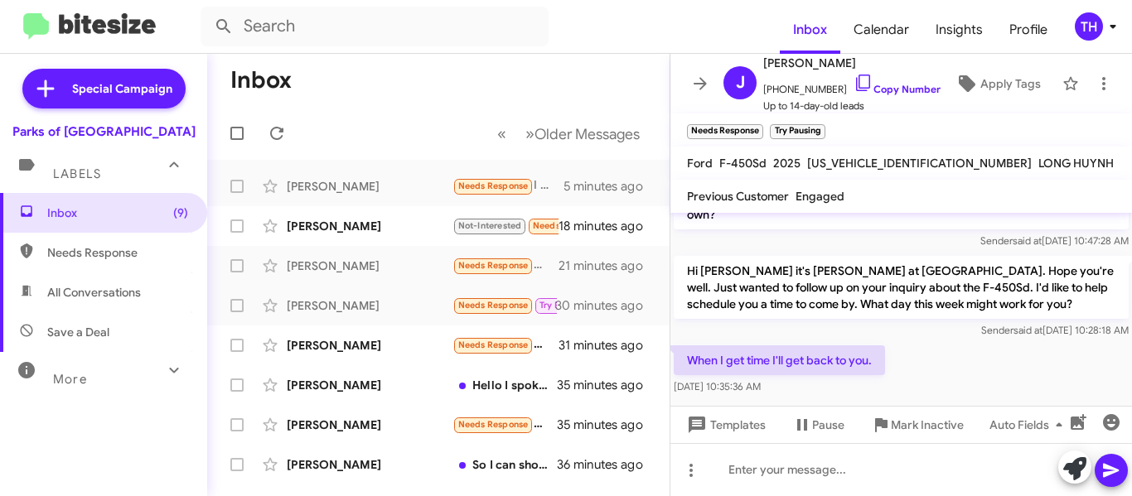
scroll to position [109, 0]
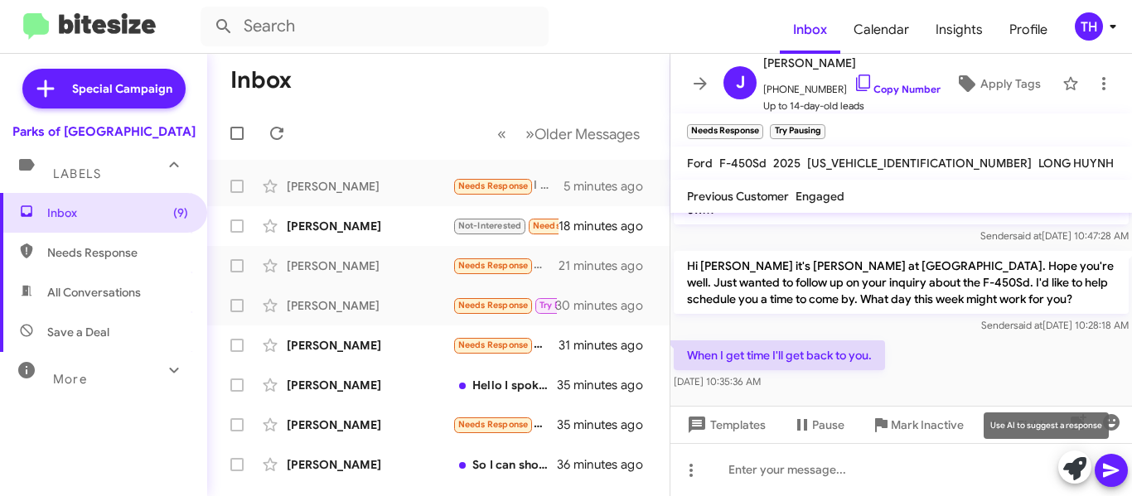
click at [1061, 467] on button at bounding box center [1074, 467] width 33 height 33
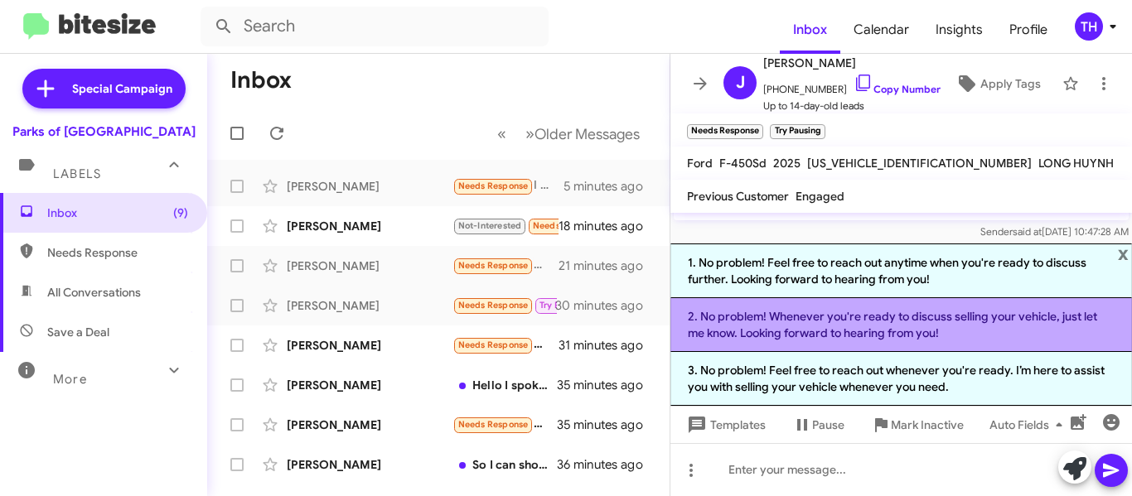
click at [1013, 337] on li "2. No problem! Whenever you're ready to discuss selling your vehicle, just let …" at bounding box center [901, 325] width 462 height 54
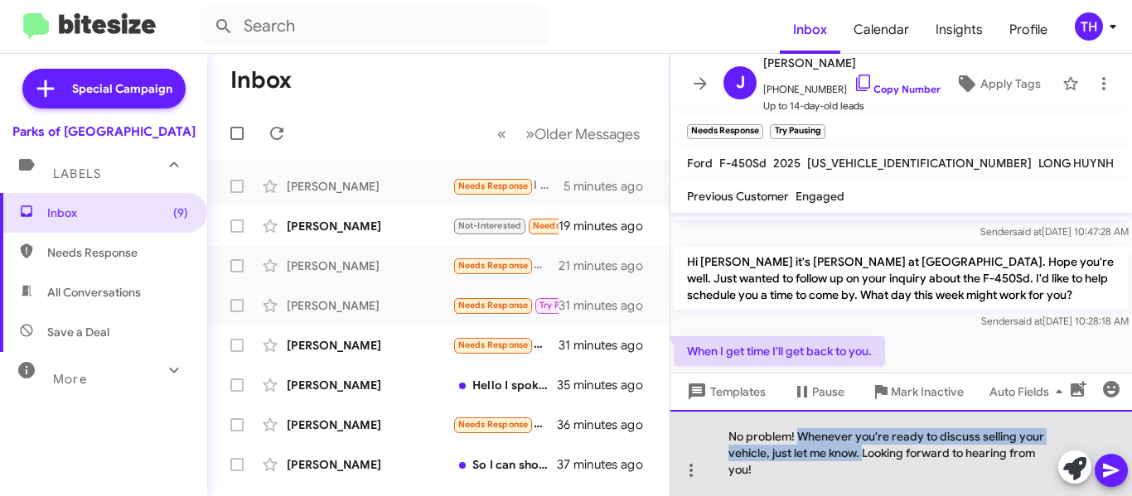
drag, startPoint x: 801, startPoint y: 438, endPoint x: 867, endPoint y: 457, distance: 68.2
click at [867, 457] on div "No problem! Whenever you're ready to discuss selling your vehicle, just let me …" at bounding box center [901, 453] width 462 height 86
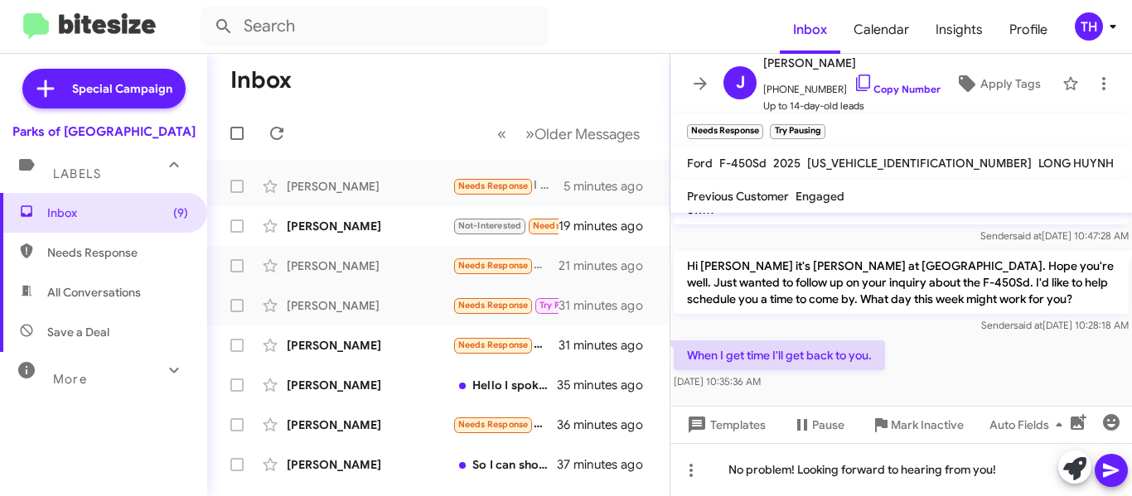
click at [1119, 477] on icon at bounding box center [1111, 471] width 20 height 20
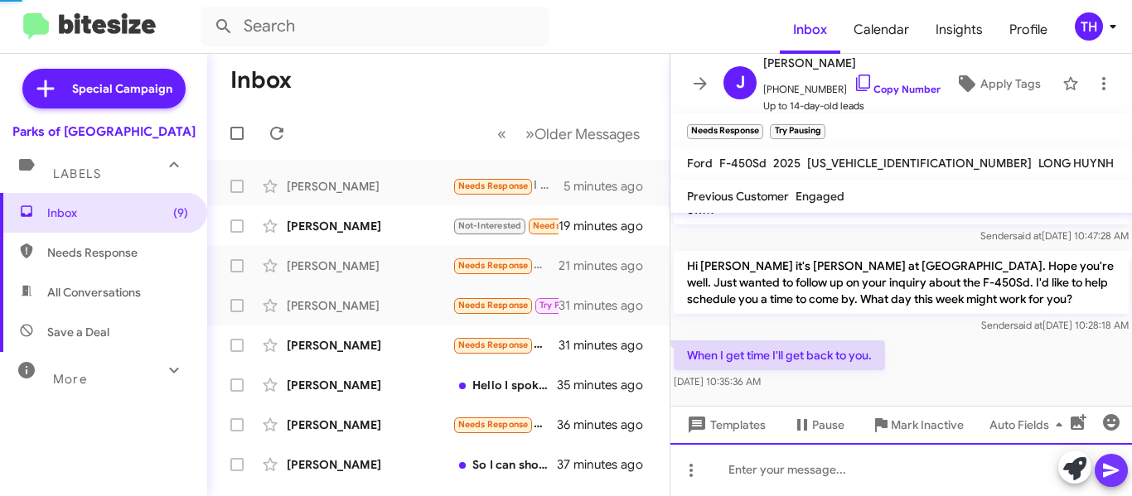
scroll to position [0, 0]
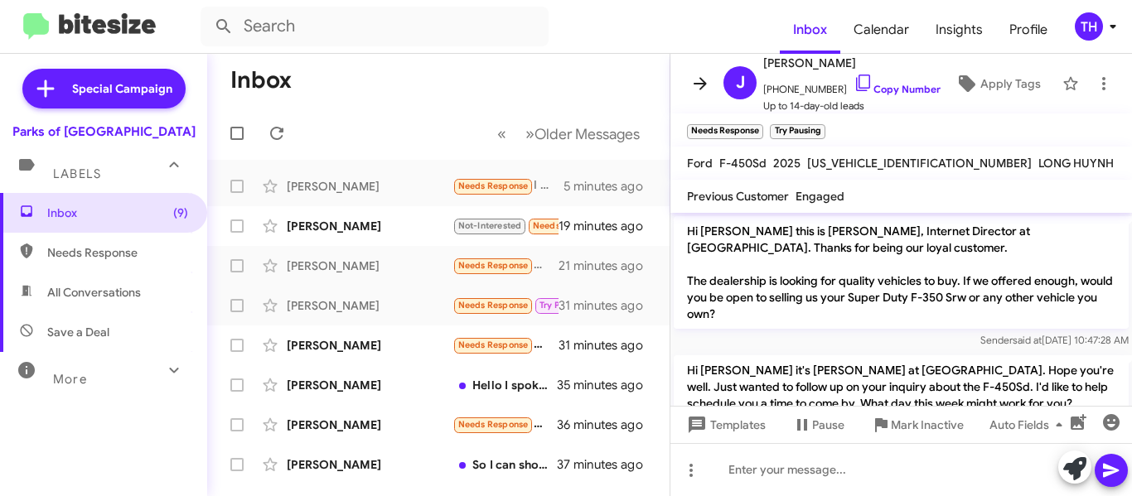
click at [701, 92] on icon at bounding box center [700, 84] width 20 height 20
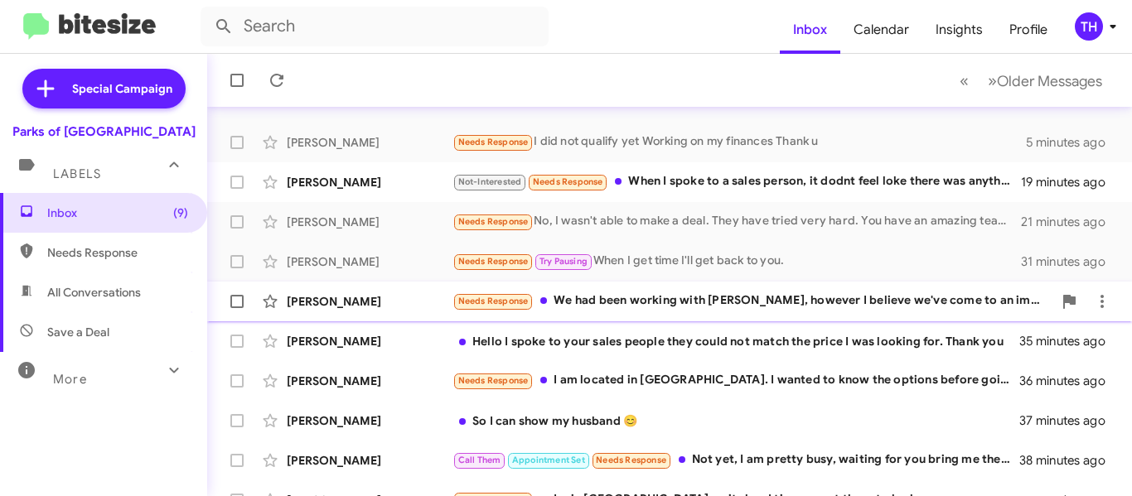
scroll to position [83, 0]
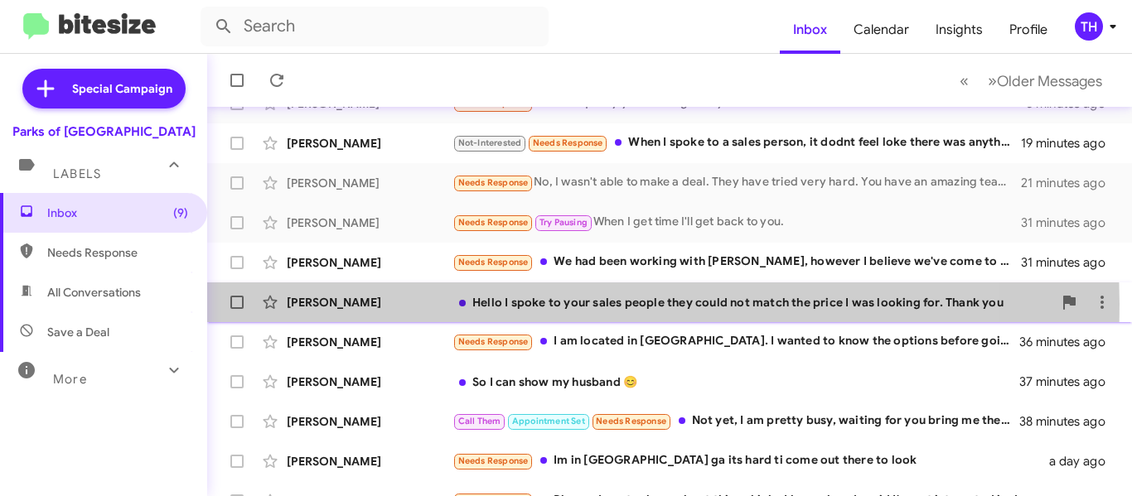
click at [428, 304] on div "[PERSON_NAME]" at bounding box center [370, 302] width 166 height 17
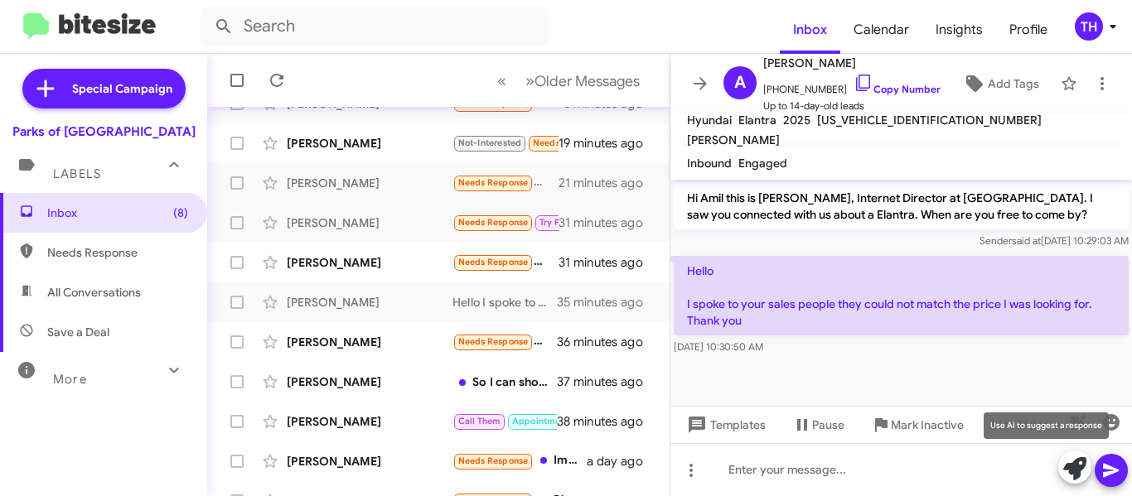
click at [1079, 475] on icon at bounding box center [1074, 468] width 23 height 23
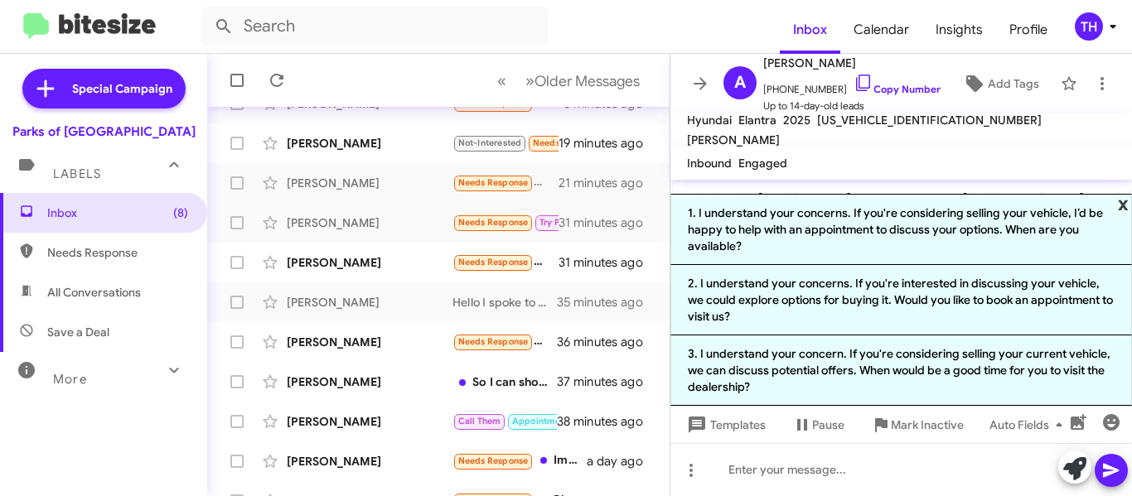
click at [1124, 203] on span "x" at bounding box center [1123, 204] width 11 height 20
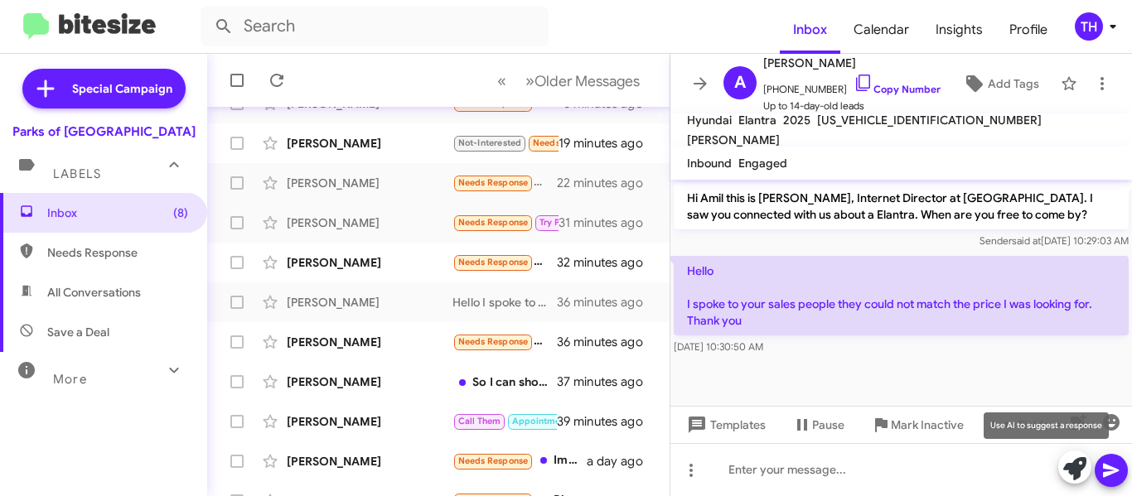
click at [1071, 471] on icon at bounding box center [1074, 468] width 23 height 23
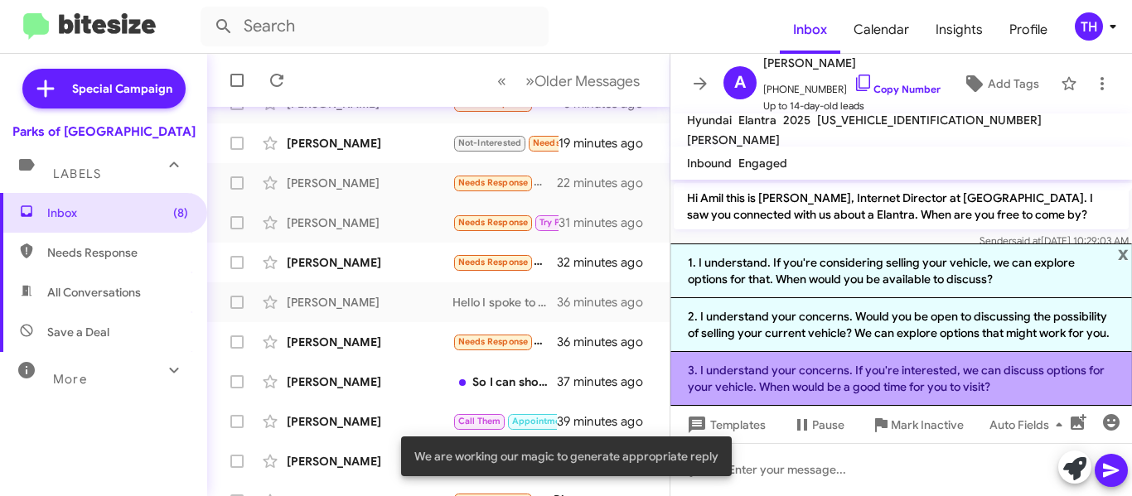
click at [821, 372] on li "3. I understand your concerns. If you're interested, we can discuss options for…" at bounding box center [901, 379] width 462 height 54
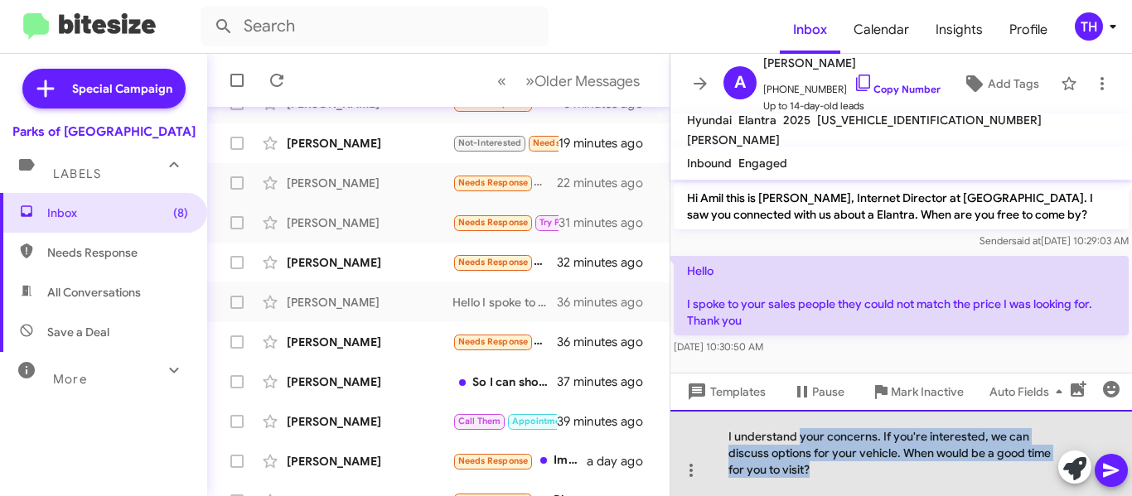
drag, startPoint x: 800, startPoint y: 439, endPoint x: 836, endPoint y: 476, distance: 51.0
click at [836, 476] on div "I understand your concerns. If you're interested, we can discuss options for yo…" at bounding box center [901, 453] width 462 height 86
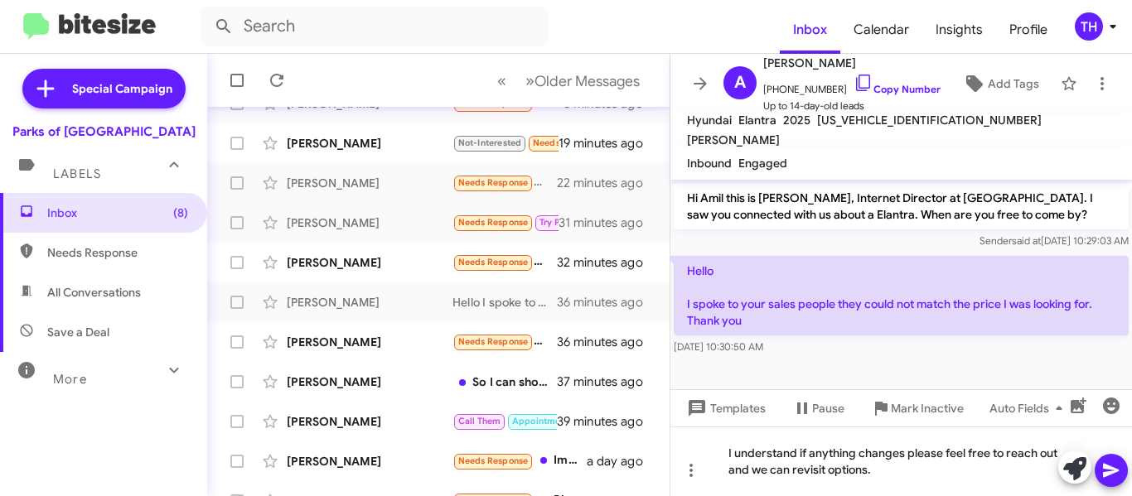
click at [909, 466] on mat-tooltip-component "Mark Inactive" at bounding box center [917, 448] width 88 height 50
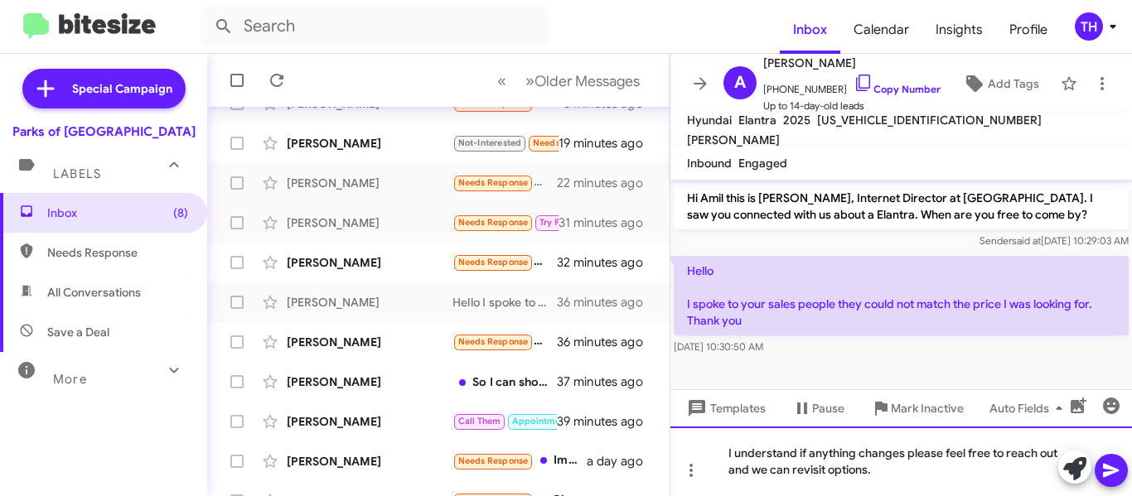
click at [1027, 481] on div "I understand if anything changes please feel free to reach out and we can revis…" at bounding box center [901, 462] width 462 height 70
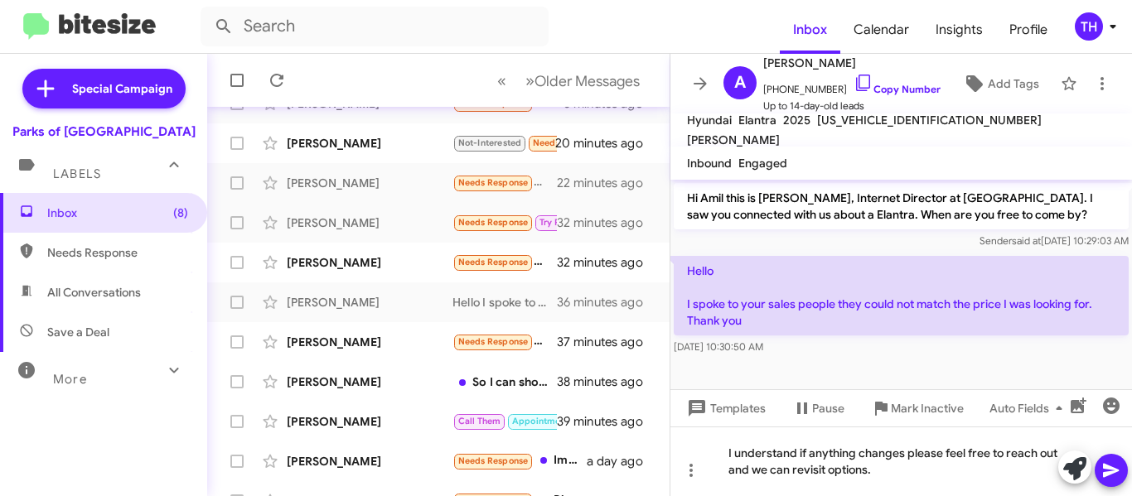
click at [1119, 471] on icon at bounding box center [1111, 471] width 20 height 20
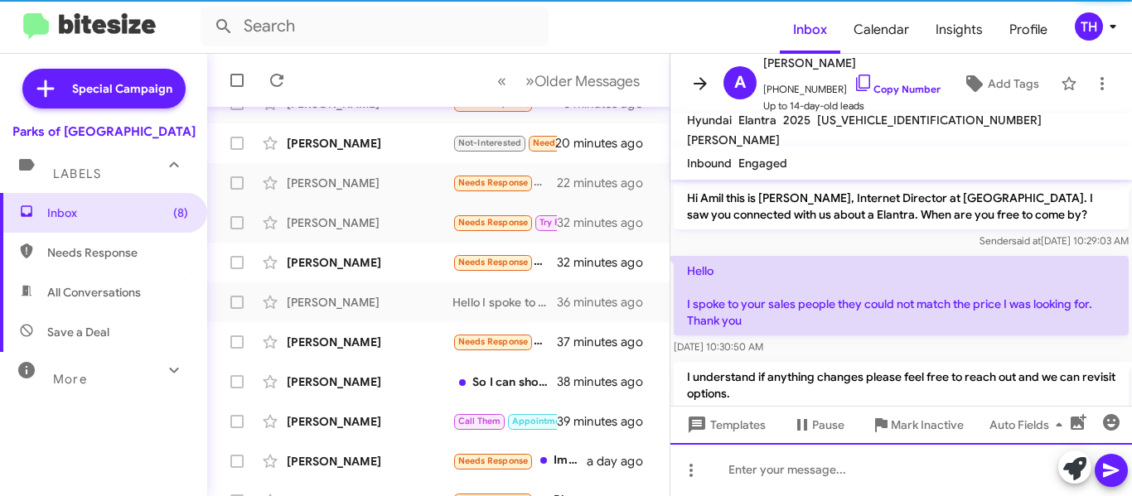
scroll to position [42, 0]
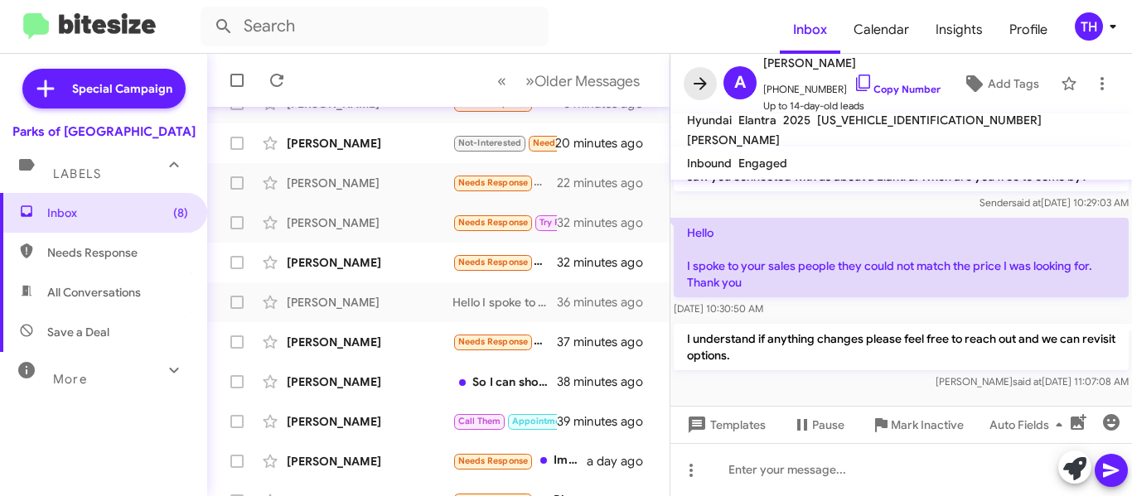
click at [699, 82] on icon at bounding box center [700, 84] width 20 height 20
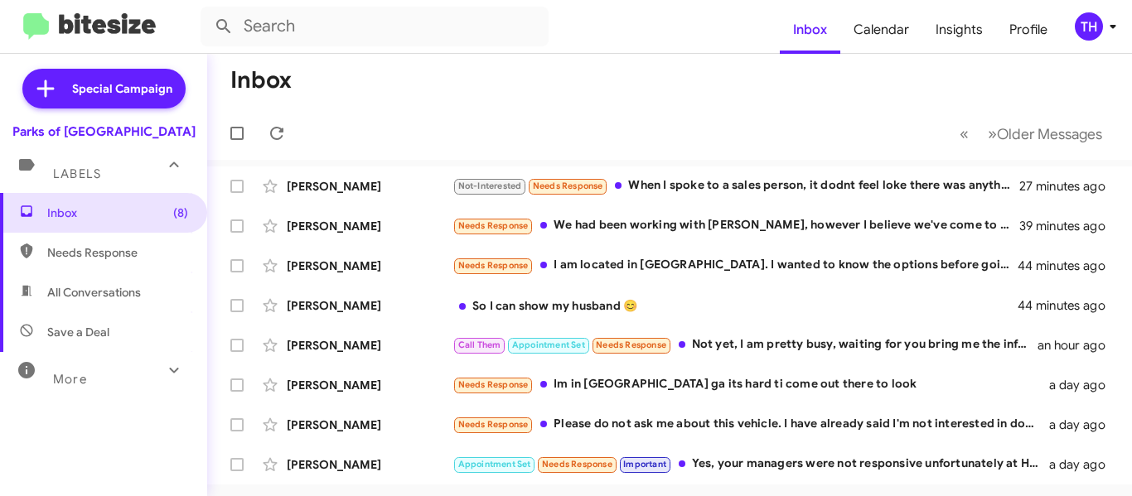
click at [570, 32] on form at bounding box center [490, 27] width 579 height 40
click at [484, 28] on input "text" at bounding box center [375, 27] width 348 height 40
type input "Marjorie"
click at [207, 10] on button at bounding box center [223, 26] width 33 height 33
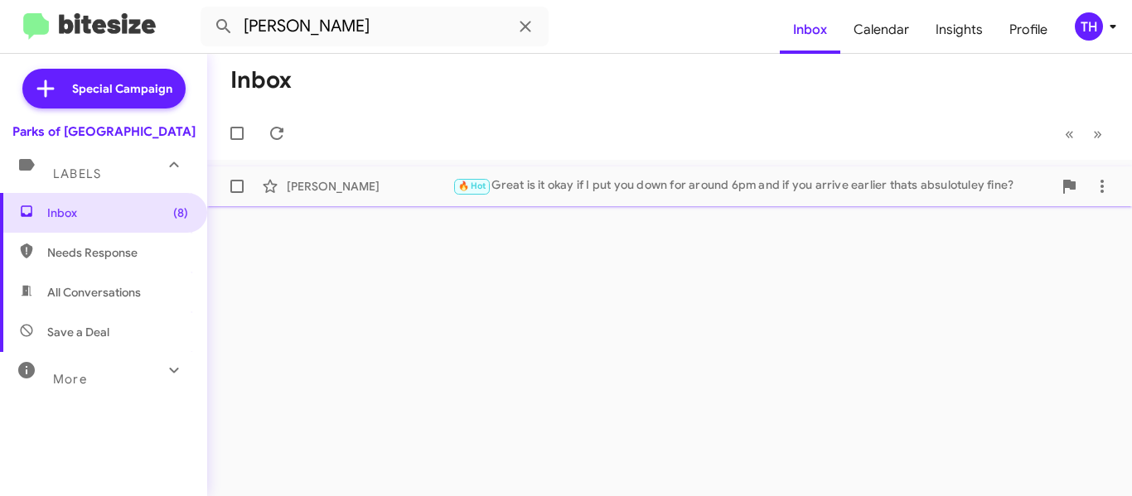
click at [420, 204] on span "Marjorie Carswell 🔥 Hot Great is it okay if I put you down for around 6pm and i…" at bounding box center [669, 187] width 925 height 40
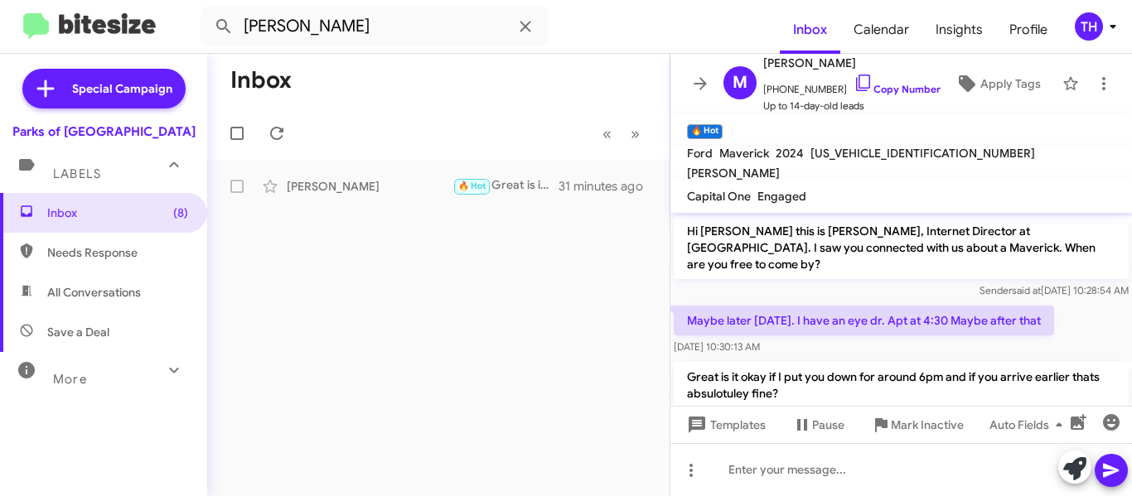
scroll to position [26, 0]
